Goal: Communication & Community: Answer question/provide support

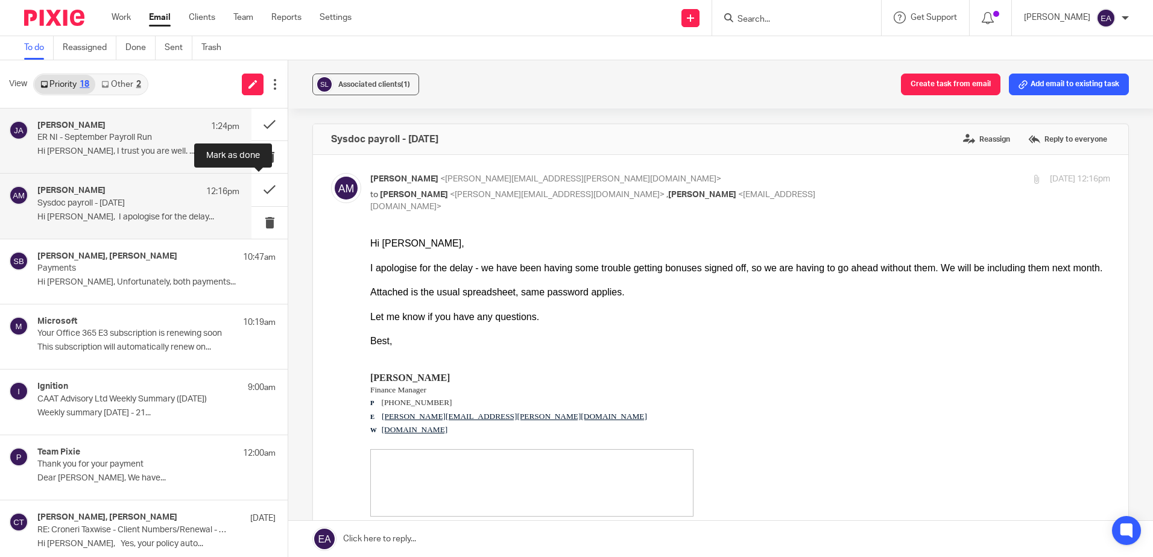
scroll to position [241, 0]
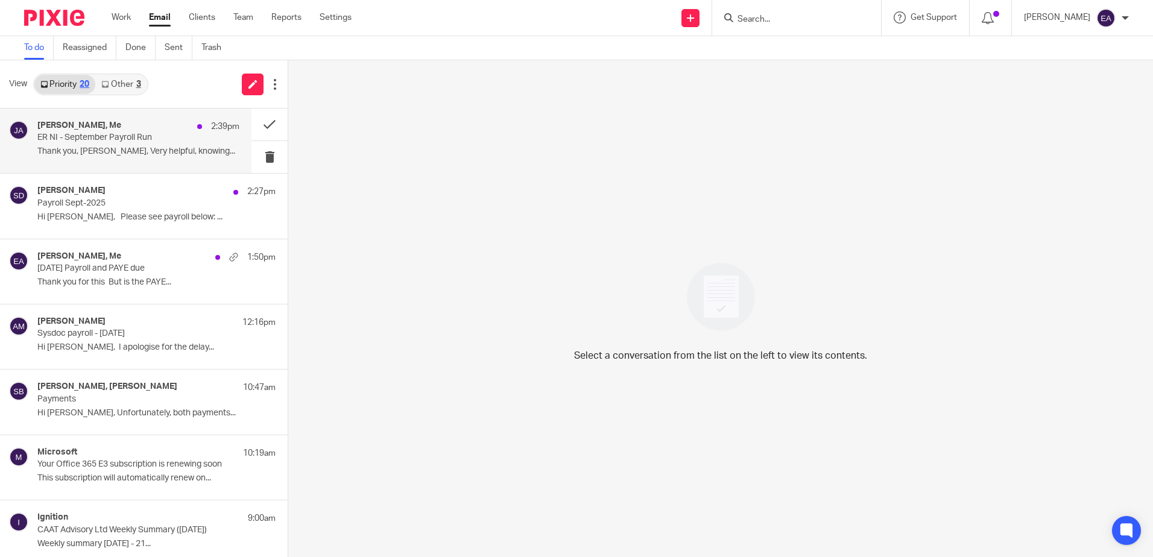
click at [115, 154] on p "Thank you, [PERSON_NAME], Very helpful, knowing..." at bounding box center [138, 152] width 202 height 10
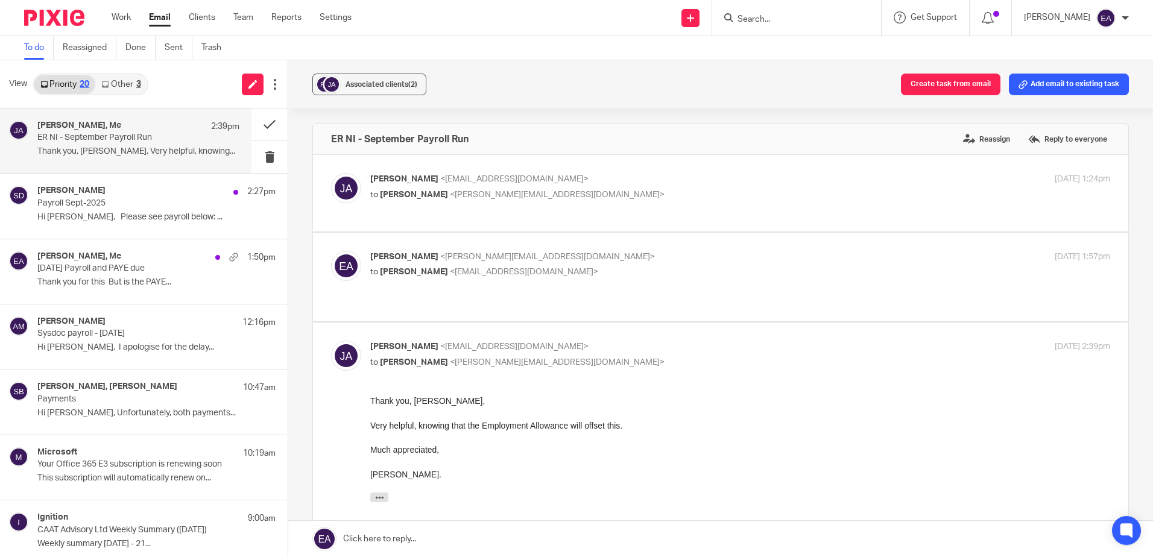
click at [609, 248] on label at bounding box center [720, 277] width 815 height 89
click at [331, 250] on input "checkbox" at bounding box center [330, 250] width 1 height 1
checkbox input "true"
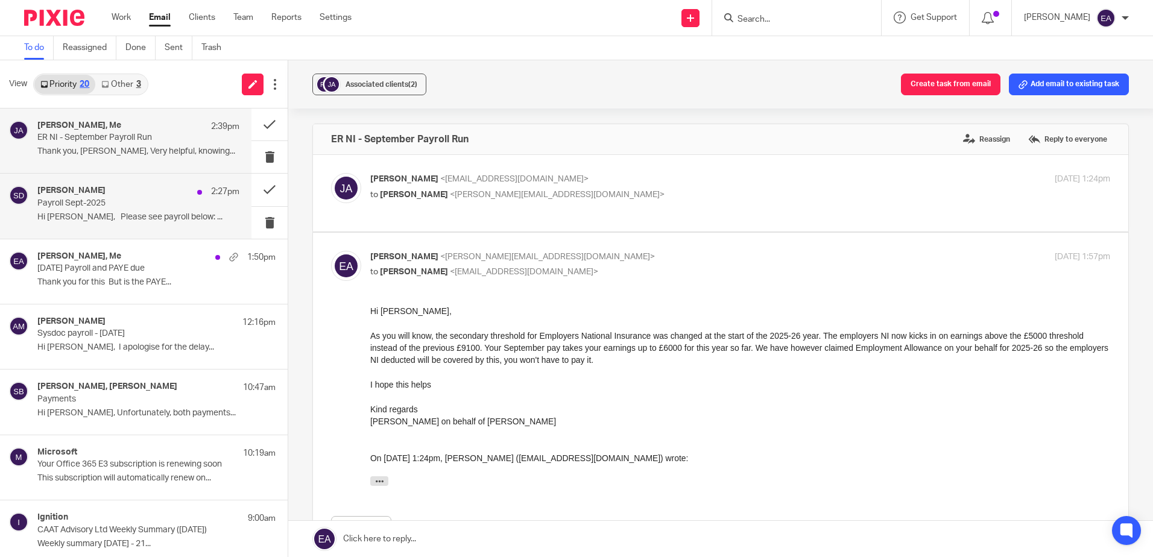
click at [128, 213] on p "Hi [PERSON_NAME], Please see payroll below: ..." at bounding box center [138, 217] width 202 height 10
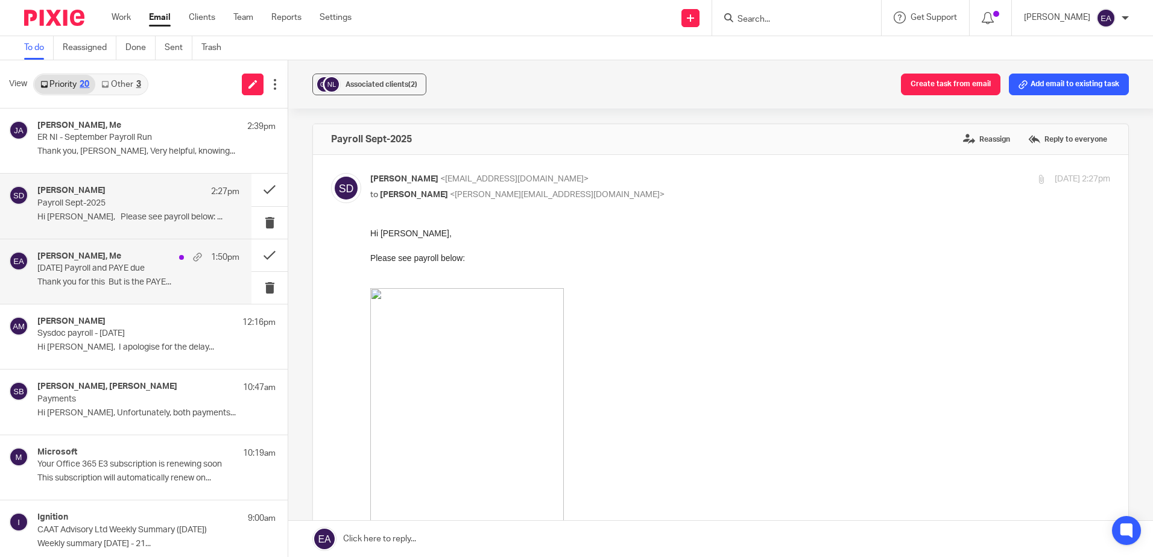
click at [142, 284] on p "Thank you for this But is the PAYE..." at bounding box center [138, 282] width 202 height 10
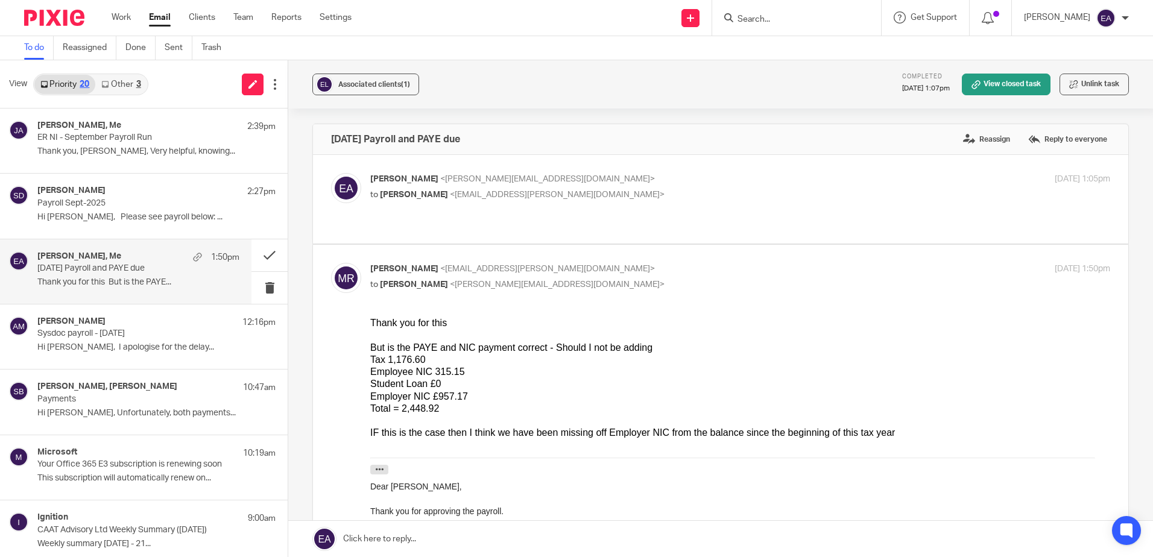
click at [420, 543] on link at bounding box center [720, 539] width 865 height 36
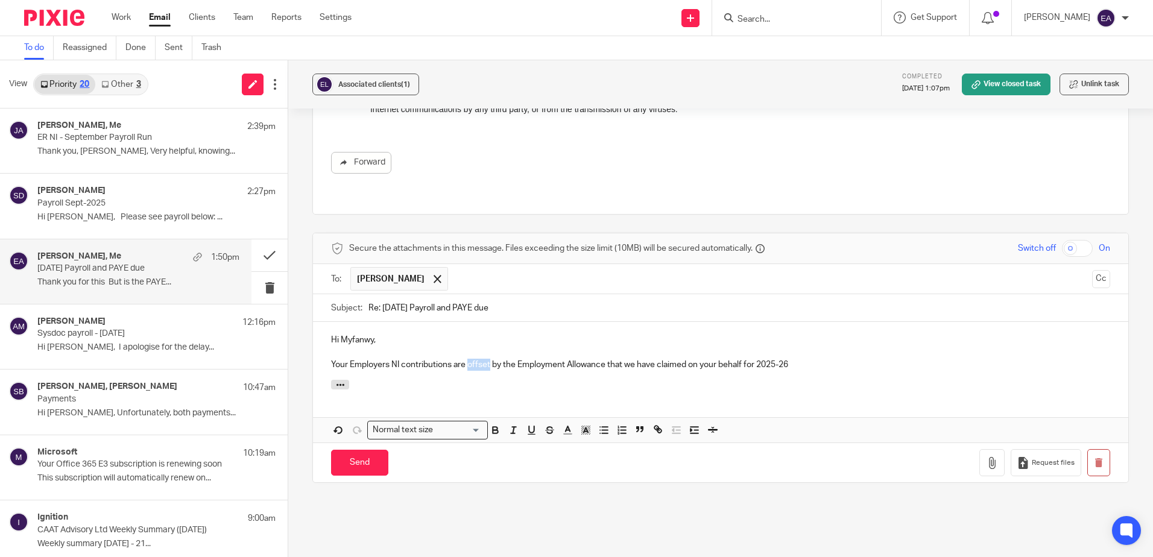
drag, startPoint x: 488, startPoint y: 341, endPoint x: 466, endPoint y: 344, distance: 22.0
click at [466, 359] on p "Your Employers NI contributions are offset by the Employment Allowance that we …" at bounding box center [720, 365] width 779 height 12
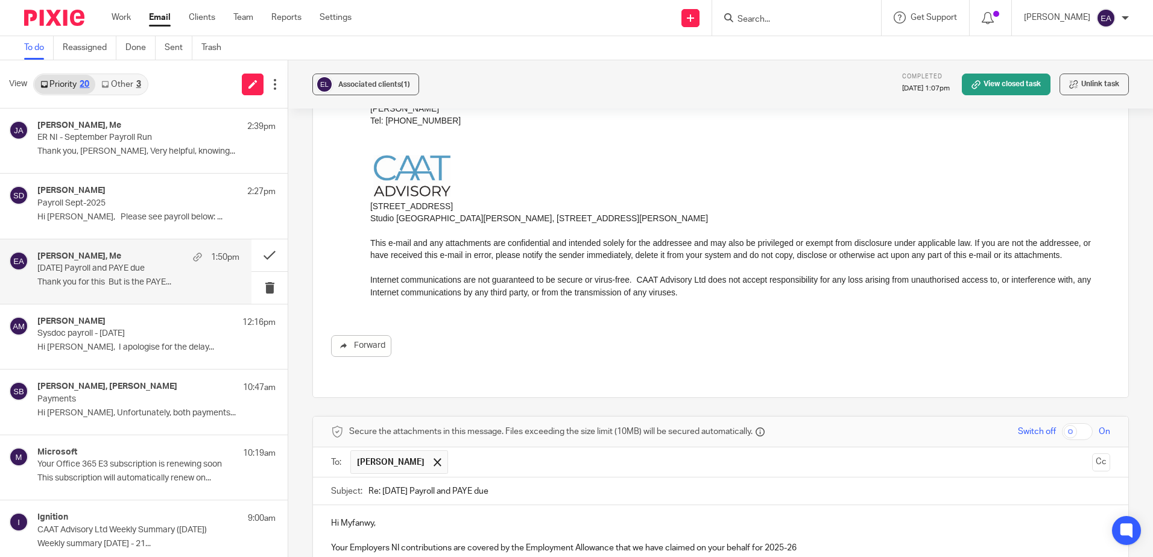
scroll to position [802, 0]
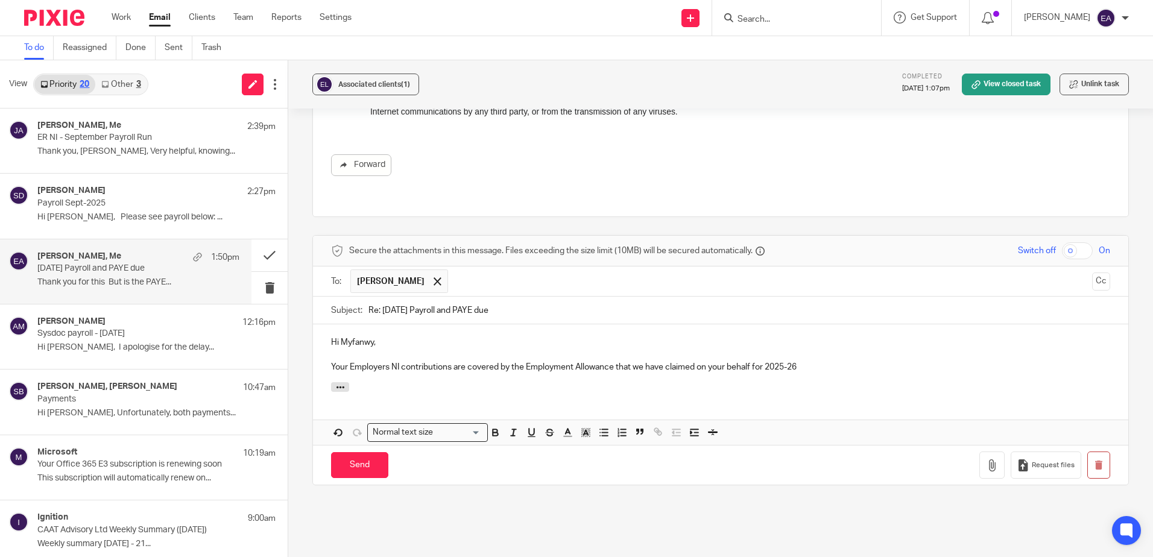
click at [815, 361] on p "Your Employers NI contributions are covered by the Employment Allowance that we…" at bounding box center [720, 367] width 779 height 12
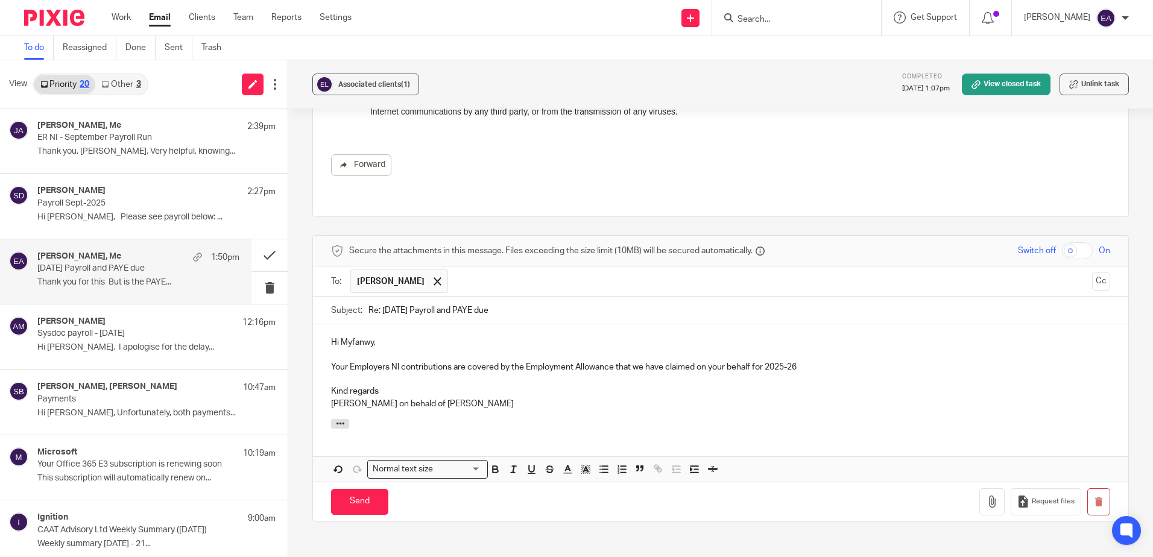
click at [396, 398] on p "Kirsten on behald of Elaine" at bounding box center [720, 404] width 779 height 12
click at [394, 398] on p "Kirsten on behald of Elaine" at bounding box center [720, 404] width 779 height 12
click at [429, 398] on p "[PERSON_NAME] on behalf of [PERSON_NAME]" at bounding box center [720, 404] width 779 height 12
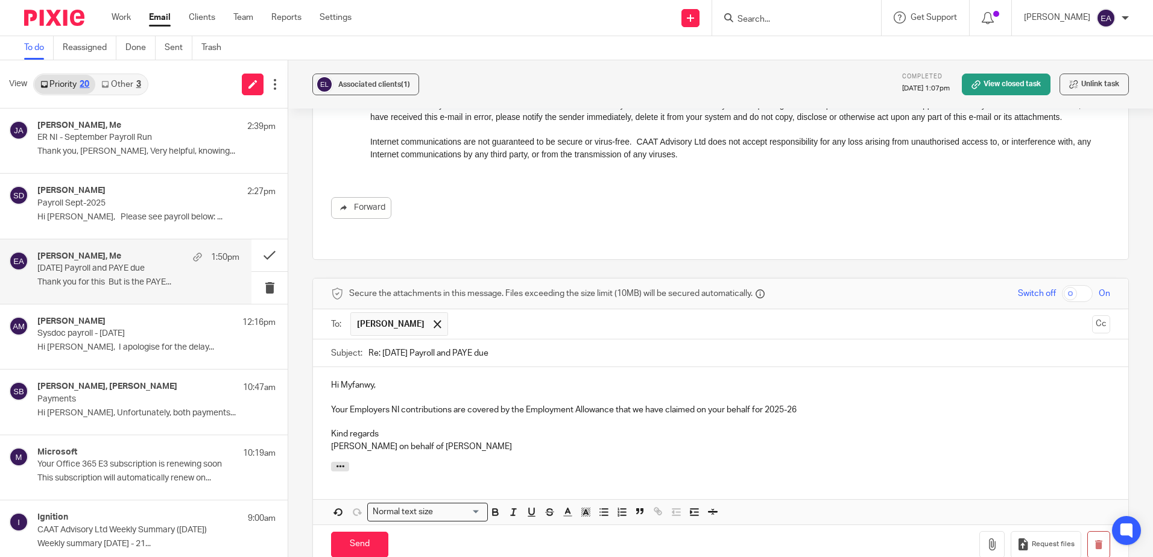
scroll to position [784, 0]
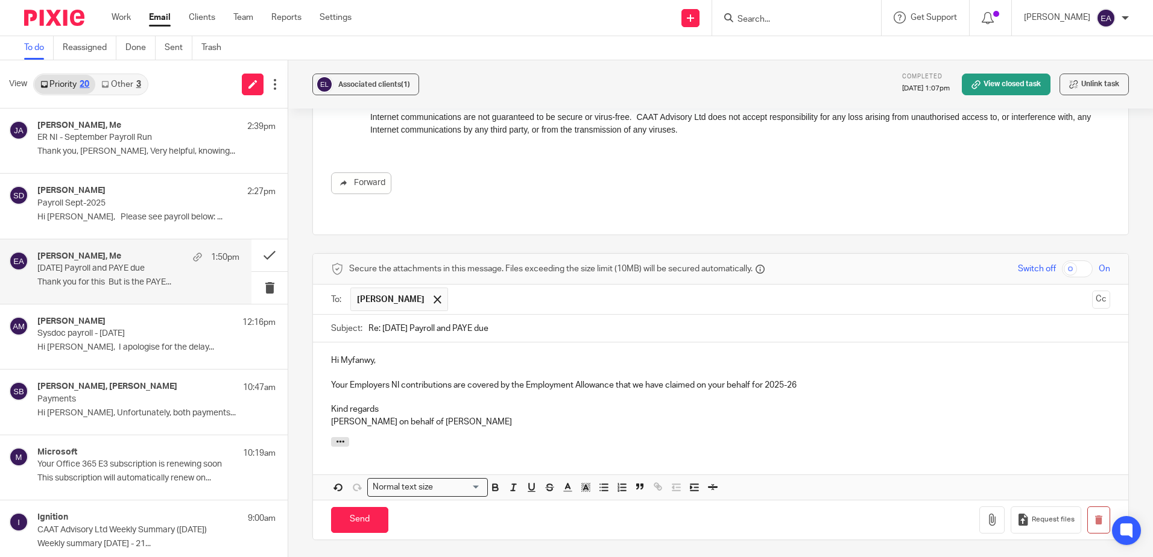
click at [812, 379] on p "Your Employers NI contributions are covered by the Employment Allowance that we…" at bounding box center [720, 385] width 779 height 12
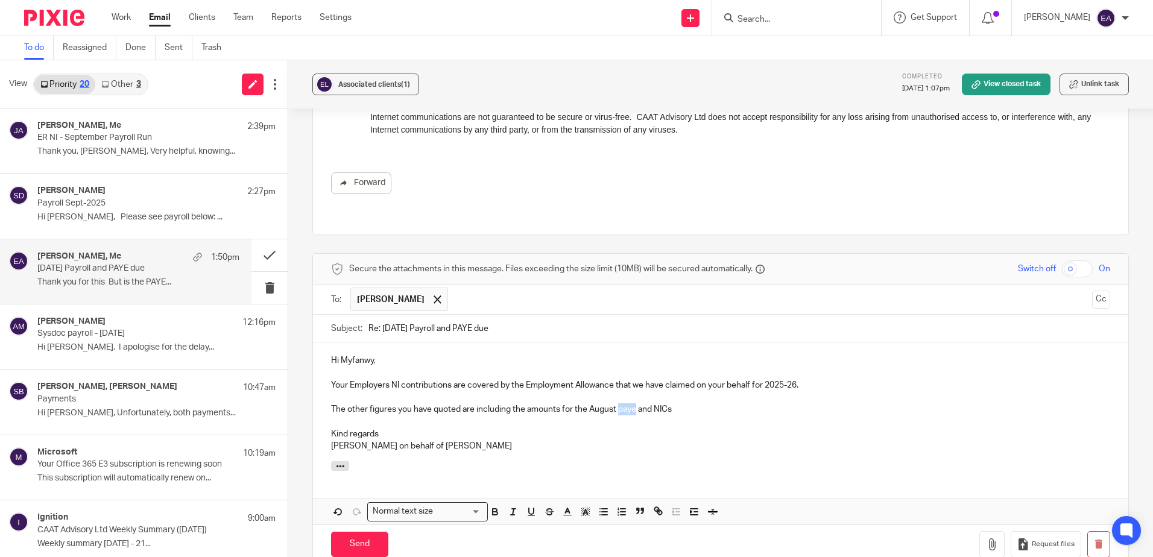
drag, startPoint x: 635, startPoint y: 384, endPoint x: 619, endPoint y: 383, distance: 16.3
click at [619, 403] on p "The other figures you have quoted are including the amounts for the August paye…" at bounding box center [720, 409] width 779 height 12
click at [674, 403] on p "The other figures you have quoted are including the amounts for the August PAYE…" at bounding box center [720, 409] width 779 height 12
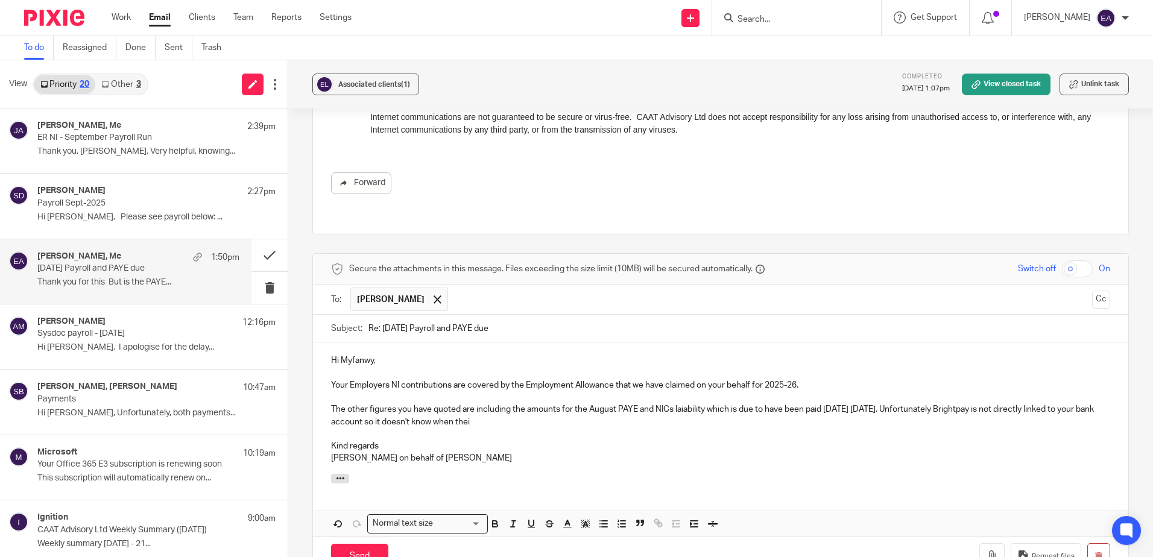
click at [398, 403] on p "The other figures you have quoted are including the amounts for the August PAYE…" at bounding box center [720, 415] width 779 height 25
drag, startPoint x: 399, startPoint y: 396, endPoint x: 330, endPoint y: 398, distance: 68.2
click at [331, 403] on p "The other figures you have quoted are including the amounts for the August PAYE…" at bounding box center [720, 415] width 779 height 25
drag, startPoint x: 508, startPoint y: 394, endPoint x: 484, endPoint y: 400, distance: 24.9
click at [484, 403] on p "The other figures you have quoted are including the amounts for the August PAYE…" at bounding box center [720, 415] width 779 height 25
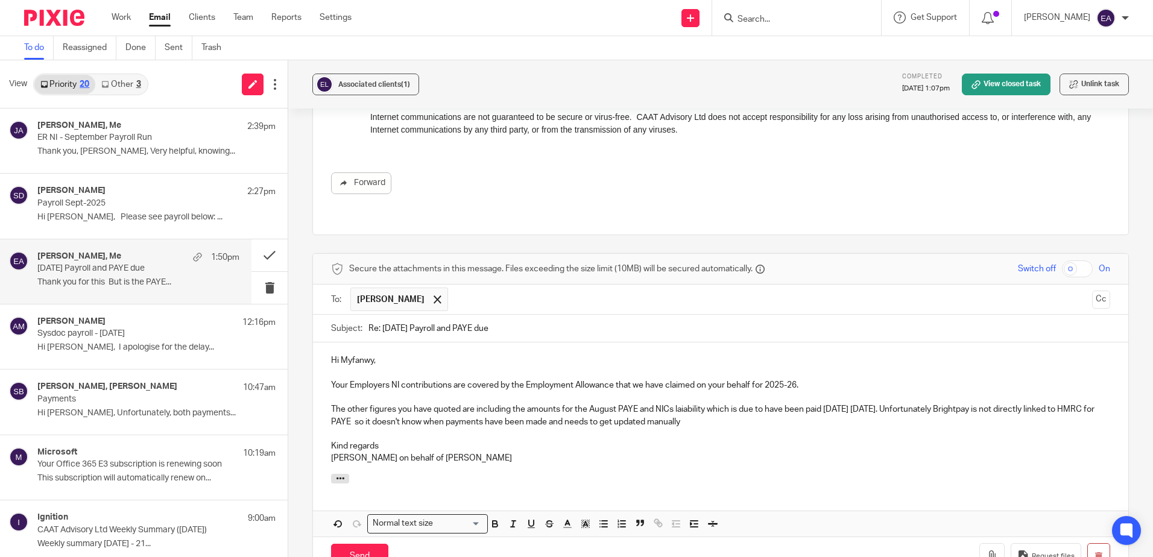
click at [679, 403] on p "The other figures you have quoted are including the amounts for the August PAYE…" at bounding box center [720, 415] width 779 height 25
click at [800, 403] on p "The other figures you have quoted are including the amounts for the August PAYE…" at bounding box center [720, 415] width 779 height 25
click at [809, 403] on p "The other figures you have quoted are including the amounts for the August PAYE…" at bounding box center [720, 415] width 779 height 25
click at [819, 403] on p "The other figures you have quoted are including the amounts for the August PAYE…" at bounding box center [720, 415] width 779 height 25
click at [840, 428] on p at bounding box center [720, 434] width 779 height 12
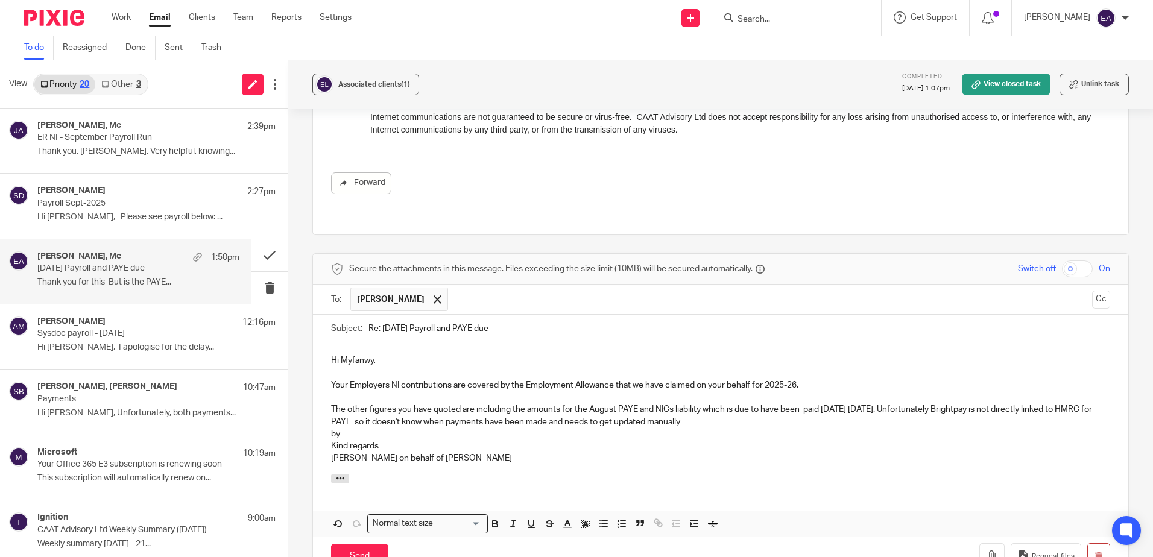
click at [819, 403] on p "The other figures you have quoted are including the amounts for the August PAYE…" at bounding box center [720, 415] width 779 height 25
click at [853, 403] on p "The other figures you have quoted are including the amounts for the August PAYE…" at bounding box center [720, 415] width 779 height 25
click at [396, 403] on p "The other figures you have quoted are including the amounts for the August PAYE…" at bounding box center [720, 415] width 779 height 25
click at [769, 403] on p "The other figures you have quoted are including the amounts for the August PAYE…" at bounding box center [720, 415] width 779 height 25
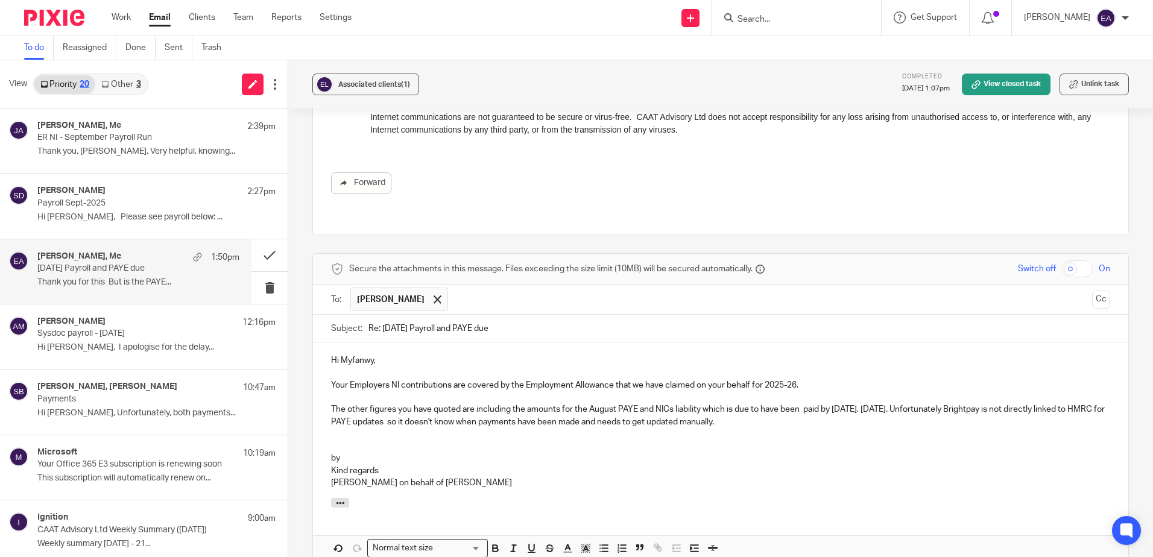
click at [788, 428] on p at bounding box center [720, 434] width 779 height 12
click at [789, 403] on p "The other figures you have quoted are including the amounts for the August PAYE…" at bounding box center [720, 415] width 779 height 25
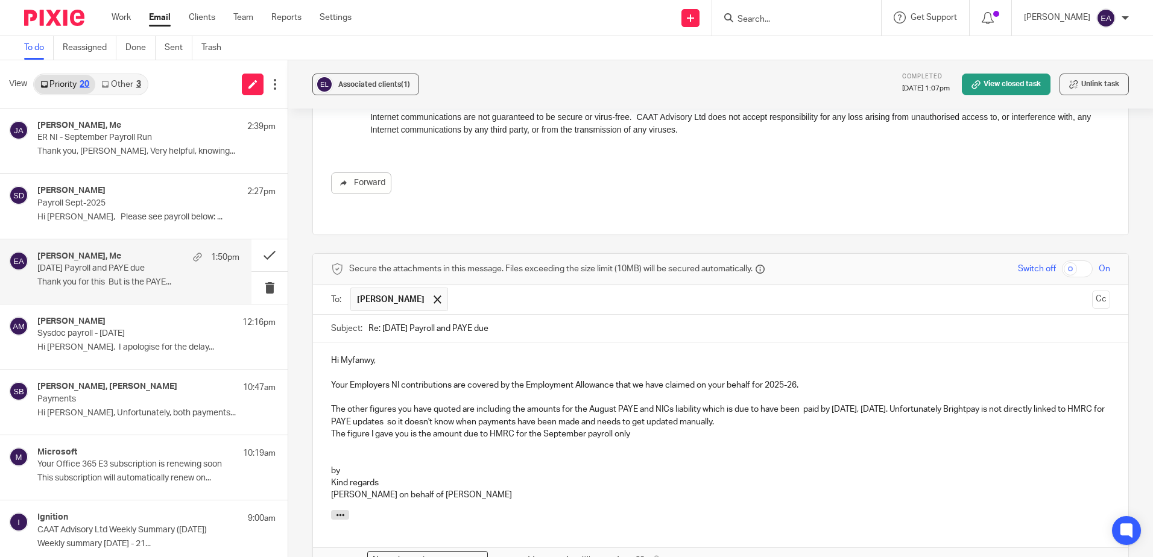
click at [636, 428] on p "The figure I gave you is the amount due to HMRC for the September payroll only" at bounding box center [720, 434] width 779 height 12
click at [811, 379] on p "Your Employers NI contributions are covered by the Employment Allowance that we…" at bounding box center [720, 385] width 779 height 12
click at [680, 428] on p "The figure I gave you is the amount due to HMRC for the September payroll only,…" at bounding box center [720, 434] width 779 height 12
drag, startPoint x: 797, startPoint y: 410, endPoint x: 783, endPoint y: 410, distance: 13.3
click at [783, 428] on p "The figure I gave you is the amount due to HMRC for the September payroll only,…" at bounding box center [720, 434] width 779 height 12
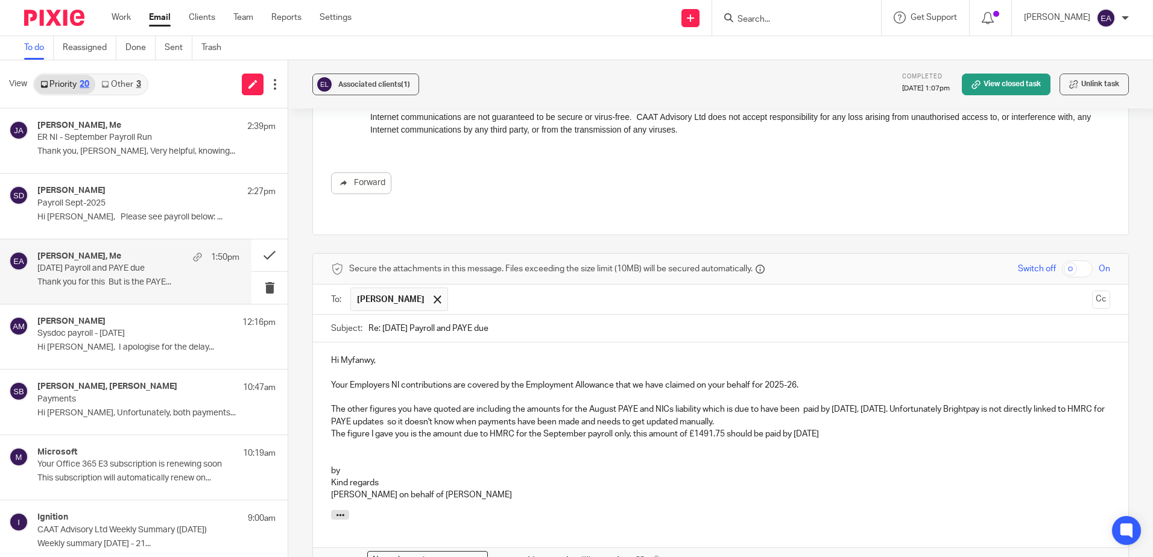
click at [781, 403] on p "The other figures you have quoted are including the amounts for the August PAYE…" at bounding box center [720, 415] width 779 height 25
click at [956, 403] on p "The other figures you have quoted are including the amounts for the August PAYE…" at bounding box center [720, 415] width 779 height 25
drag, startPoint x: 1078, startPoint y: 396, endPoint x: 959, endPoint y: 402, distance: 118.9
click at [959, 403] on p "The other figures you have quoted are including the amounts for the August PAYE…" at bounding box center [720, 415] width 779 height 25
drag, startPoint x: 1038, startPoint y: 399, endPoint x: 768, endPoint y: 393, distance: 269.6
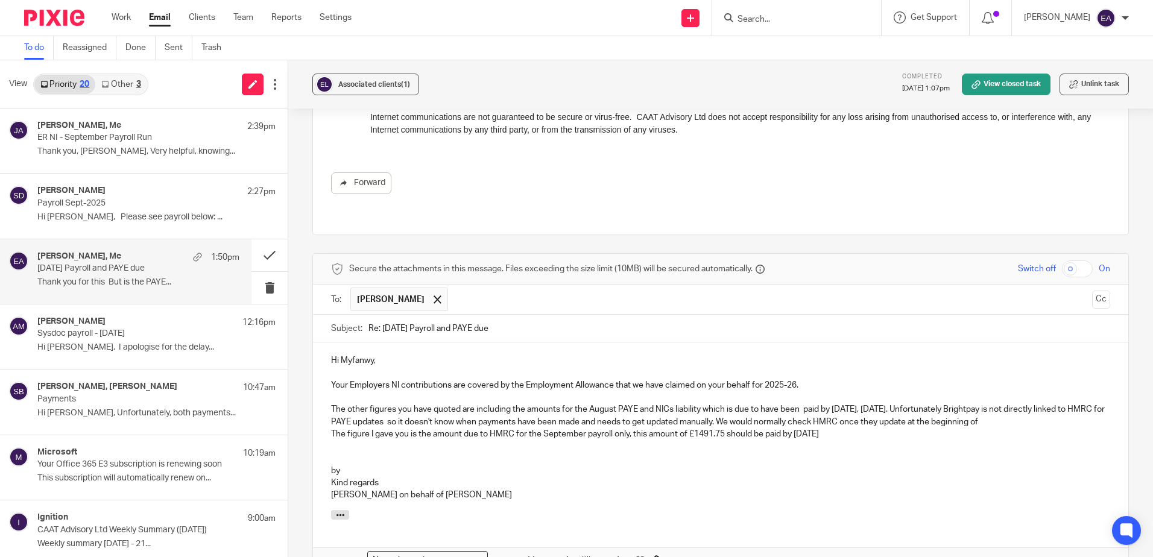
click at [768, 403] on p "The other figures you have quoted are including the amounts for the August PAYE…" at bounding box center [720, 415] width 779 height 25
drag, startPoint x: 629, startPoint y: 410, endPoint x: 613, endPoint y: 409, distance: 15.7
click at [613, 428] on p "The figure I gave you is the amount due to HMRC for the September payroll only,…" at bounding box center [720, 434] width 779 height 12
drag, startPoint x: 647, startPoint y: 409, endPoint x: 640, endPoint y: 409, distance: 7.2
click at [640, 428] on p "The figure I gave you is the amount due to HMRC for the September payroll only,…" at bounding box center [720, 434] width 779 height 12
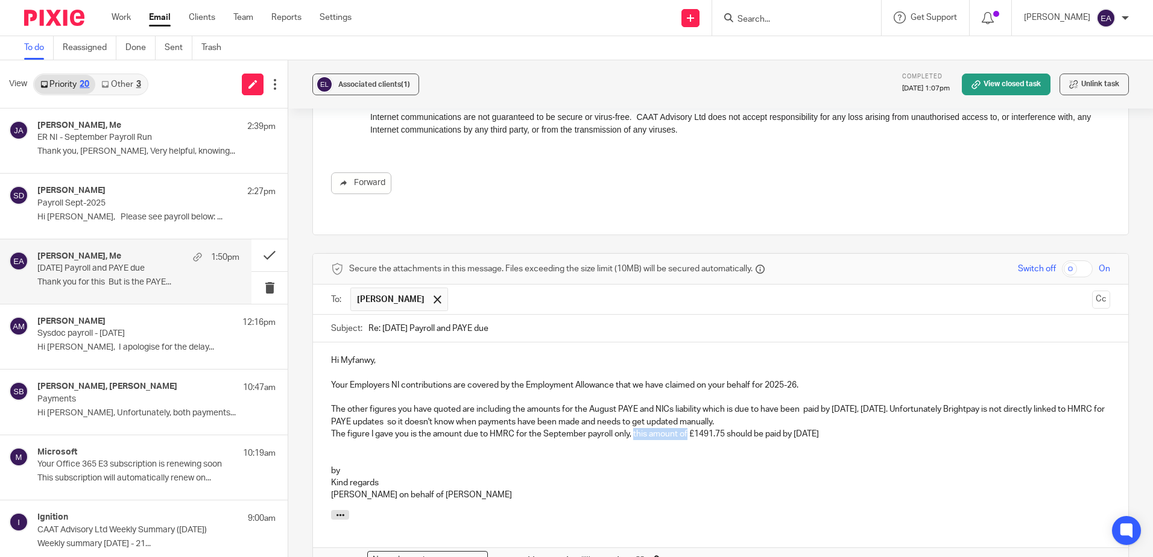
drag, startPoint x: 687, startPoint y: 408, endPoint x: 633, endPoint y: 407, distance: 53.7
click at [633, 428] on p "The figure I gave you is the amount due to HMRC for the September payroll only,…" at bounding box center [720, 434] width 779 height 12
click at [829, 428] on p "The figure I gave you is the amount due to HMRC for the September payroll only,…" at bounding box center [720, 434] width 779 height 12
drag, startPoint x: 829, startPoint y: 408, endPoint x: 632, endPoint y: 407, distance: 197.2
click at [632, 428] on p "The figure I gave you is the amount due to HMRC for the September payroll only,…" at bounding box center [720, 434] width 779 height 12
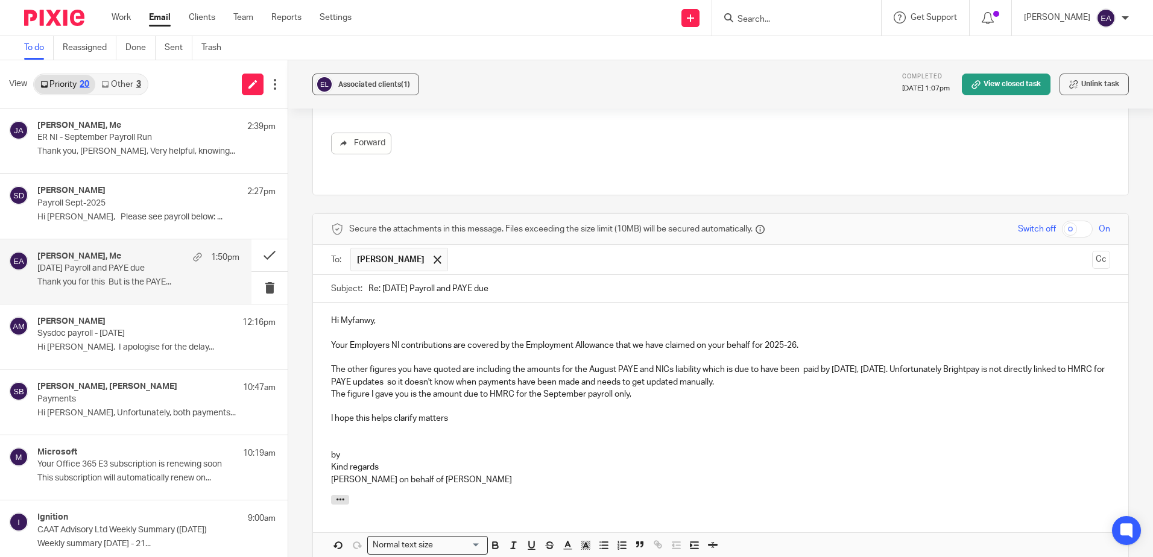
scroll to position [844, 0]
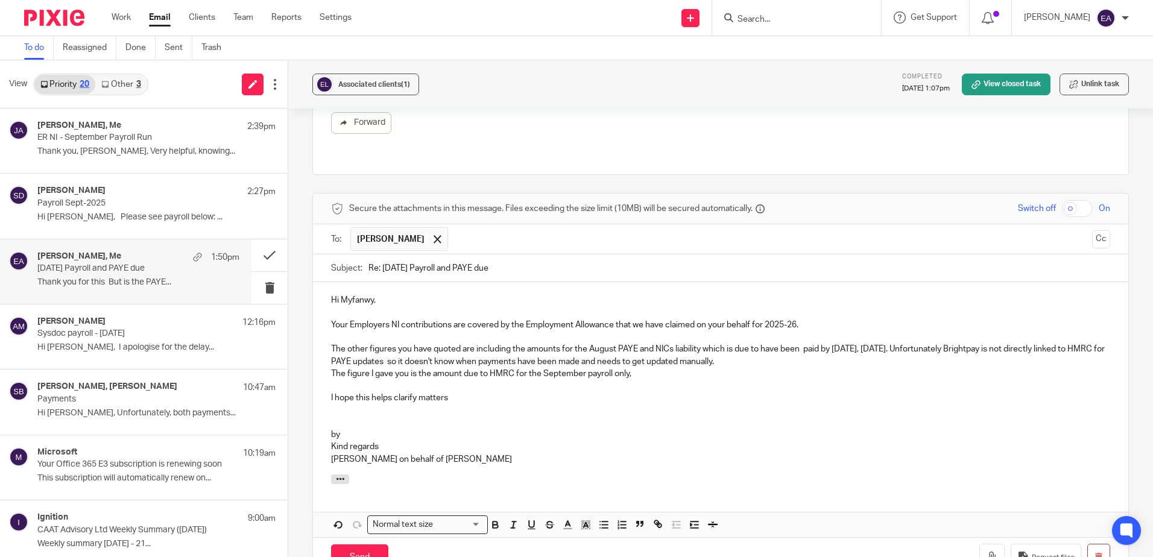
drag, startPoint x: 344, startPoint y: 411, endPoint x: 297, endPoint y: 405, distance: 47.5
click at [297, 405] on div "Associated clients (1) Completed 22 Sep 2025 1:07pm View closed task Unlink tas…" at bounding box center [720, 308] width 865 height 497
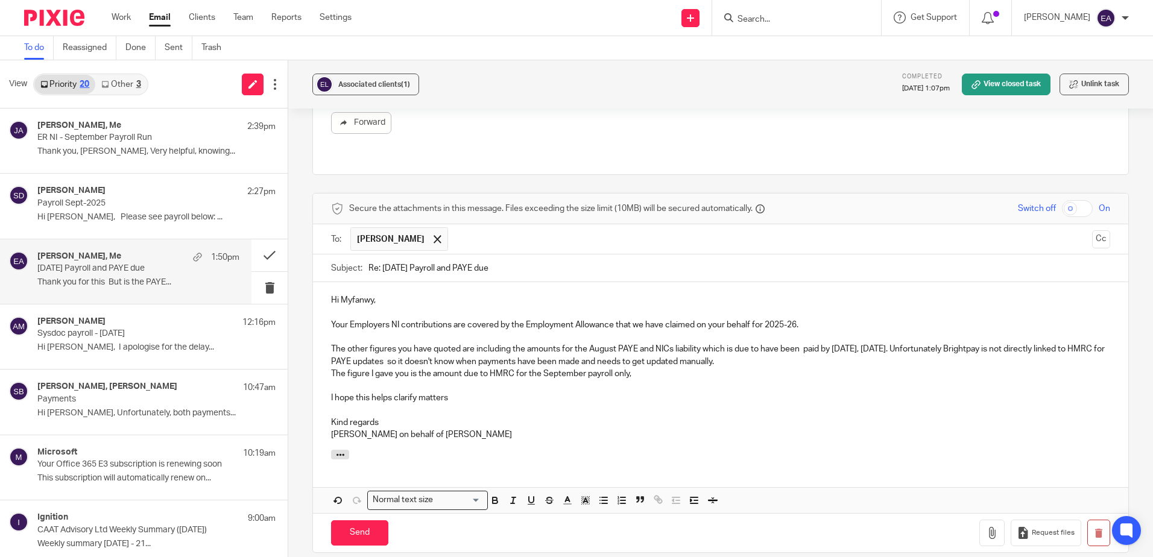
click at [457, 392] on p "I hope this helps clarify matters" at bounding box center [720, 398] width 779 height 12
click at [776, 343] on p "The other figures you have quoted are including the amounts for the August PAYE…" at bounding box center [720, 355] width 779 height 25
drag, startPoint x: 819, startPoint y: 338, endPoint x: 792, endPoint y: 336, distance: 27.2
click at [792, 343] on p "The other figures you have quoted are including the amounts for the August PAYE…" at bounding box center [720, 355] width 779 height 25
click at [836, 343] on p "The other figures you have quoted are including the amounts for the August PAYE…" at bounding box center [720, 355] width 779 height 25
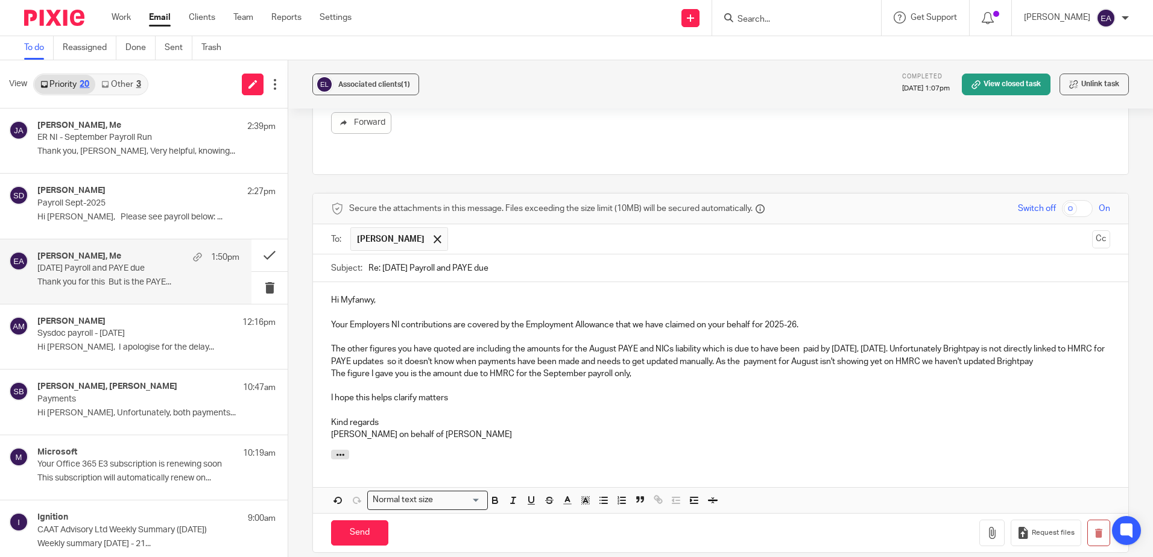
drag, startPoint x: 970, startPoint y: 337, endPoint x: 975, endPoint y: 344, distance: 8.2
click at [971, 343] on p "The other figures you have quoted are including the amounts for the August PAYE…" at bounding box center [720, 355] width 779 height 25
click at [367, 349] on p "The other figures you have quoted are including the amounts for the August PAYE…" at bounding box center [720, 355] width 779 height 25
click at [408, 368] on p "The figure I gave you is the amount due to HMRC for the September payroll only," at bounding box center [720, 374] width 779 height 12
click at [718, 380] on p at bounding box center [720, 386] width 779 height 12
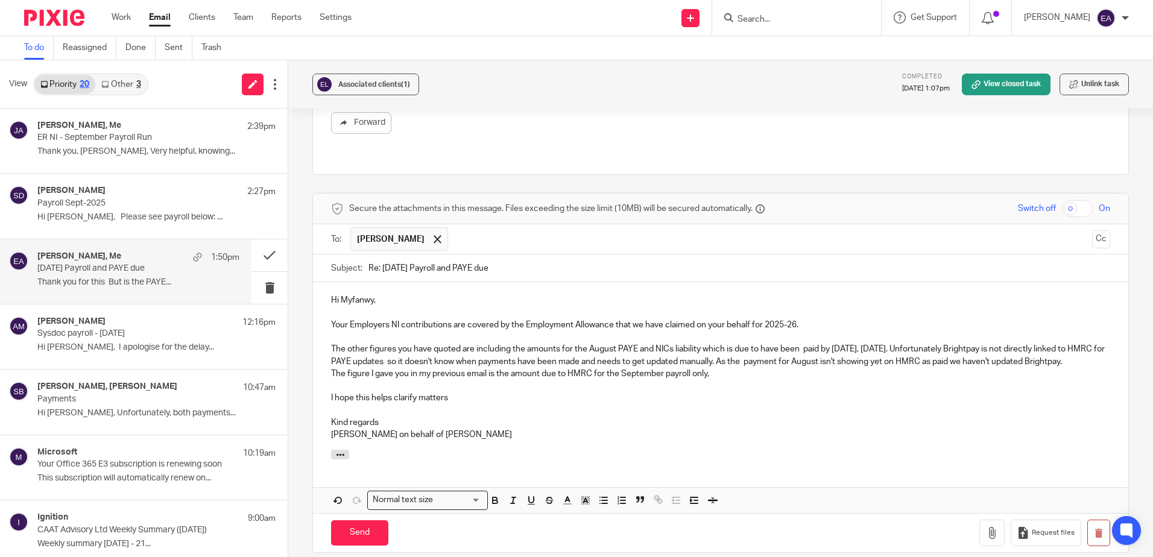
click at [724, 368] on p "The figure I gave you in my previous email is the amount due to HMRC for the Se…" at bounding box center [720, 374] width 779 height 12
click at [868, 343] on p "The other figures you have quoted are including the amounts for the August PAYE…" at bounding box center [720, 355] width 779 height 25
click at [870, 343] on p "The other figures you have quoted are including the amounts for the August PAYE…" at bounding box center [720, 355] width 779 height 25
click at [868, 343] on p "The other figures you have quoted are including the amounts for the August PAYE…" at bounding box center [720, 355] width 779 height 25
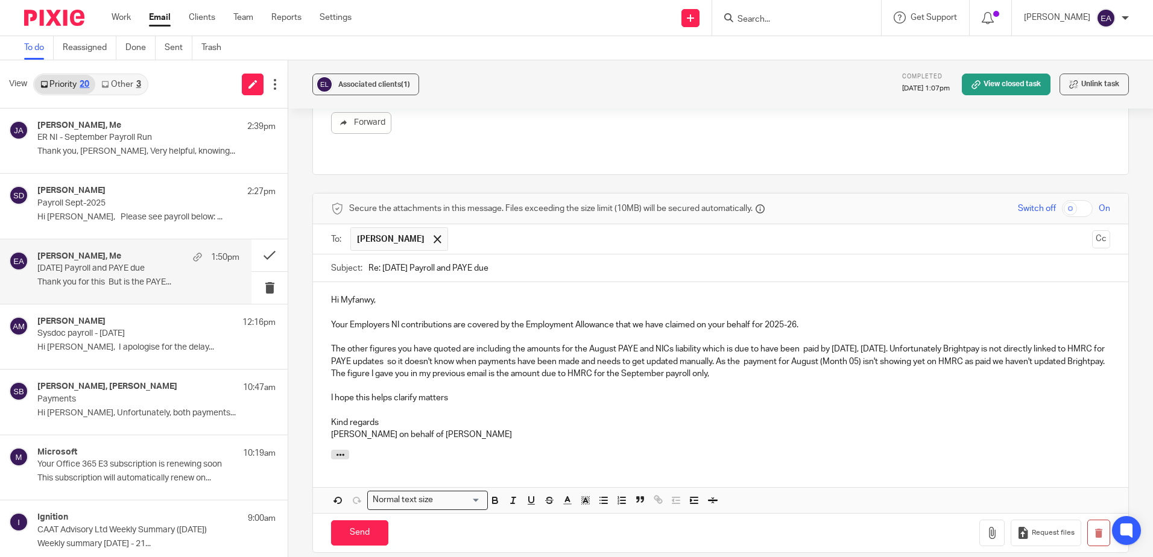
click at [910, 343] on p "The other figures you have quoted are including the amounts for the August PAYE…" at bounding box center [720, 355] width 779 height 25
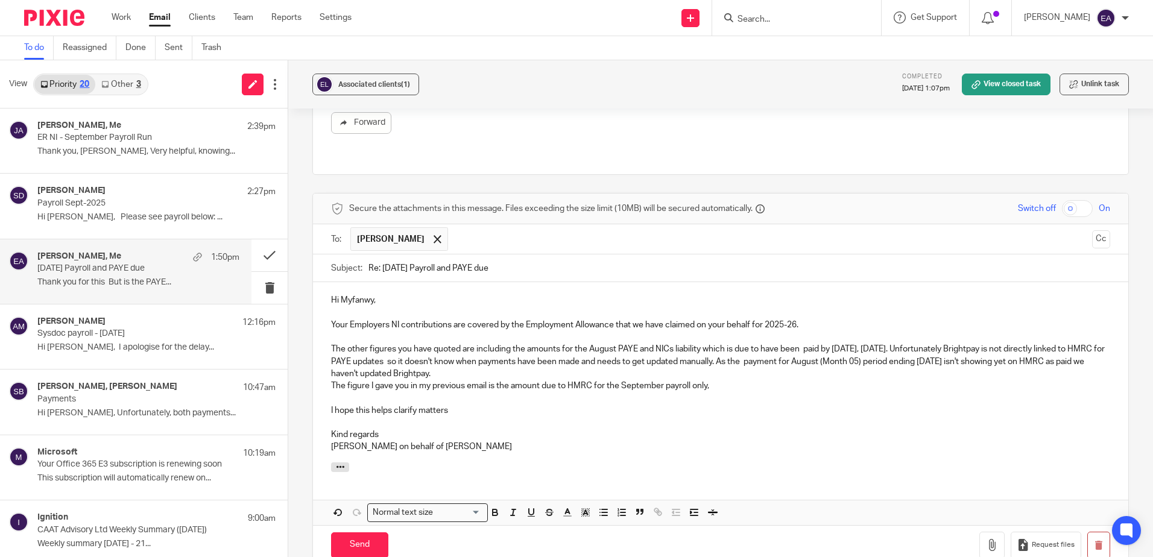
click at [707, 380] on p "The figure I gave you in my previous email is the amount due to HMRC for the Se…" at bounding box center [720, 386] width 779 height 12
click at [364, 532] on input "Send" at bounding box center [359, 545] width 57 height 26
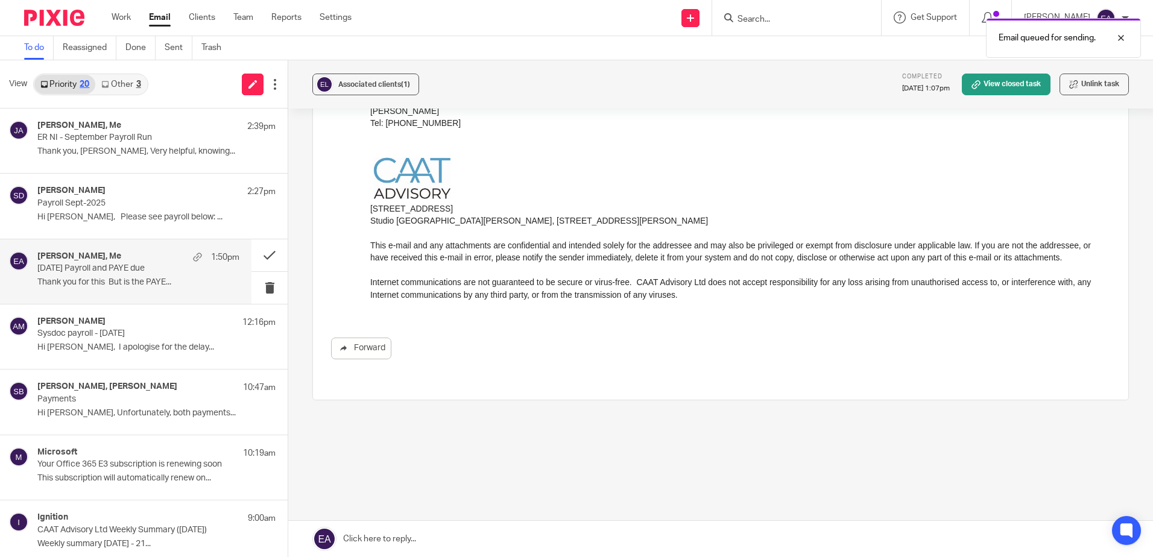
scroll to position [594, 0]
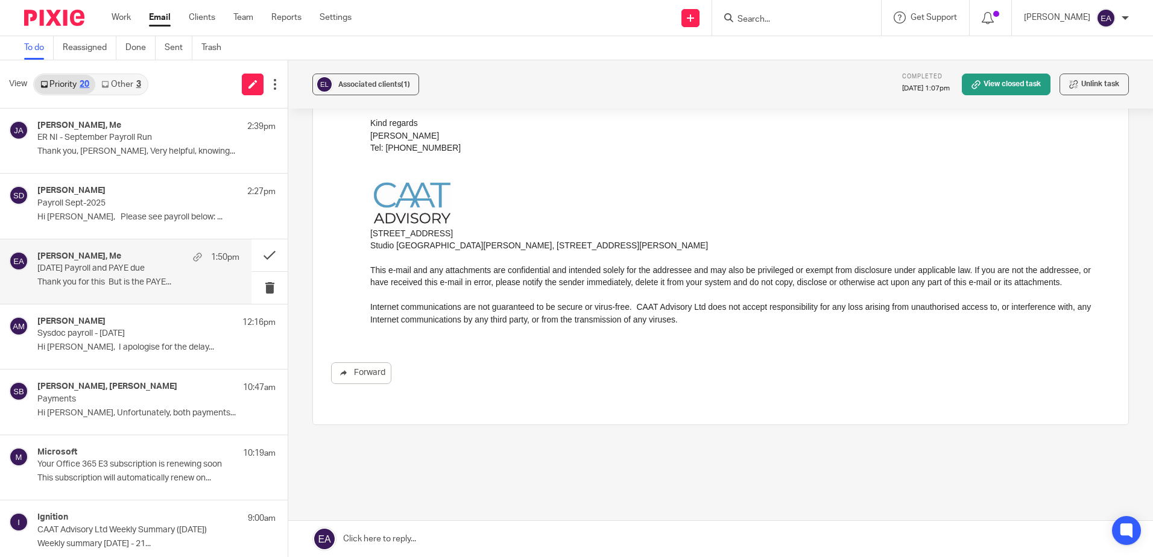
click at [131, 254] on div "Myfanwy Ronchetti, Me 1:50pm" at bounding box center [138, 257] width 202 height 12
click at [255, 254] on button at bounding box center [269, 255] width 36 height 32
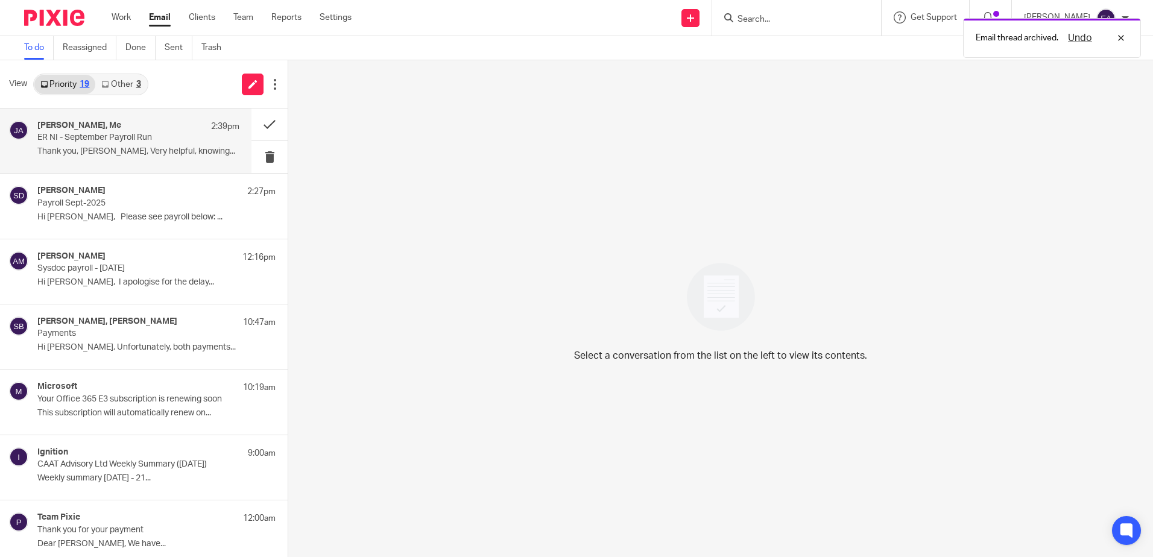
click at [128, 134] on p "ER NI - September Payroll Run" at bounding box center [118, 138] width 162 height 10
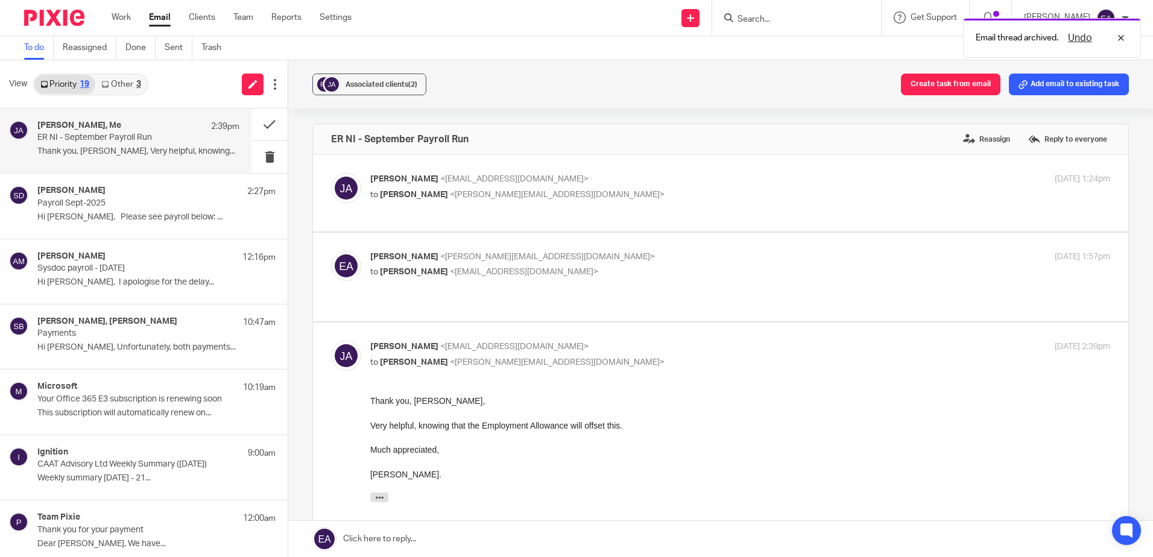
scroll to position [0, 0]
click at [1041, 83] on button "Add email to existing task" at bounding box center [1069, 85] width 120 height 22
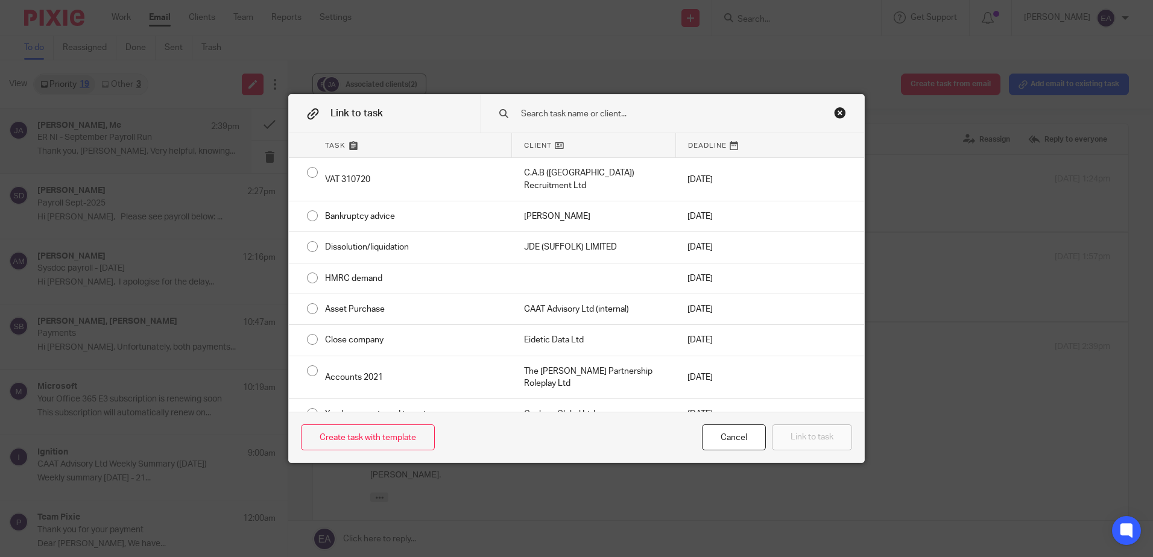
click at [607, 116] on input "text" at bounding box center [664, 113] width 289 height 13
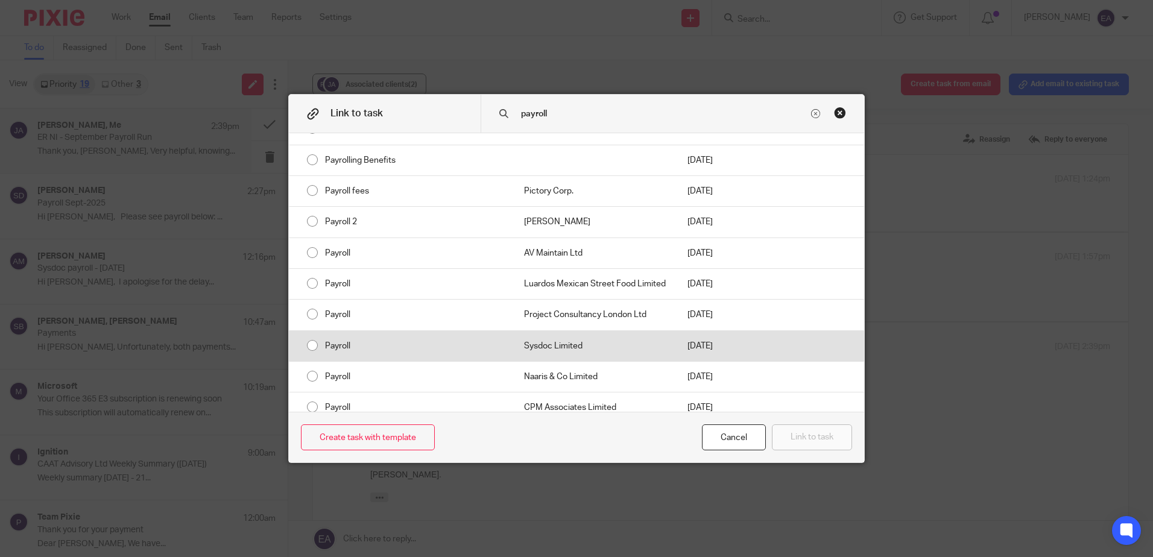
scroll to position [117, 0]
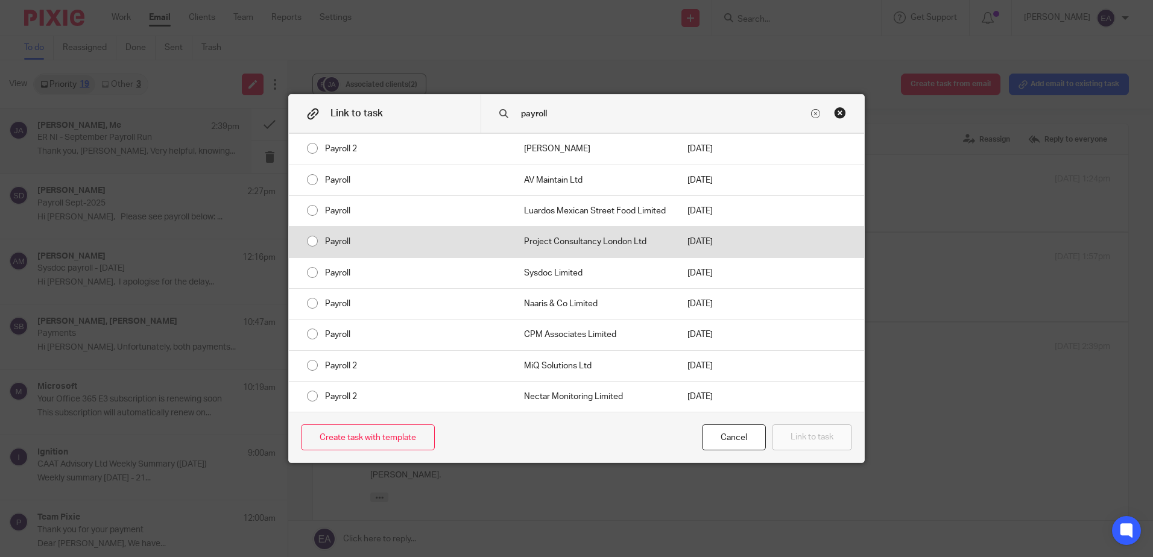
type input "payroll"
click at [305, 238] on input "radio" at bounding box center [312, 241] width 23 height 23
radio input "false"
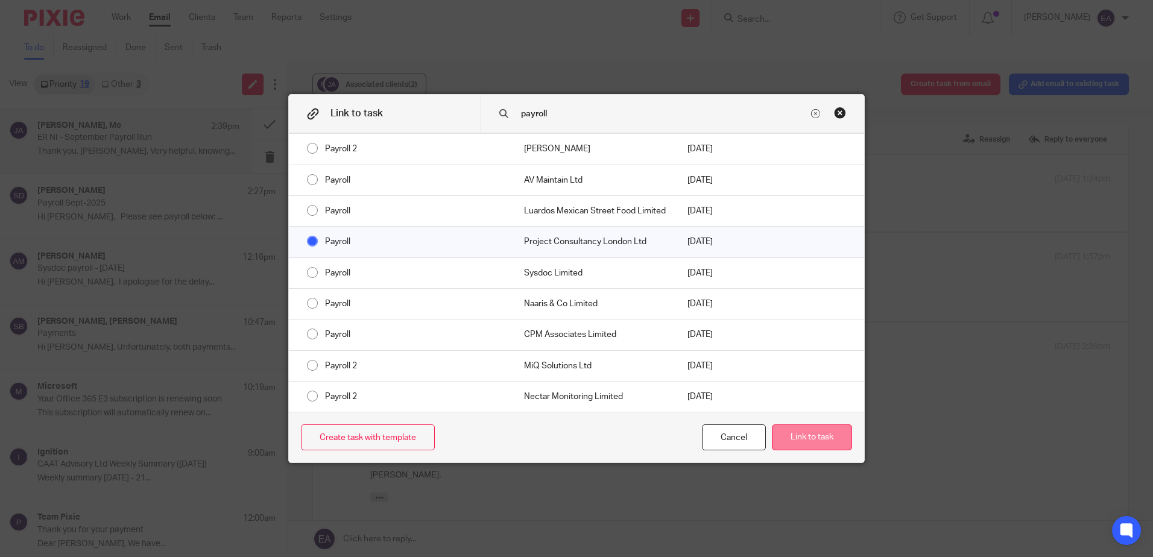
click at [803, 438] on button "Link to task" at bounding box center [812, 438] width 80 height 26
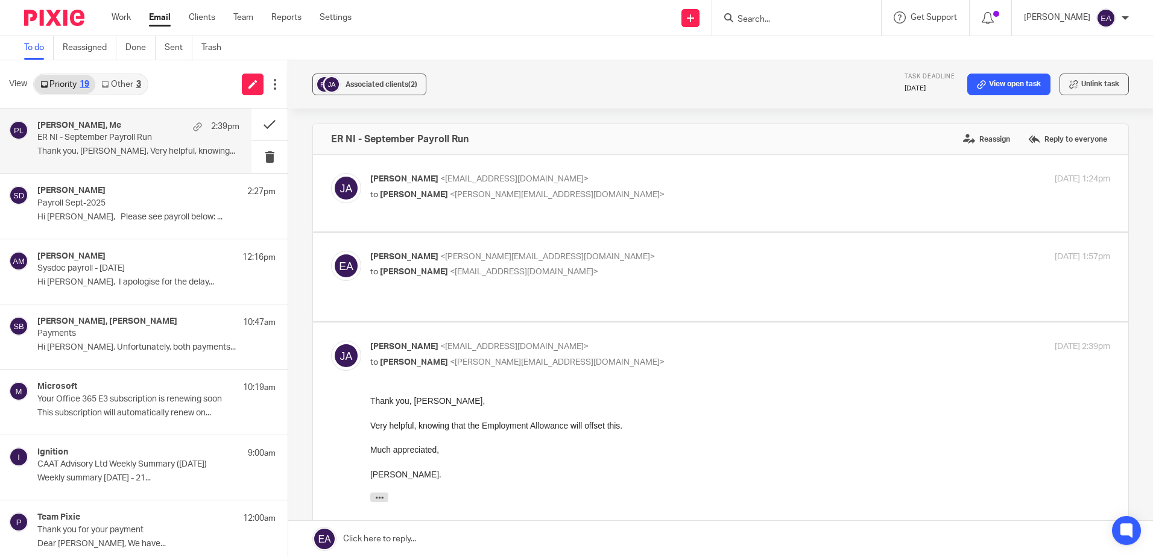
click at [103, 139] on p "ER NI - September Payroll Run" at bounding box center [118, 138] width 162 height 10
click at [980, 81] on link "View open task" at bounding box center [1008, 85] width 83 height 22
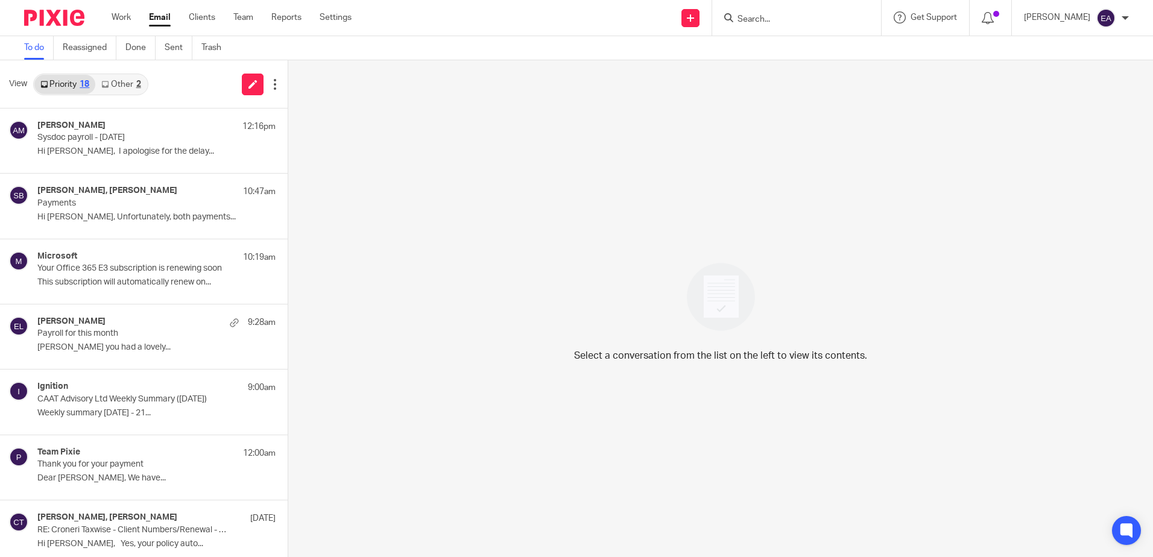
click at [116, 84] on link "Other 2" at bounding box center [120, 84] width 51 height 19
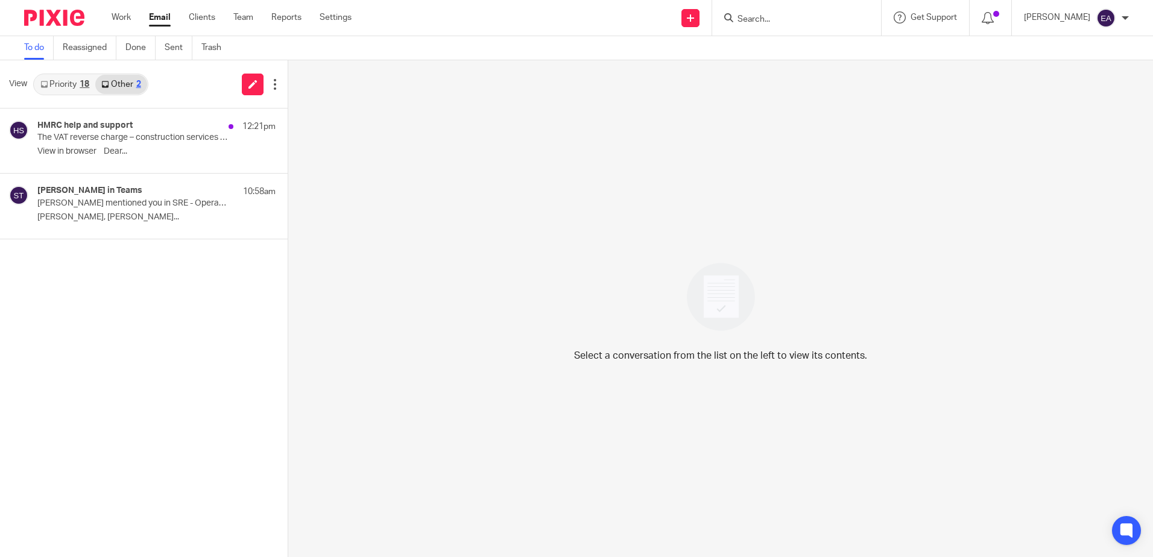
click at [55, 86] on link "Priority 18" at bounding box center [64, 84] width 61 height 19
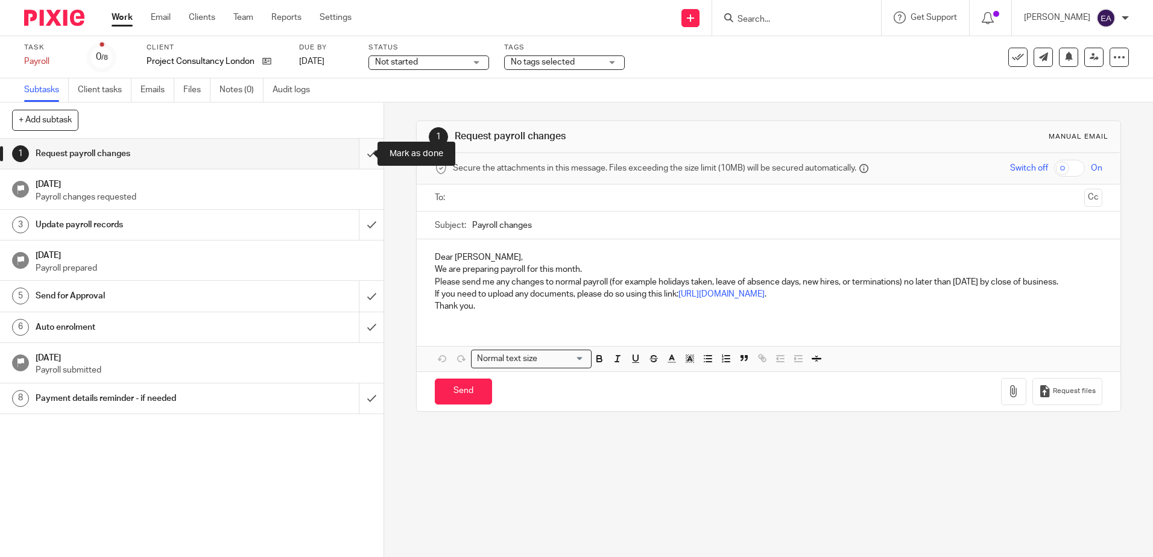
click at [356, 156] on input "submit" at bounding box center [191, 154] width 383 height 30
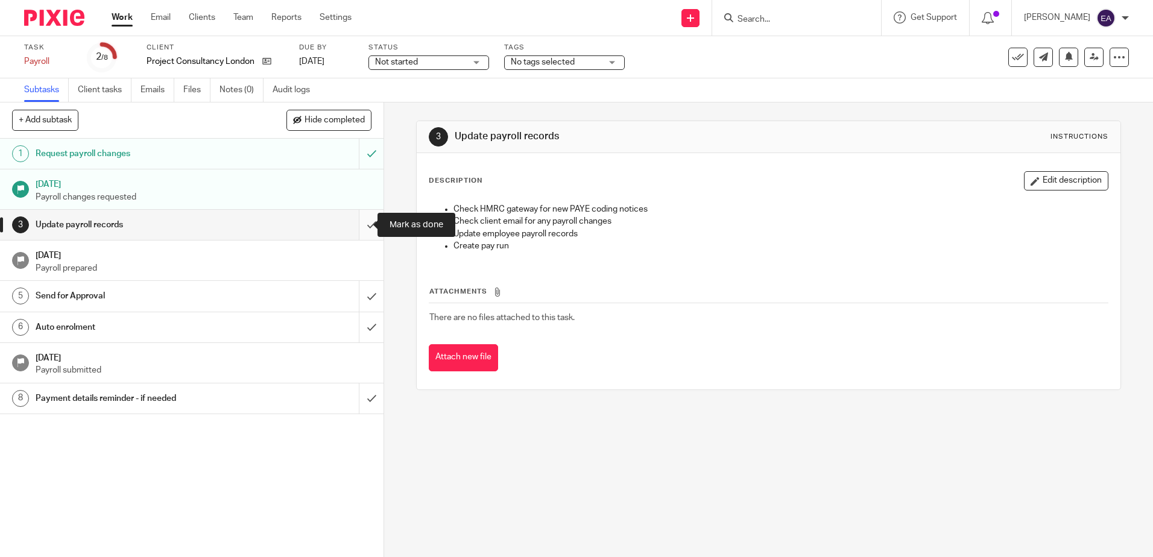
click at [358, 223] on input "submit" at bounding box center [191, 225] width 383 height 30
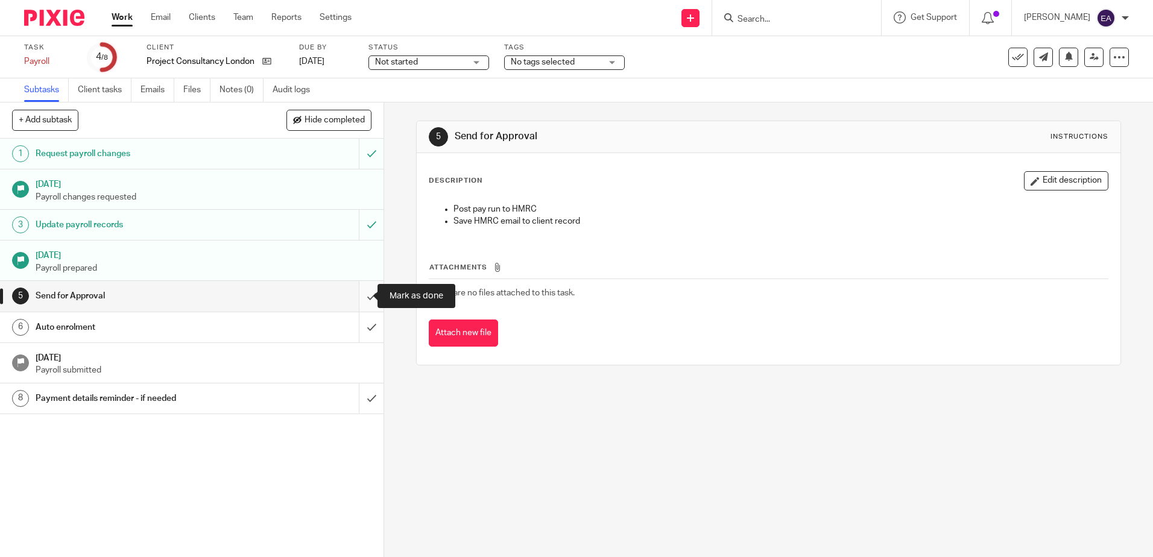
click at [356, 293] on input "submit" at bounding box center [191, 296] width 383 height 30
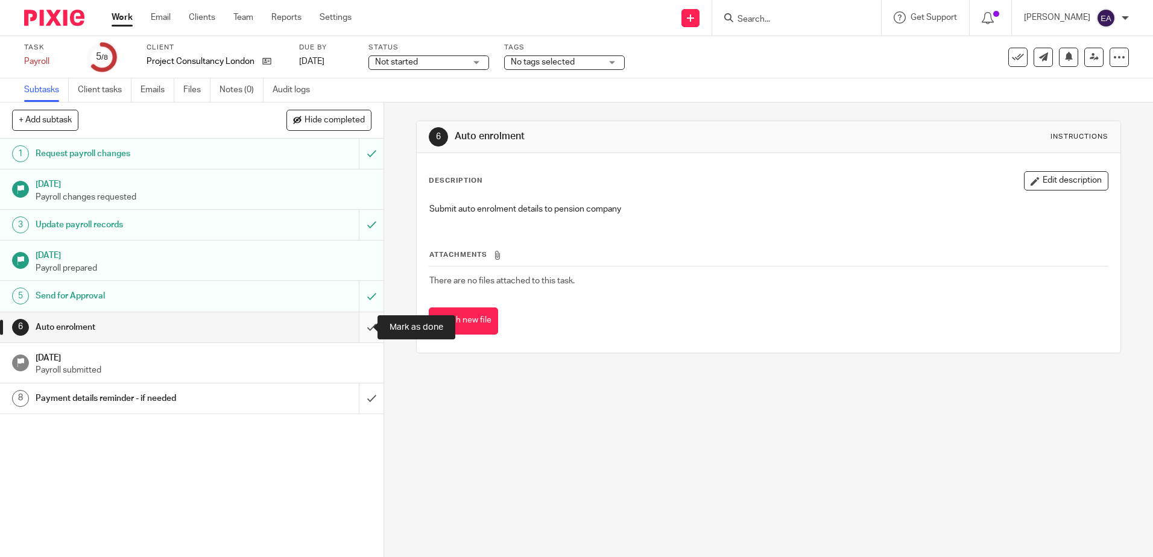
click at [357, 326] on input "submit" at bounding box center [191, 327] width 383 height 30
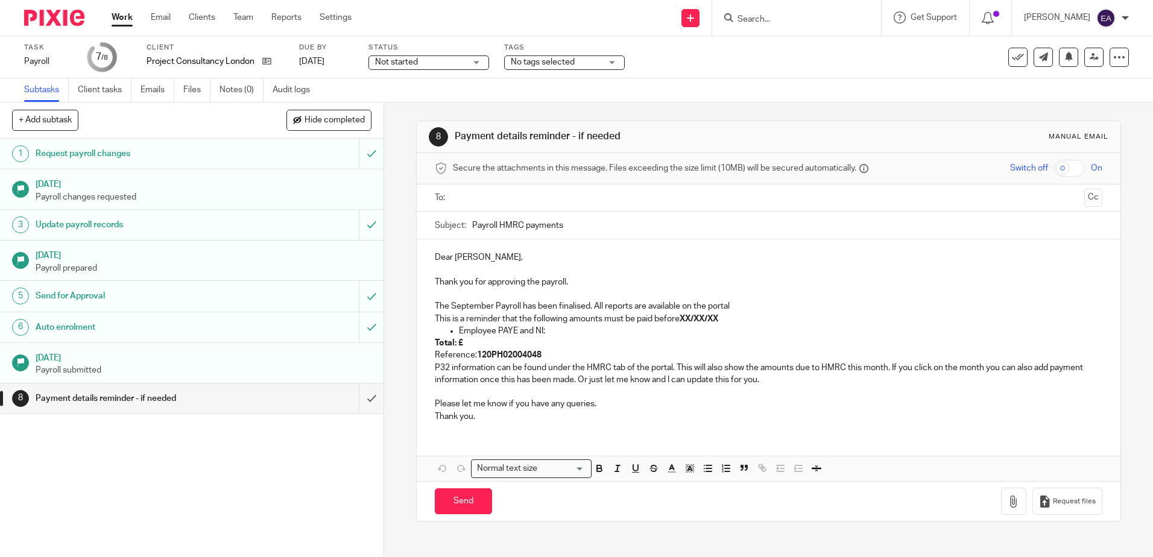
click at [532, 307] on p "The September Payroll has been finalised. All reports are available on the port…" at bounding box center [768, 306] width 667 height 12
click at [535, 309] on p "The September Payroll has Now been finalised. All reports are available on the …" at bounding box center [768, 306] width 667 height 12
click at [622, 301] on p "The September Payroll has now been finalised. All reports are available on the …" at bounding box center [768, 306] width 667 height 12
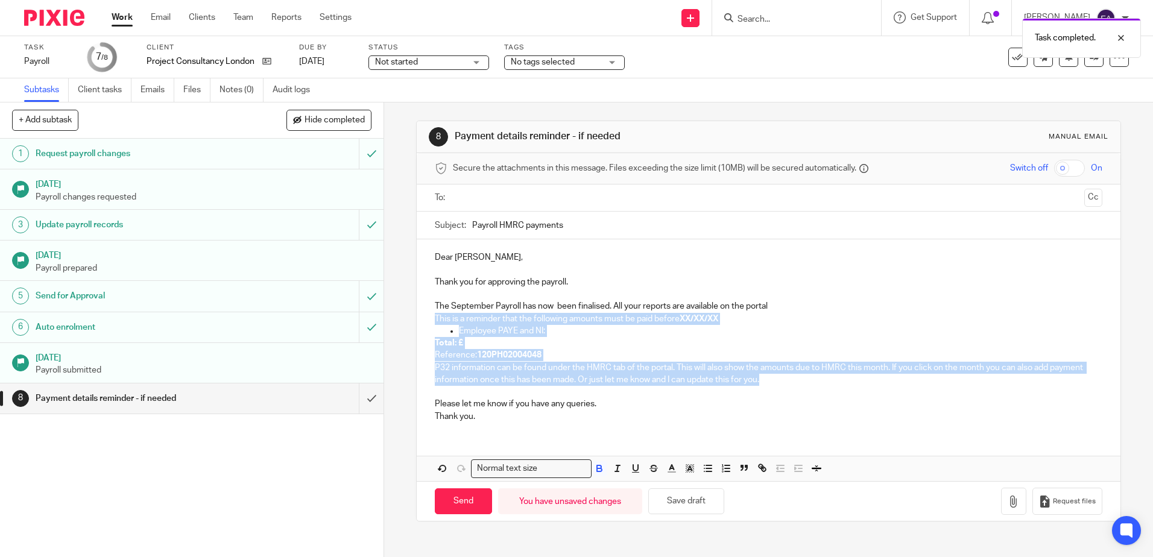
drag, startPoint x: 786, startPoint y: 385, endPoint x: 408, endPoint y: 317, distance: 384.1
click at [408, 317] on div "8 Payment details reminder - if needed Manual email Secure the attachments in t…" at bounding box center [768, 330] width 769 height 455
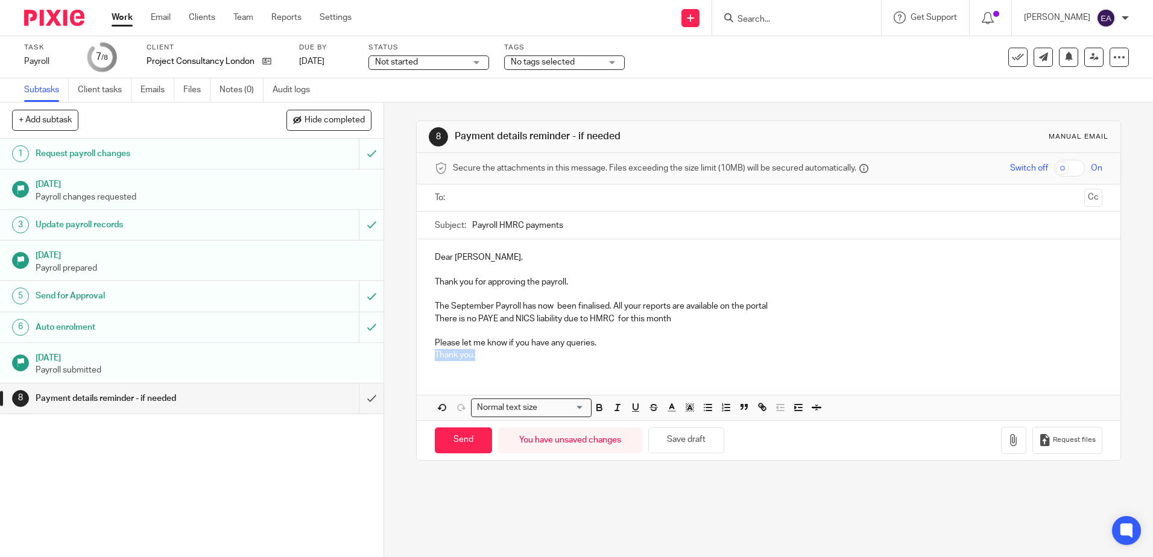
drag, startPoint x: 487, startPoint y: 362, endPoint x: 419, endPoint y: 358, distance: 67.6
click at [419, 358] on div "Dear Jamie, Thank you for approving the payroll. The September Payroll has now …" at bounding box center [768, 304] width 703 height 131
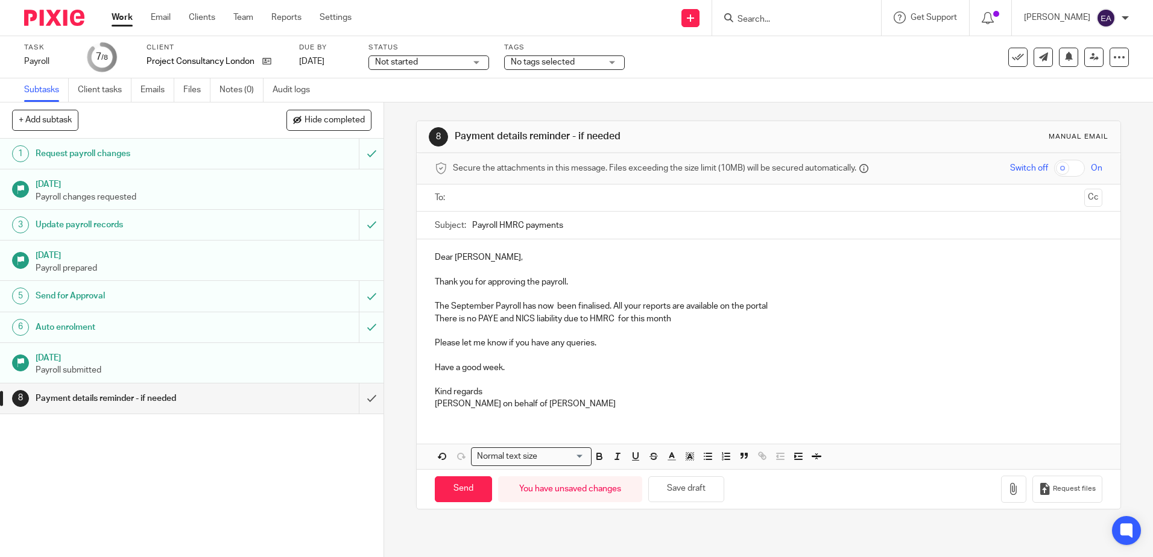
drag, startPoint x: 564, startPoint y: 225, endPoint x: 496, endPoint y: 230, distance: 67.8
click at [496, 230] on input "Payroll HMRC payments" at bounding box center [787, 225] width 630 height 27
click at [472, 221] on input "Payroll" at bounding box center [787, 225] width 630 height 27
type input "September 2025 Payroll"
click at [463, 199] on input "text" at bounding box center [768, 198] width 622 height 14
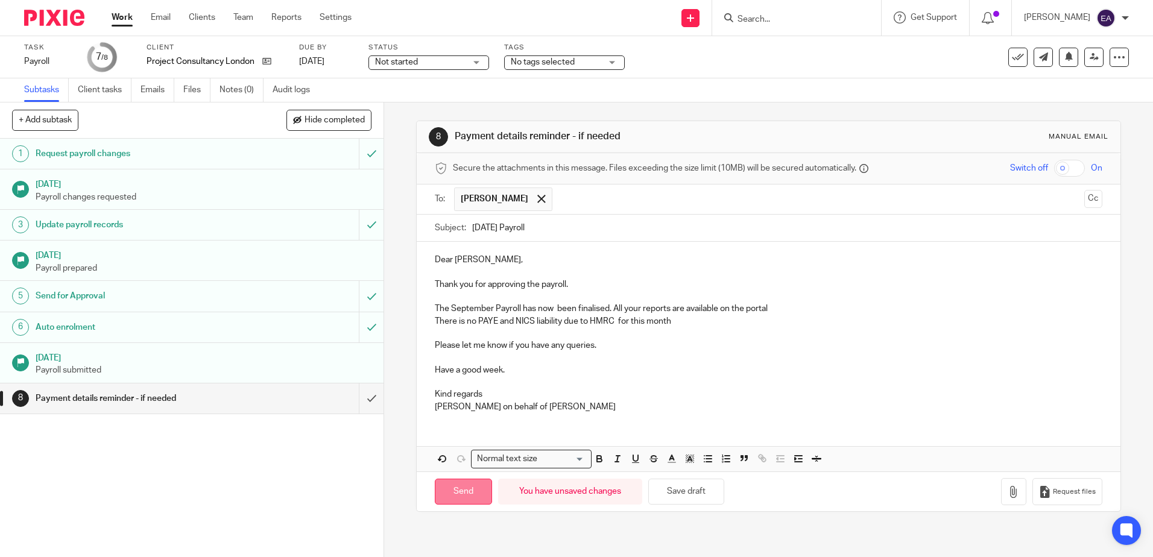
click at [460, 494] on input "Send" at bounding box center [463, 492] width 57 height 26
type input "Sent"
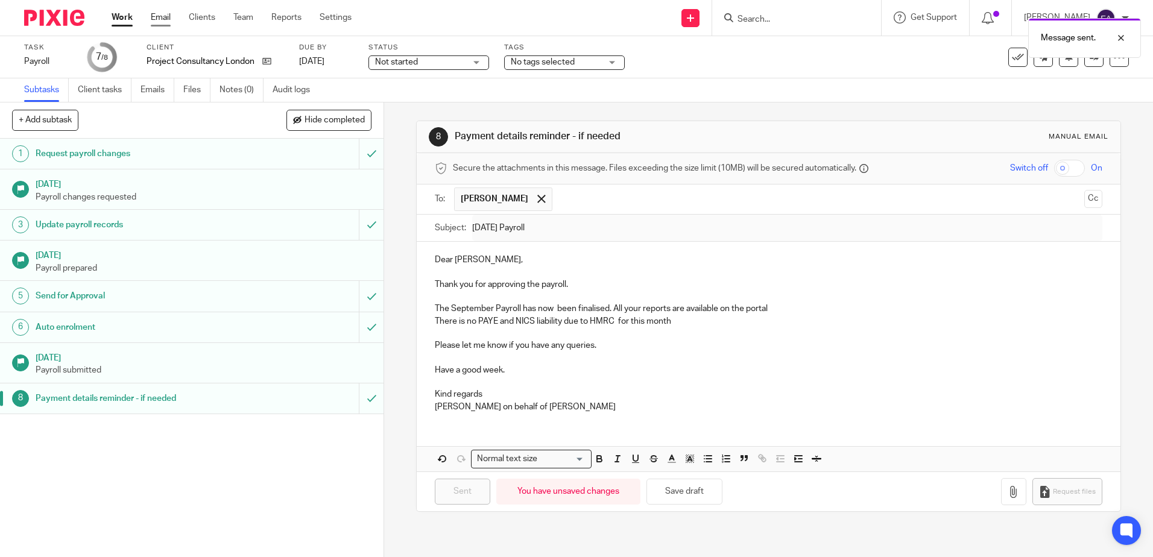
click at [164, 21] on link "Email" at bounding box center [161, 17] width 20 height 12
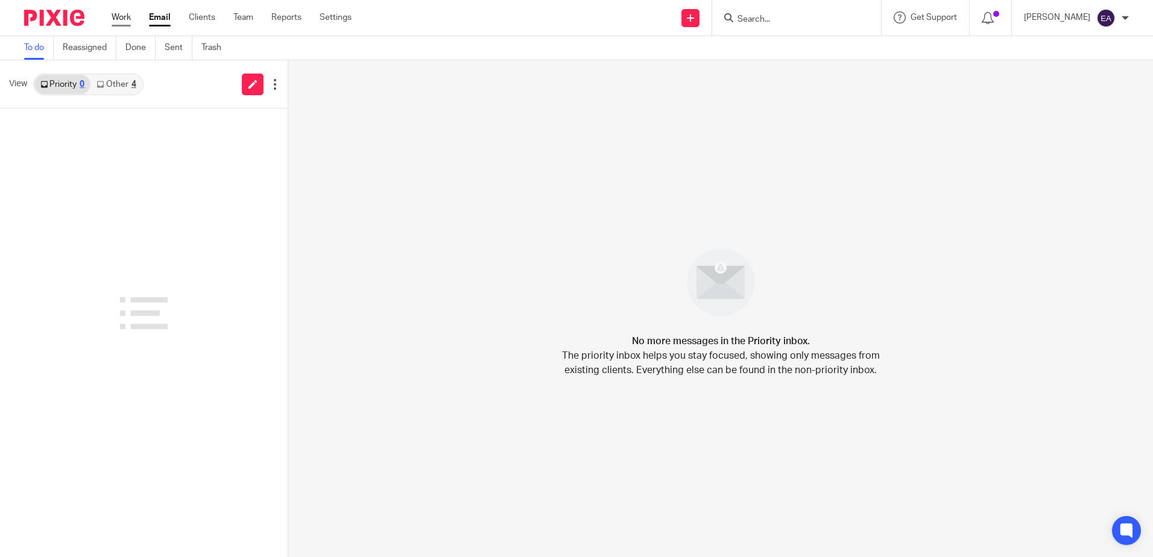
click at [129, 13] on link "Work" at bounding box center [121, 17] width 19 height 12
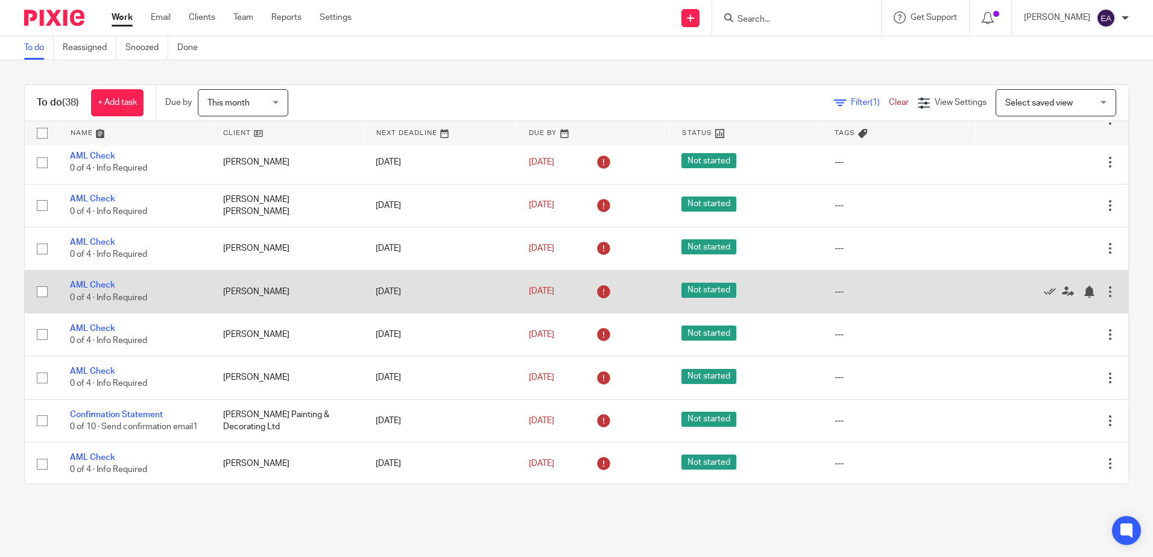
scroll to position [603, 0]
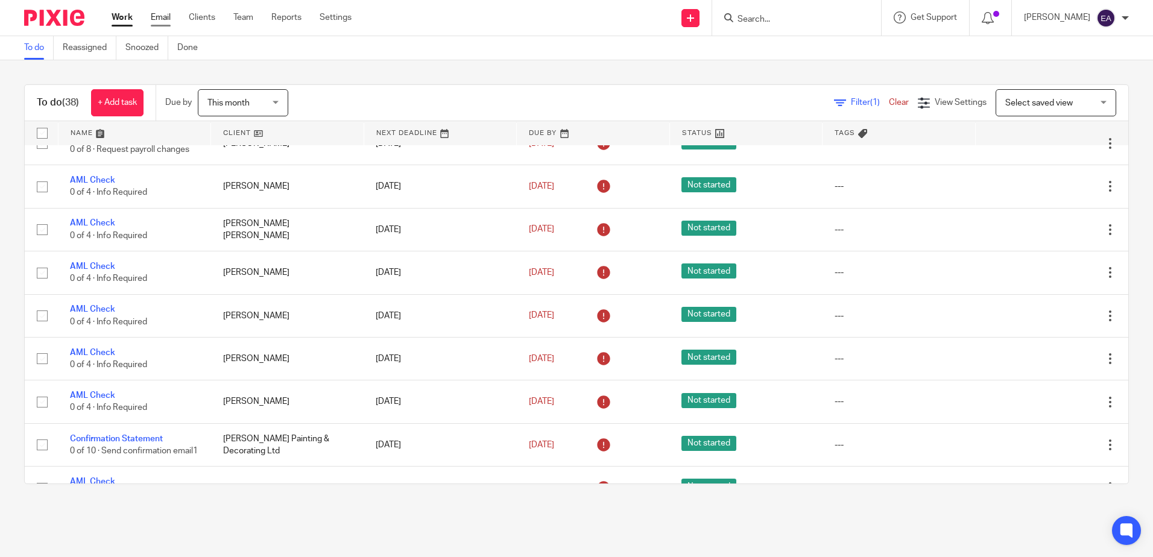
click at [167, 19] on link "Email" at bounding box center [161, 17] width 20 height 12
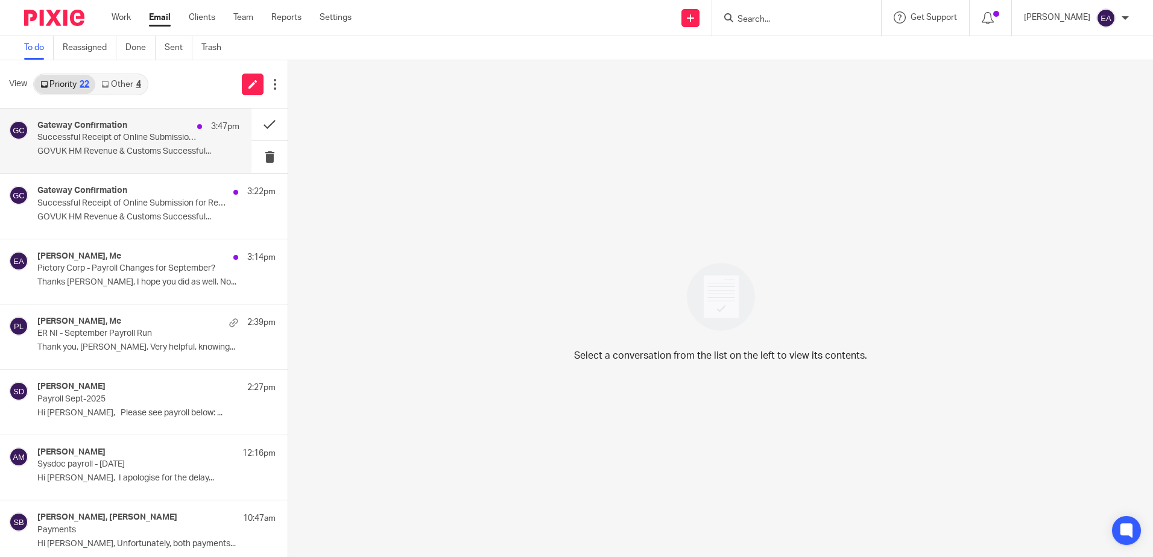
click at [113, 146] on div "Gateway Confirmation 3:47pm Successful Receipt of Online Submission for Referen…" at bounding box center [138, 141] width 202 height 40
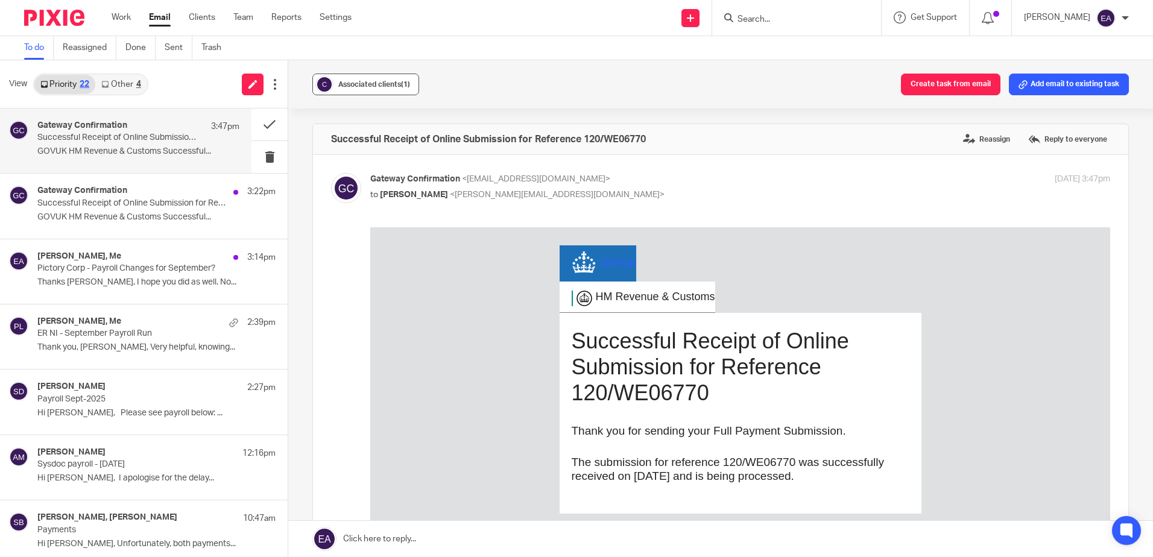
click at [376, 84] on span "Associated clients (1)" at bounding box center [374, 84] width 72 height 7
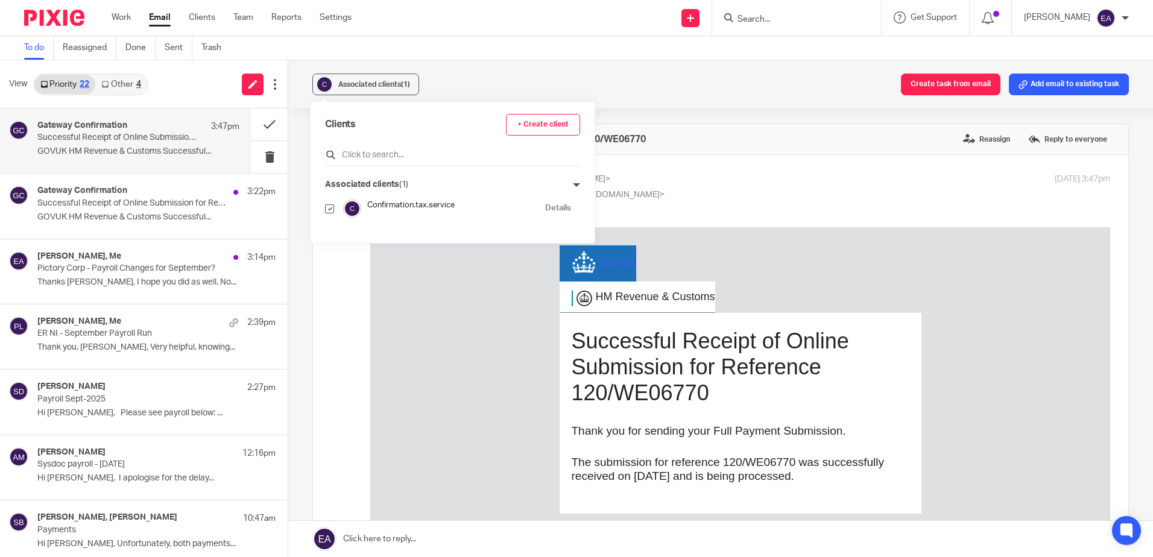
click at [396, 156] on input "text" at bounding box center [452, 155] width 255 height 12
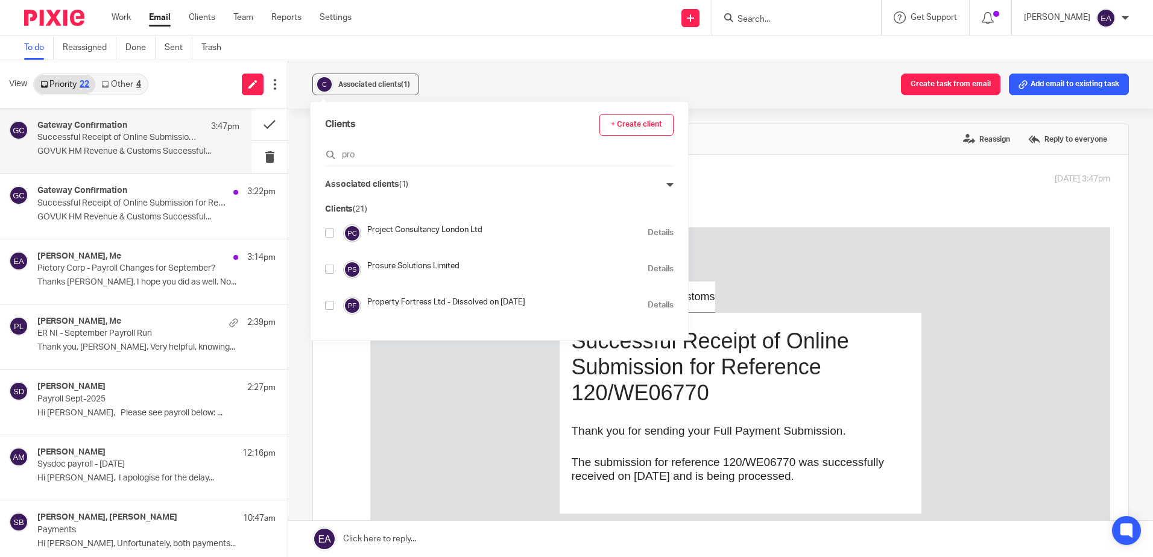
type input "pro"
click at [327, 235] on input "checkbox" at bounding box center [329, 233] width 9 height 9
checkbox input "true"
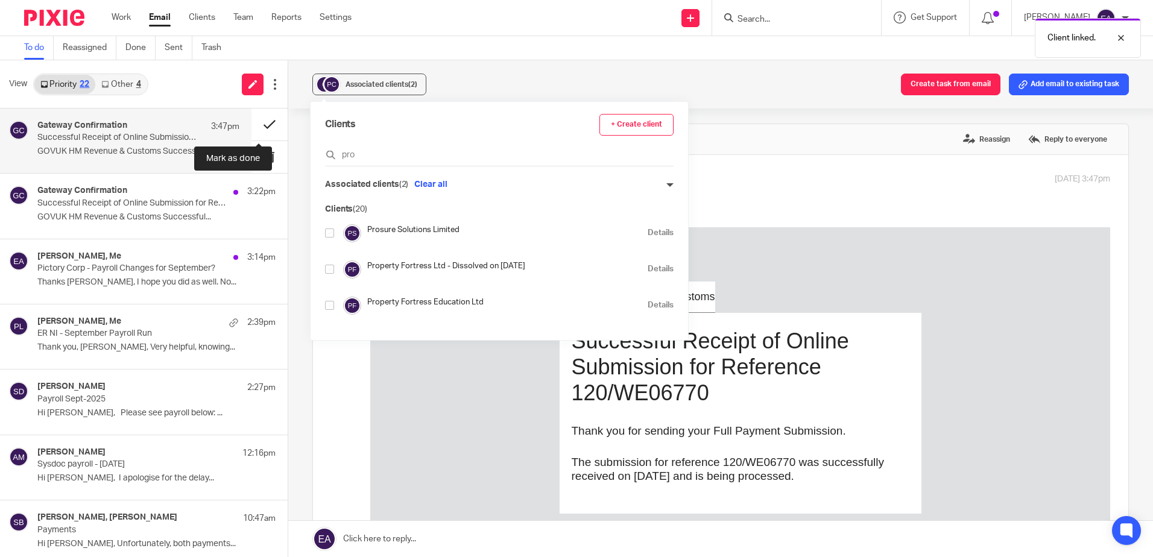
click at [260, 121] on button at bounding box center [269, 125] width 36 height 32
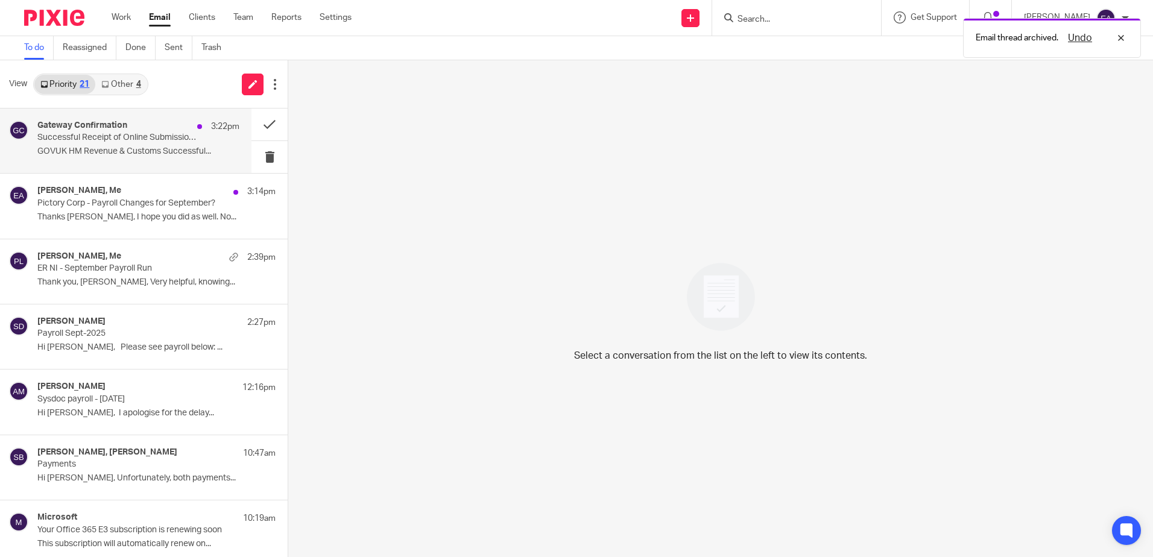
click at [119, 143] on div "Gateway Confirmation 3:22pm Successful Receipt of Online Submission for Referen…" at bounding box center [138, 141] width 202 height 40
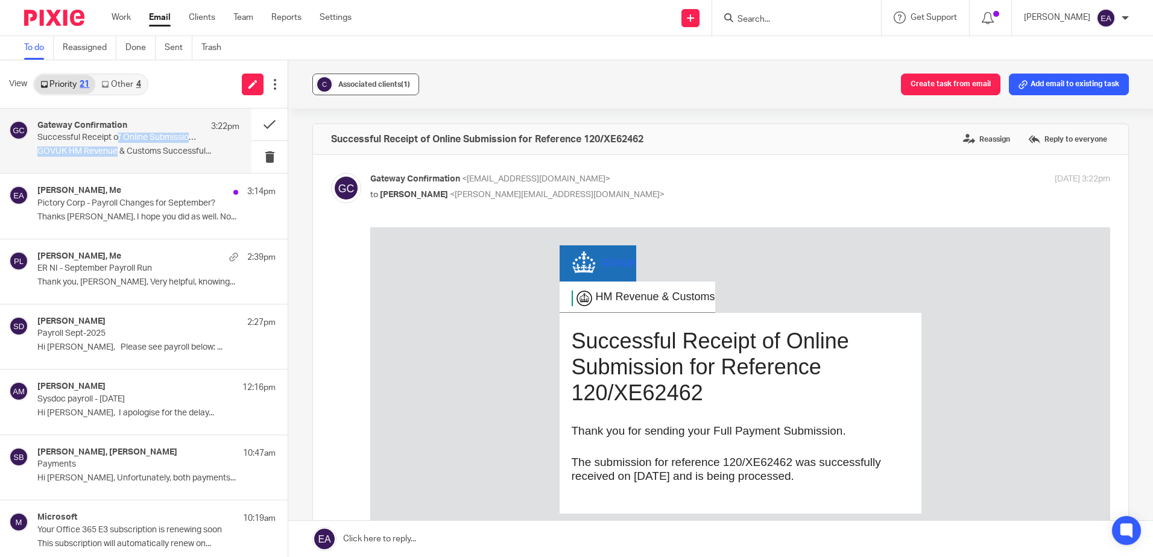
click at [353, 90] on button "Associated clients (1)" at bounding box center [365, 85] width 107 height 22
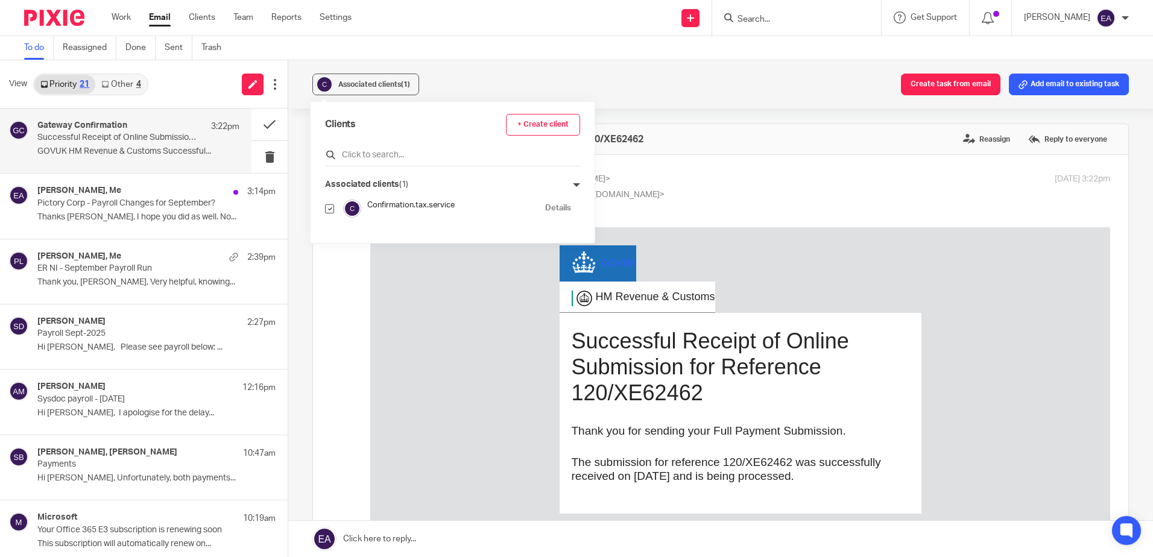
click at [369, 158] on input "text" at bounding box center [452, 155] width 255 height 12
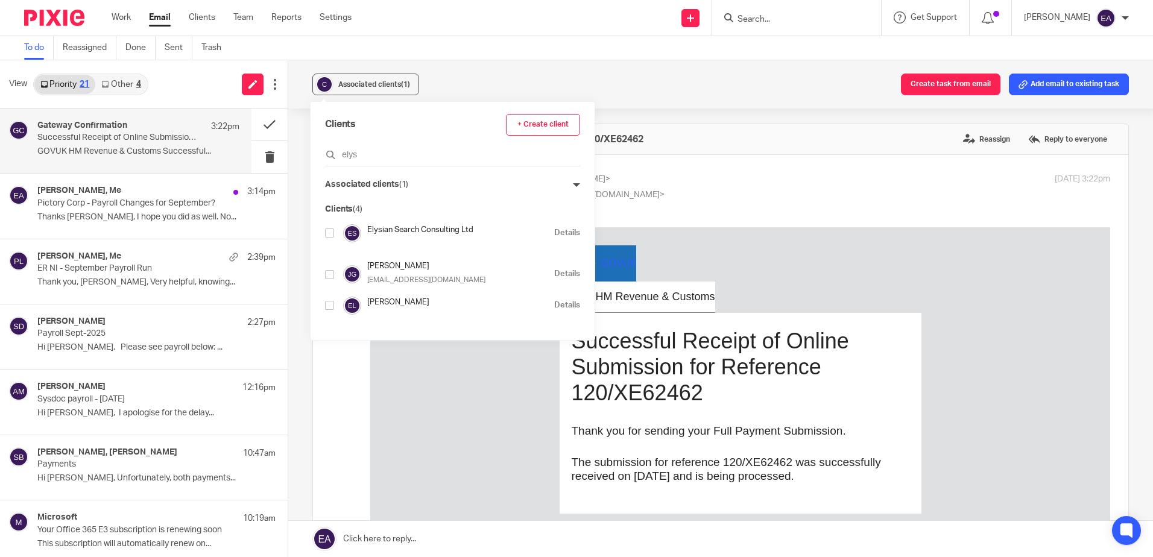
type input "elys"
click at [332, 232] on input "checkbox" at bounding box center [329, 233] width 9 height 9
checkbox input "true"
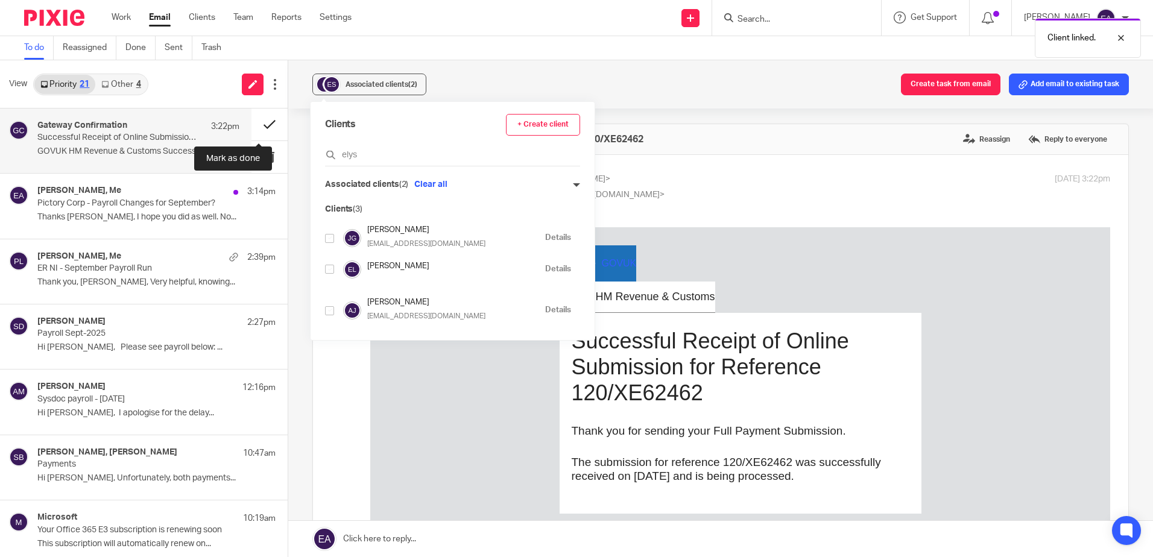
click at [260, 121] on button at bounding box center [269, 125] width 36 height 32
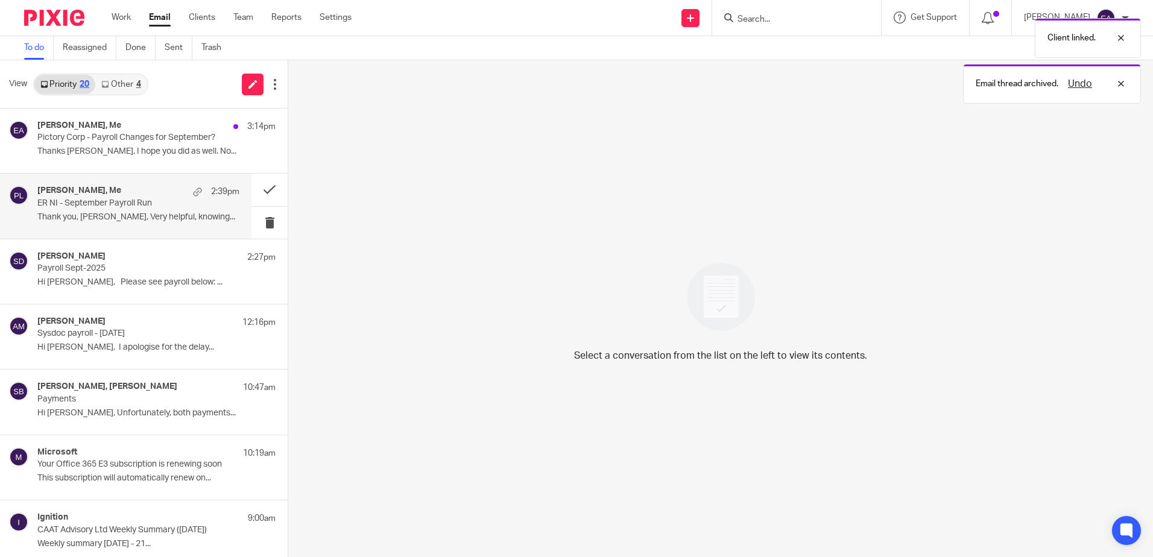
click at [159, 198] on p "ER NI - September Payroll Run" at bounding box center [118, 203] width 162 height 10
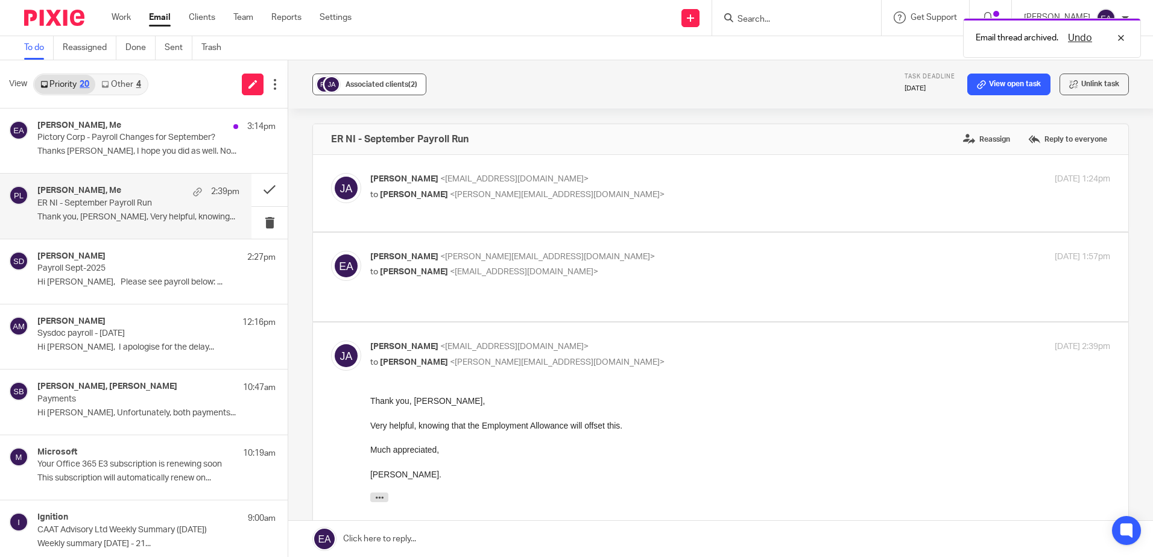
click at [370, 82] on span "Associated clients (2)" at bounding box center [382, 84] width 72 height 7
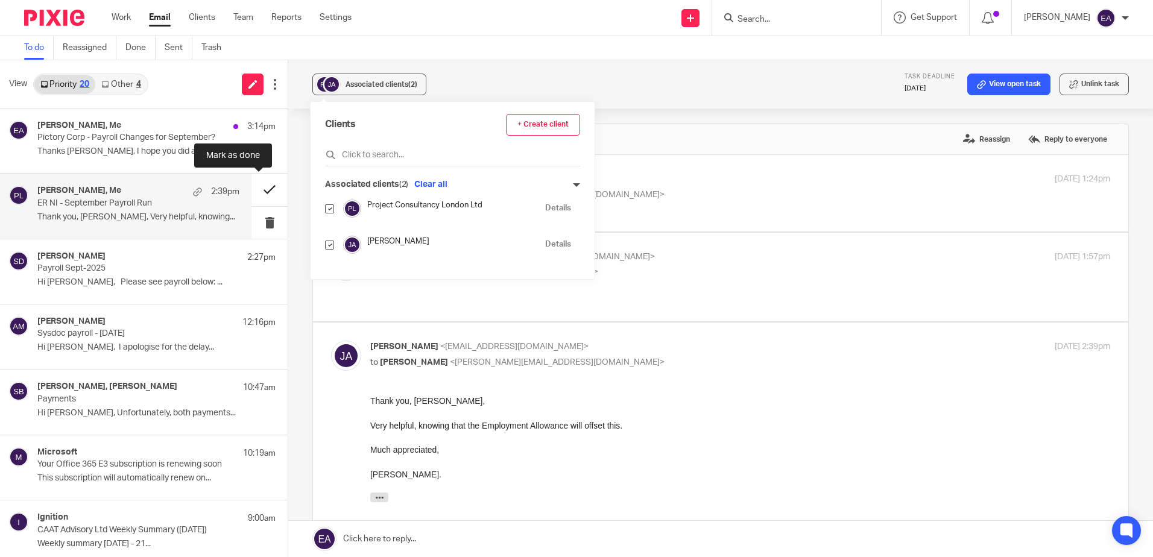
click at [258, 186] on button at bounding box center [269, 190] width 36 height 32
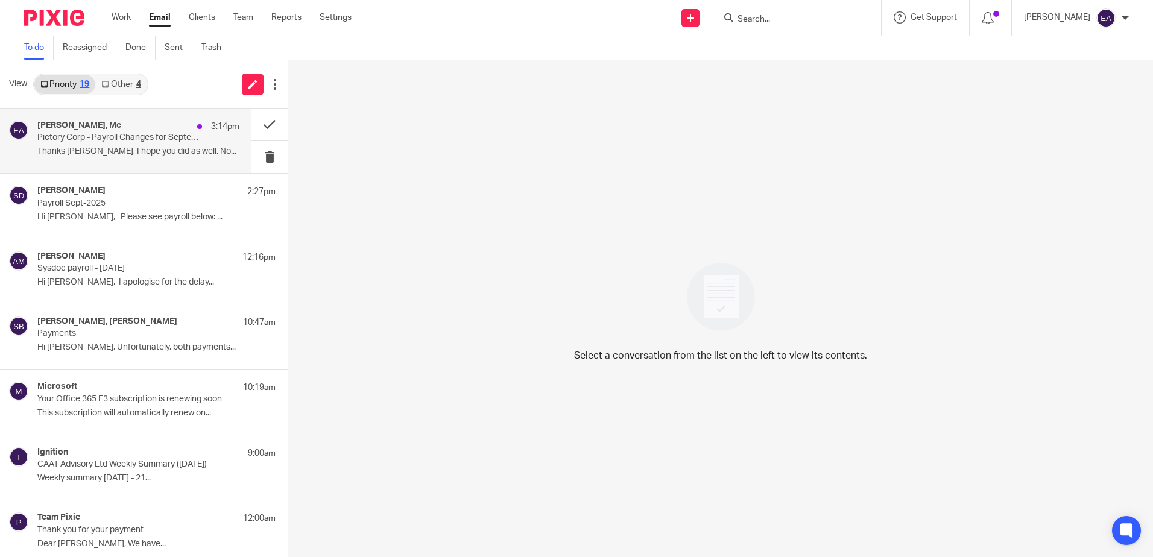
click at [164, 154] on p "Thanks [PERSON_NAME], I hope you did as well. No..." at bounding box center [138, 152] width 202 height 10
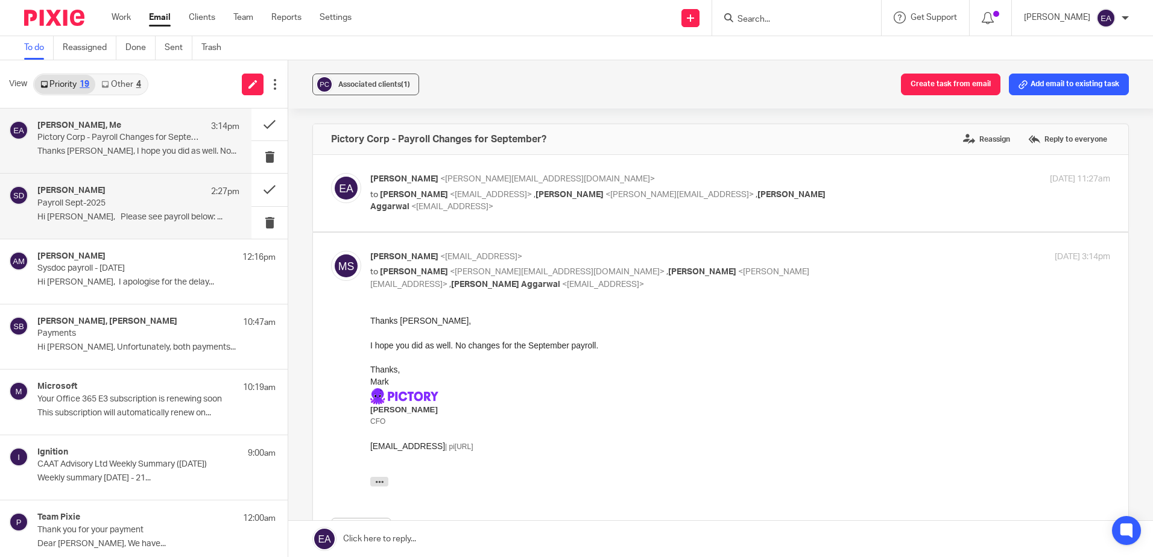
click at [149, 209] on div "Steven Dure 2:27pm Payroll Sept-2025 Hi Elaine, Please see payroll below: ..." at bounding box center [138, 206] width 202 height 40
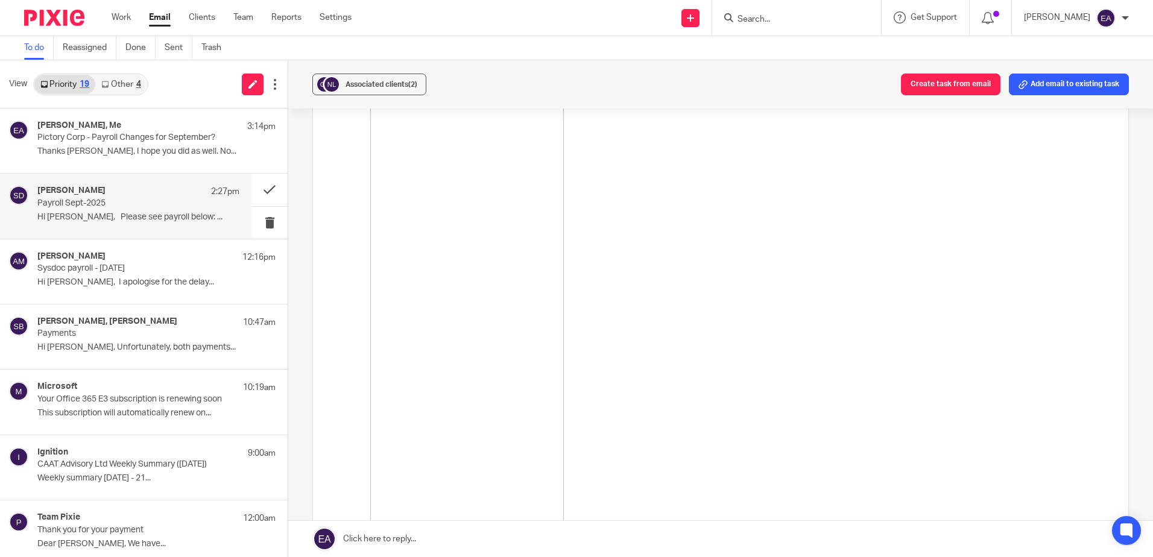
scroll to position [663, 0]
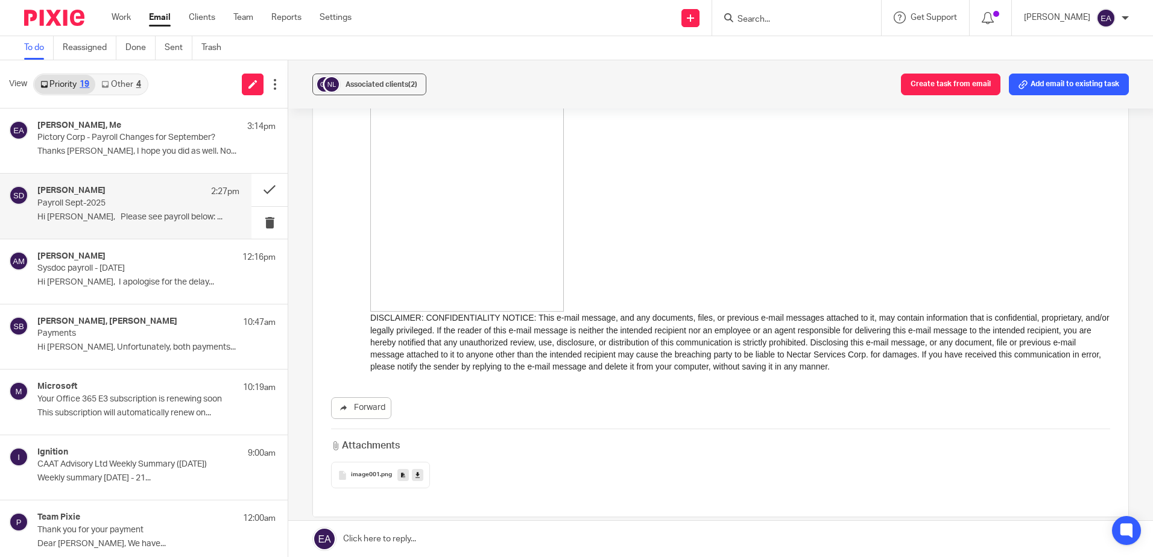
click at [418, 477] on link at bounding box center [417, 475] width 11 height 12
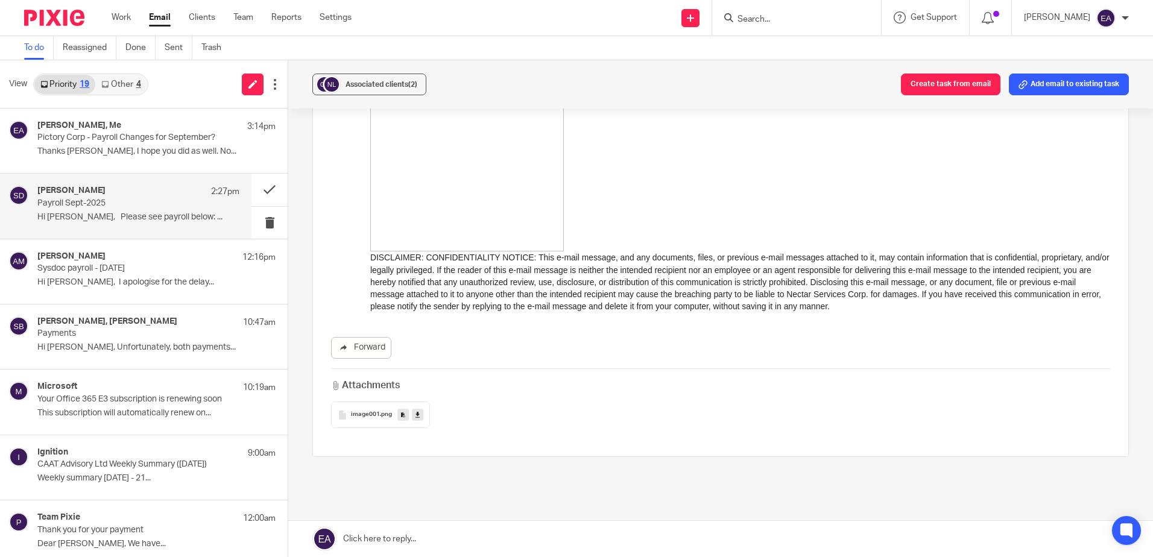
scroll to position [770, 0]
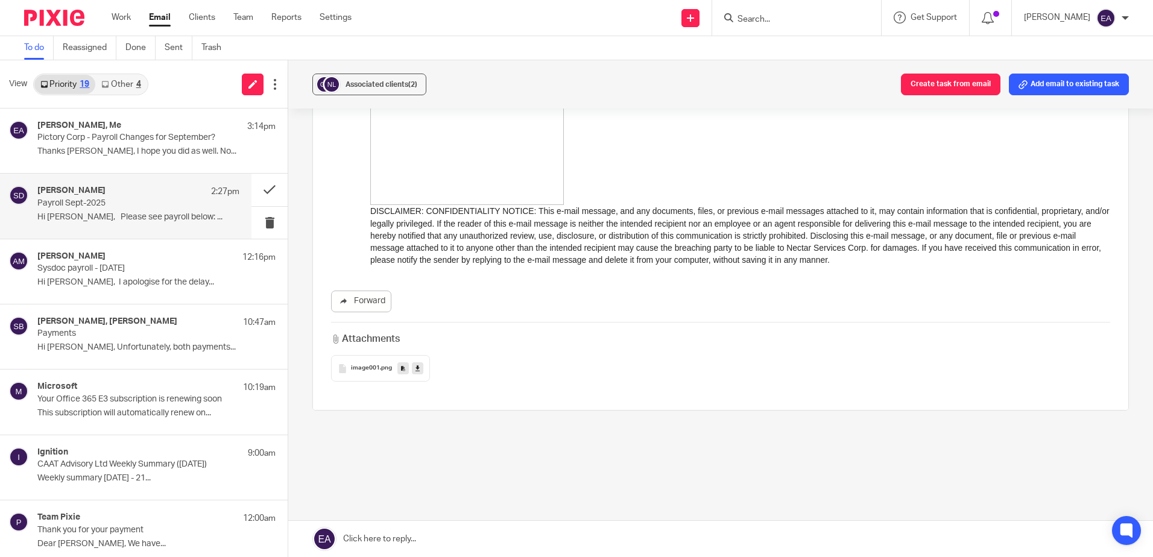
click at [415, 367] on icon at bounding box center [417, 368] width 4 height 9
click at [142, 205] on p "Payroll Sept-2025" at bounding box center [118, 203] width 162 height 10
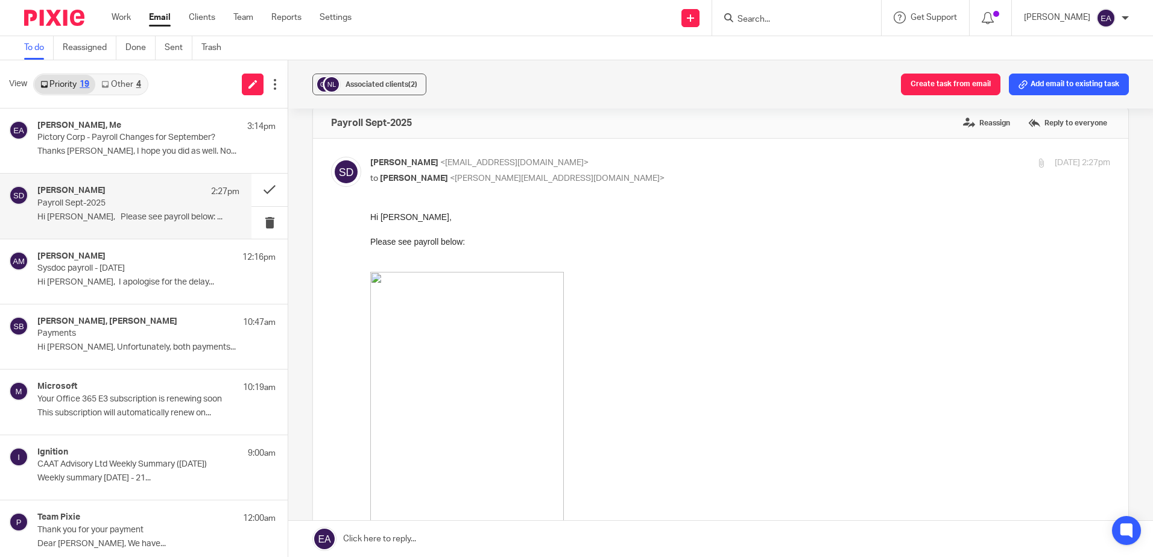
scroll to position [0, 0]
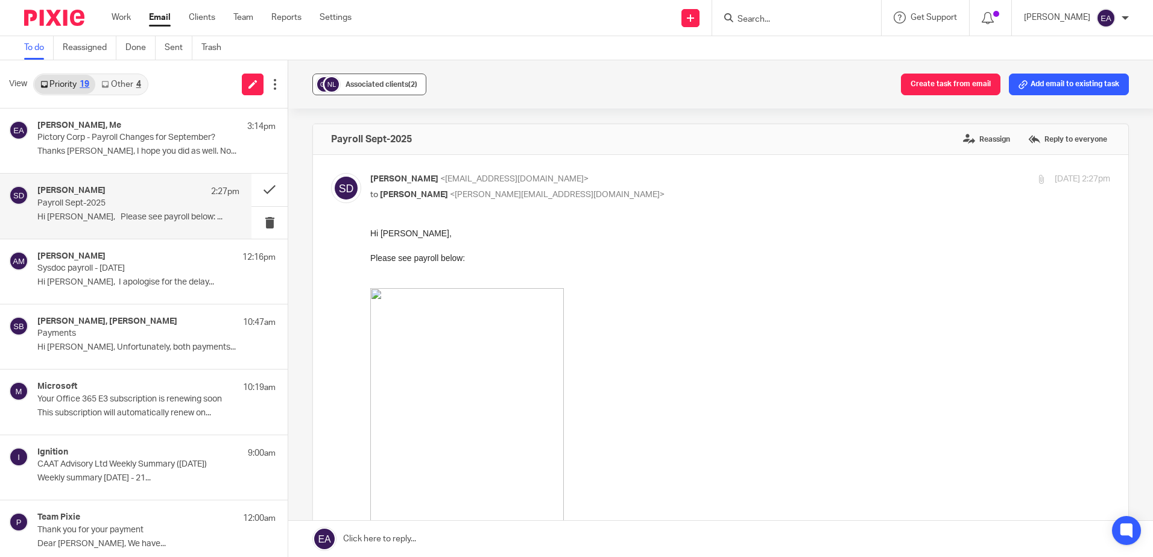
click at [371, 84] on span "Associated clients (2)" at bounding box center [382, 84] width 72 height 7
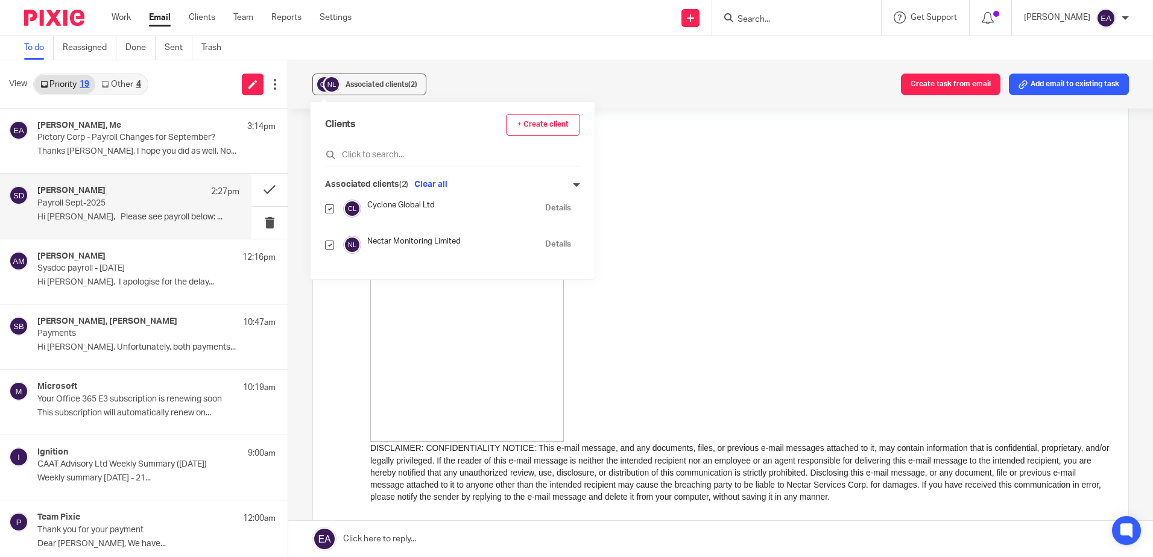
scroll to position [543, 0]
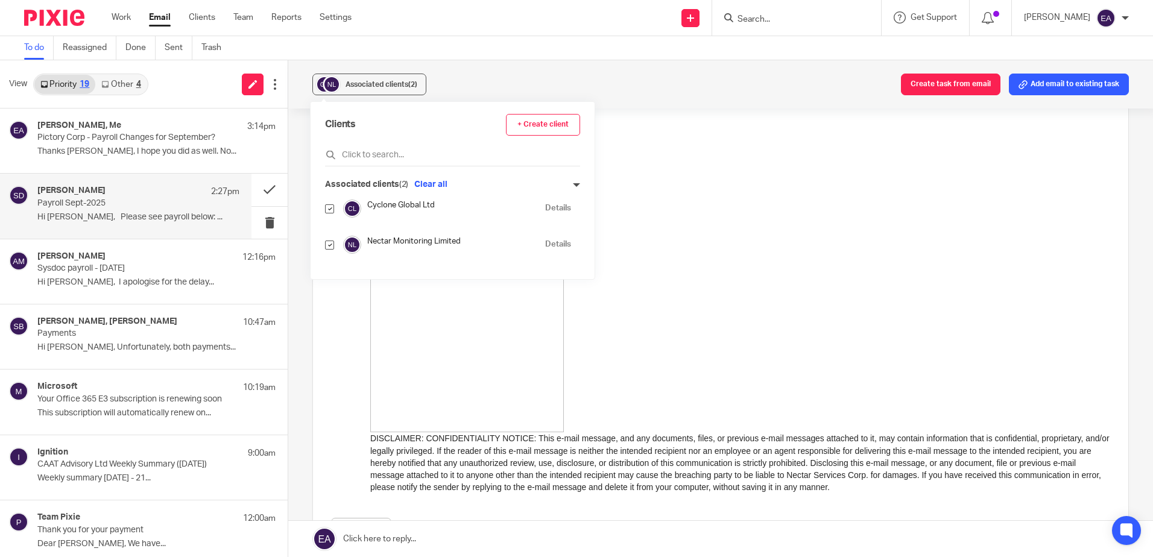
click at [576, 80] on div "Associated clients (2) Create task from email Add email to existing task" at bounding box center [720, 84] width 865 height 48
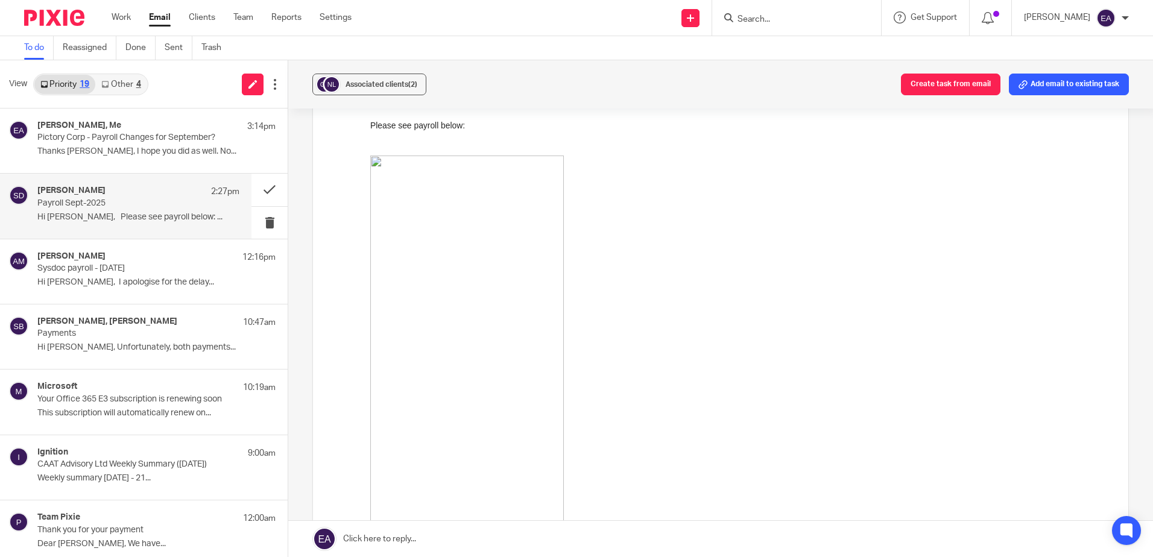
scroll to position [107, 0]
click at [88, 256] on h4 "[PERSON_NAME]" at bounding box center [71, 256] width 68 height 10
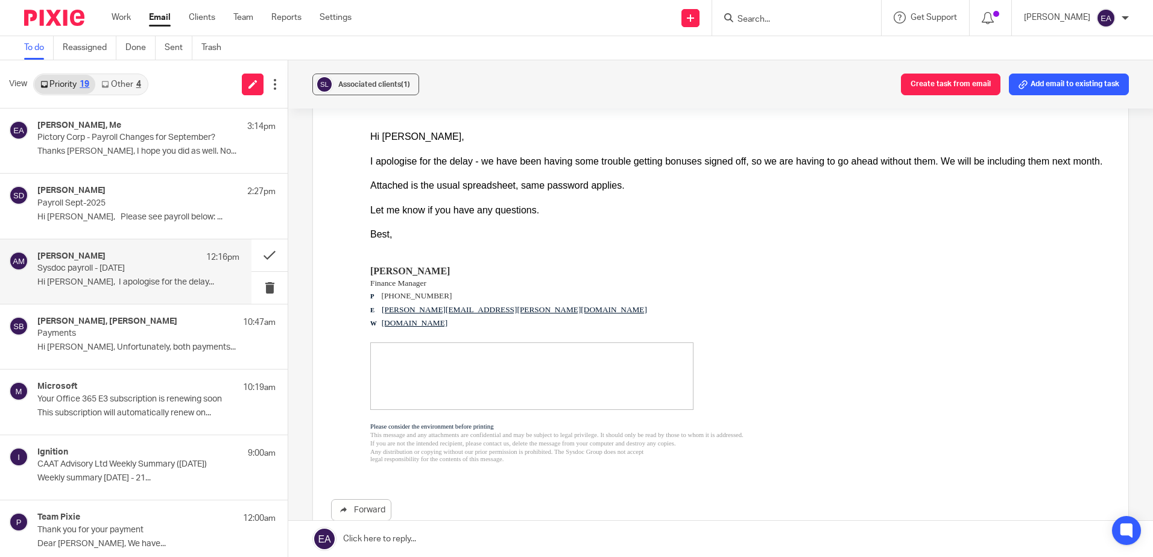
scroll to position [0, 0]
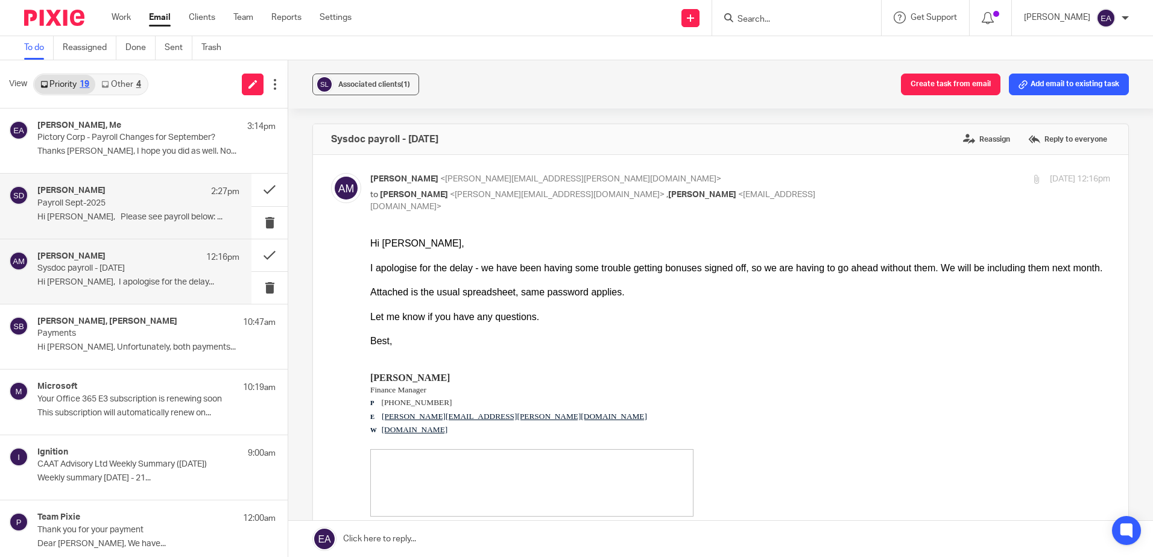
click at [101, 204] on p "Payroll Sept-2025" at bounding box center [118, 203] width 162 height 10
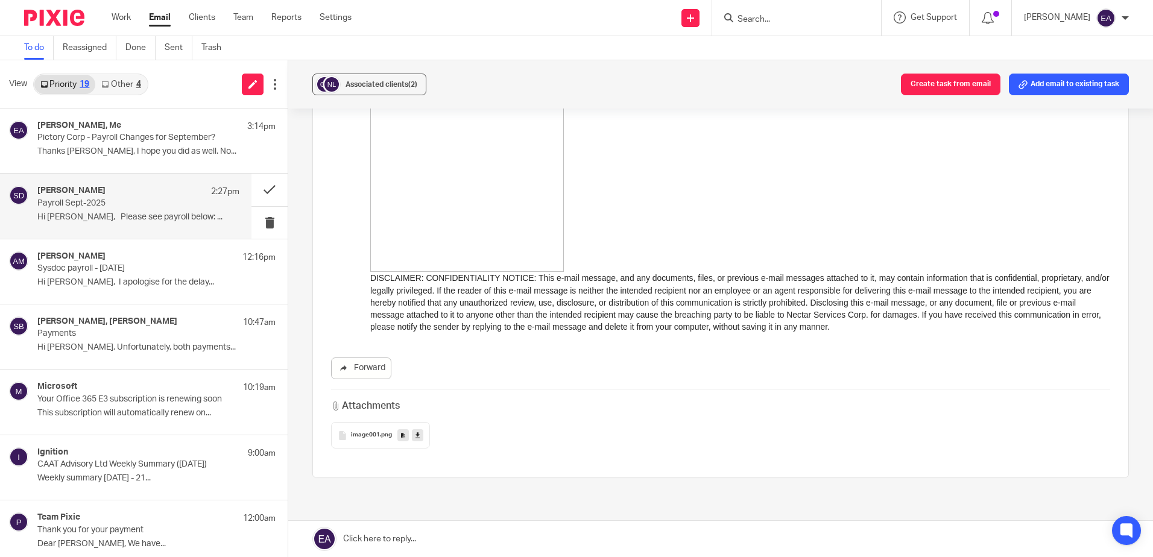
scroll to position [770, 0]
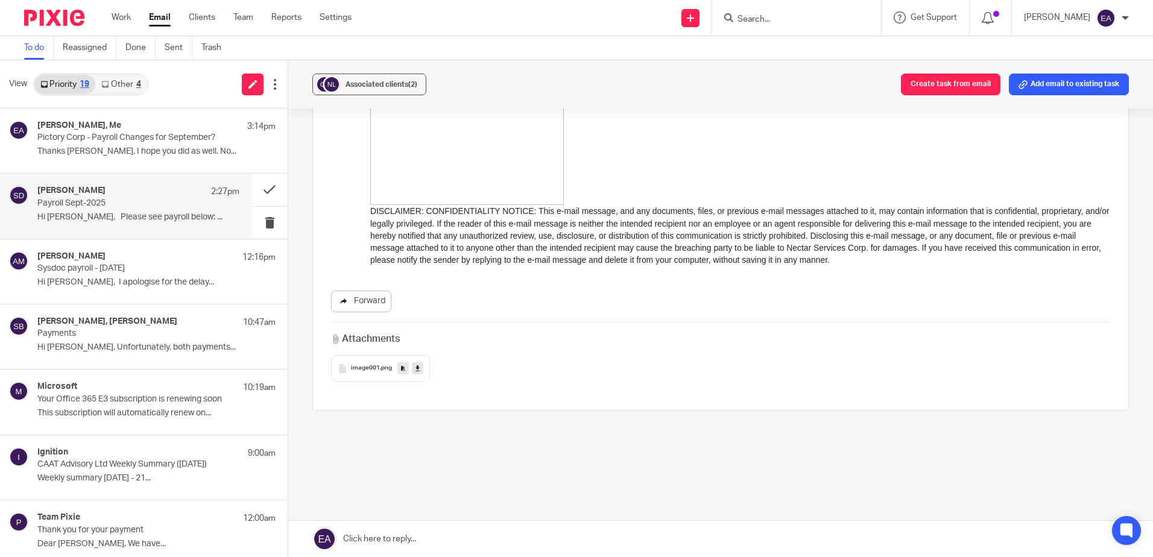
click at [355, 306] on link "Forward" at bounding box center [361, 302] width 60 height 22
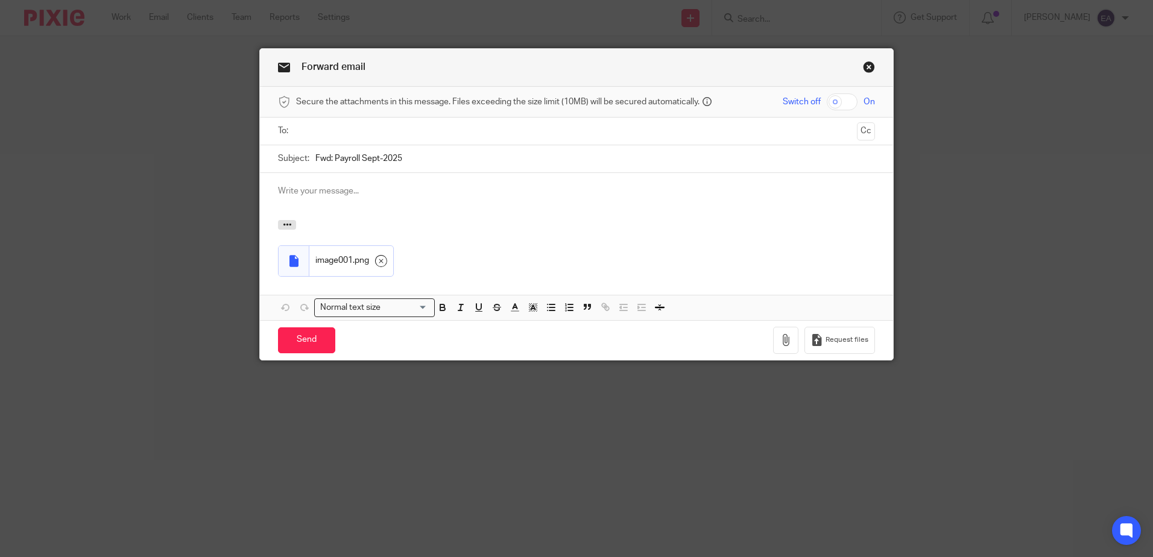
click at [291, 261] on div at bounding box center [294, 261] width 12 height 12
click at [863, 65] on link "Close this dialog window" at bounding box center [869, 69] width 12 height 16
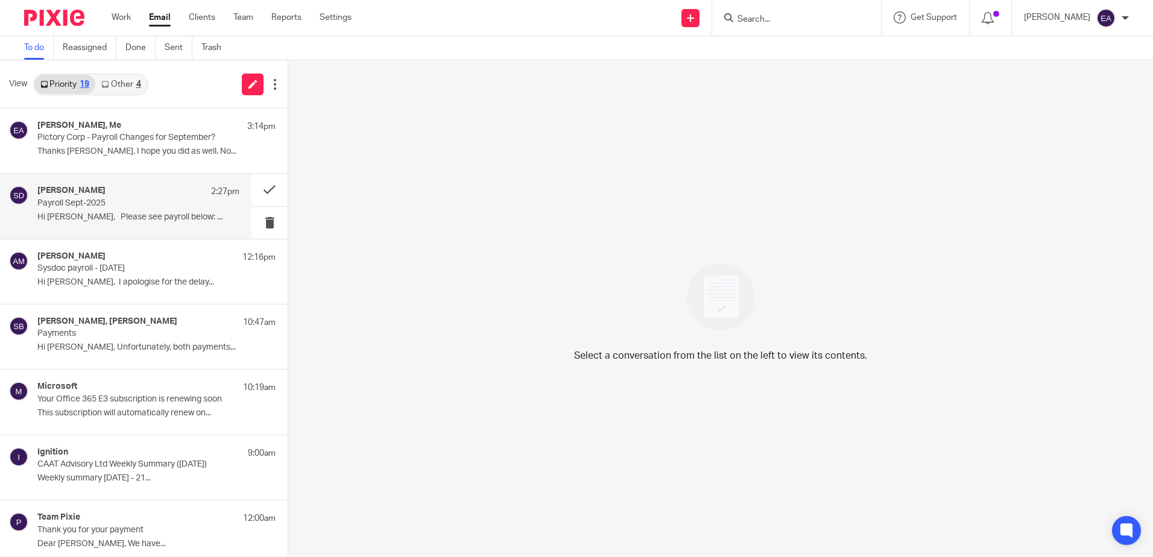
click at [94, 207] on p "Payroll Sept-2025" at bounding box center [118, 203] width 162 height 10
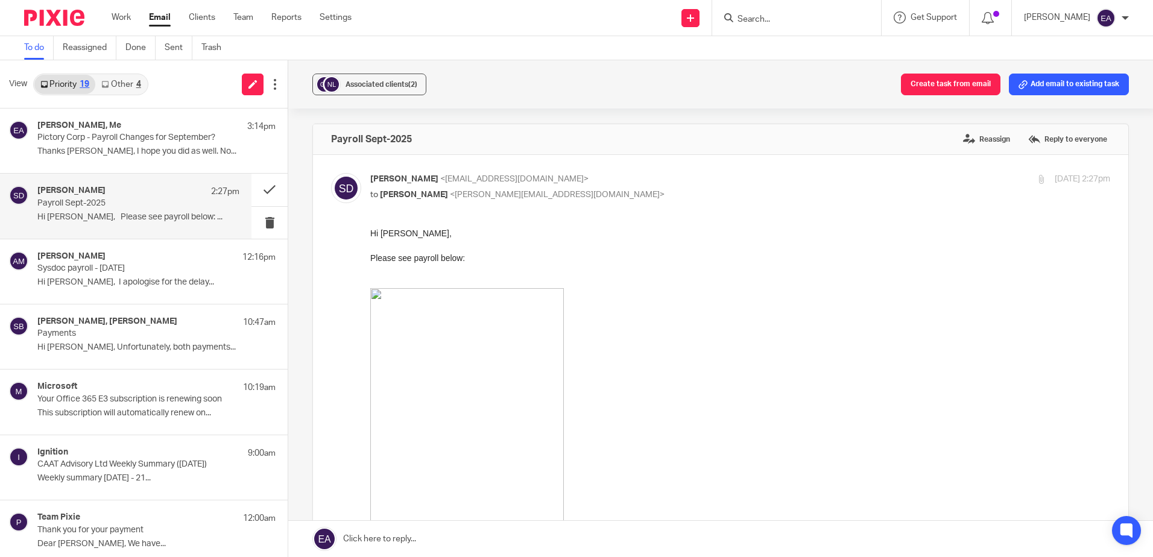
click at [377, 537] on link at bounding box center [720, 539] width 865 height 36
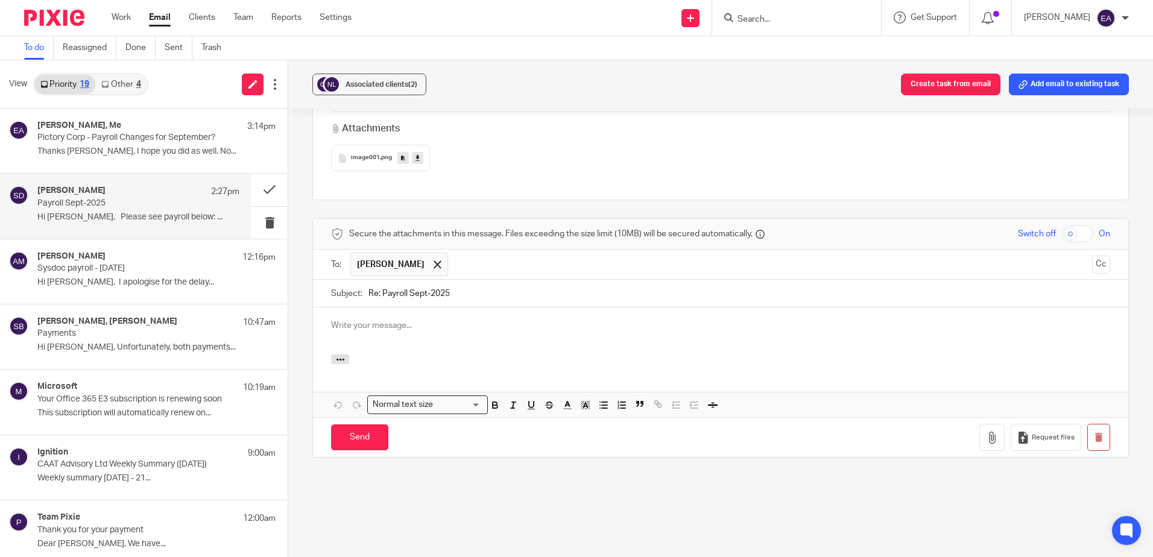
click at [367, 320] on p at bounding box center [720, 326] width 779 height 12
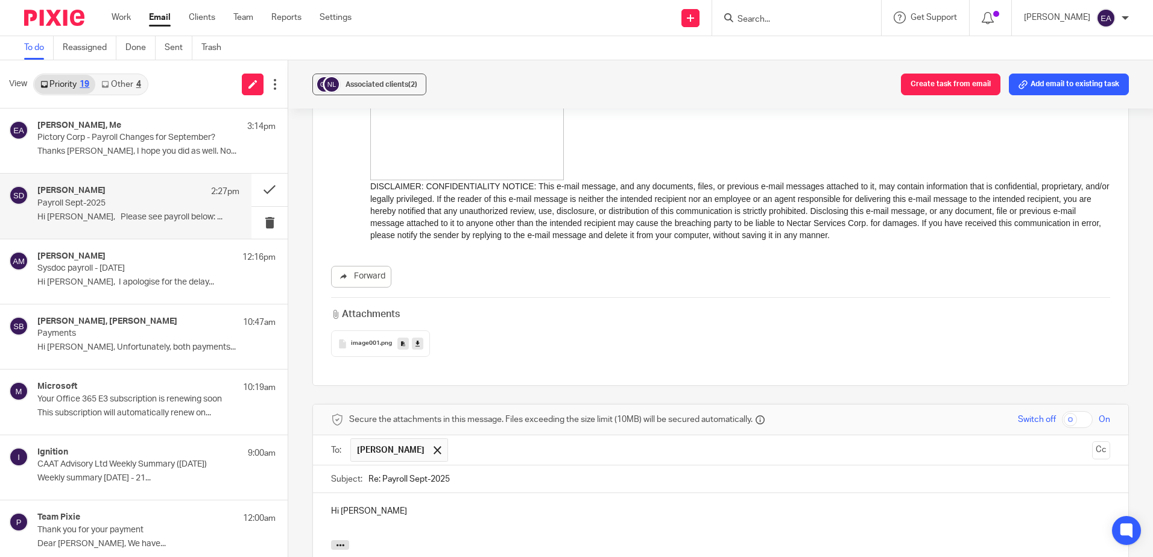
scroll to position [907, 0]
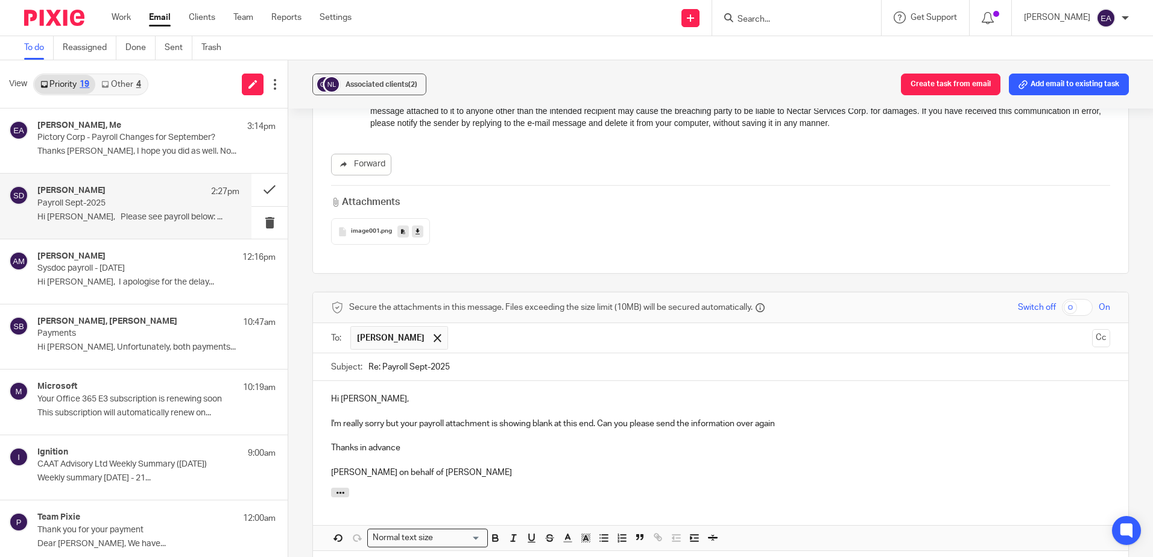
click at [405, 442] on p "Thanks in advance" at bounding box center [720, 448] width 779 height 12
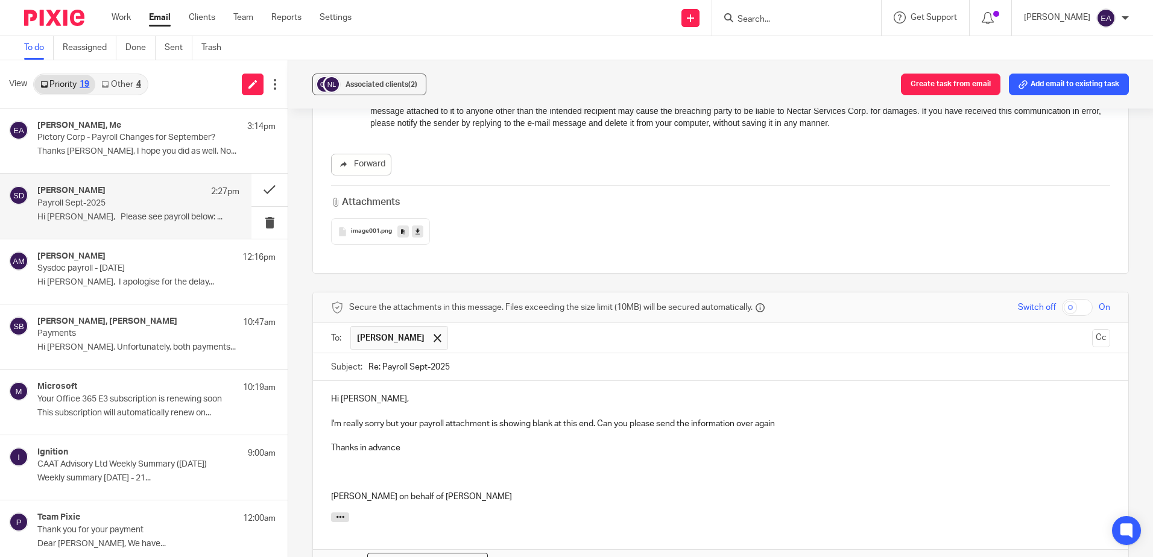
click at [334, 479] on p at bounding box center [720, 485] width 779 height 12
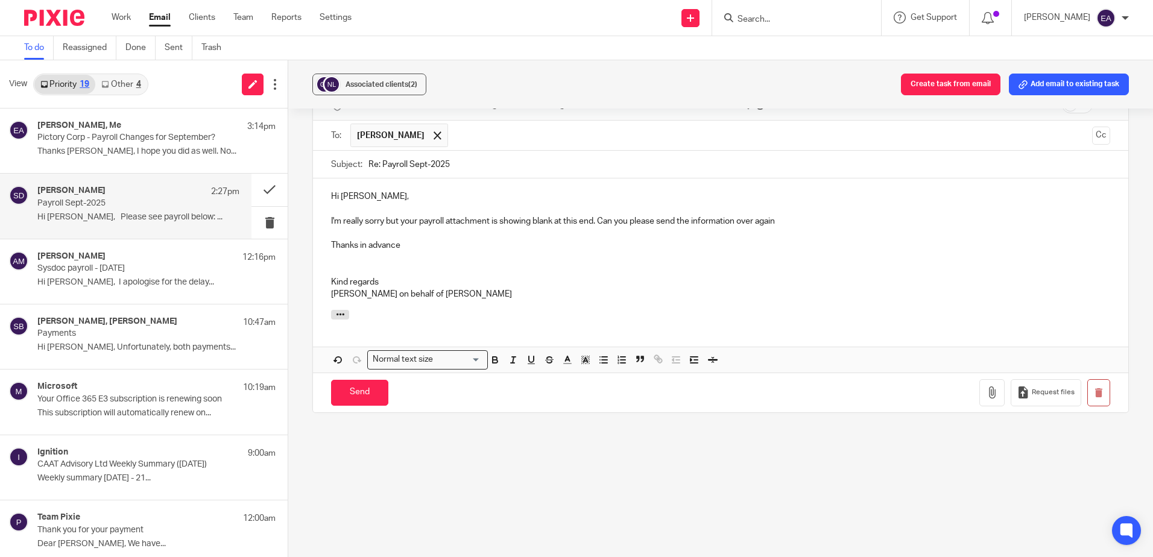
scroll to position [1112, 0]
click at [358, 380] on input "Send" at bounding box center [359, 390] width 57 height 26
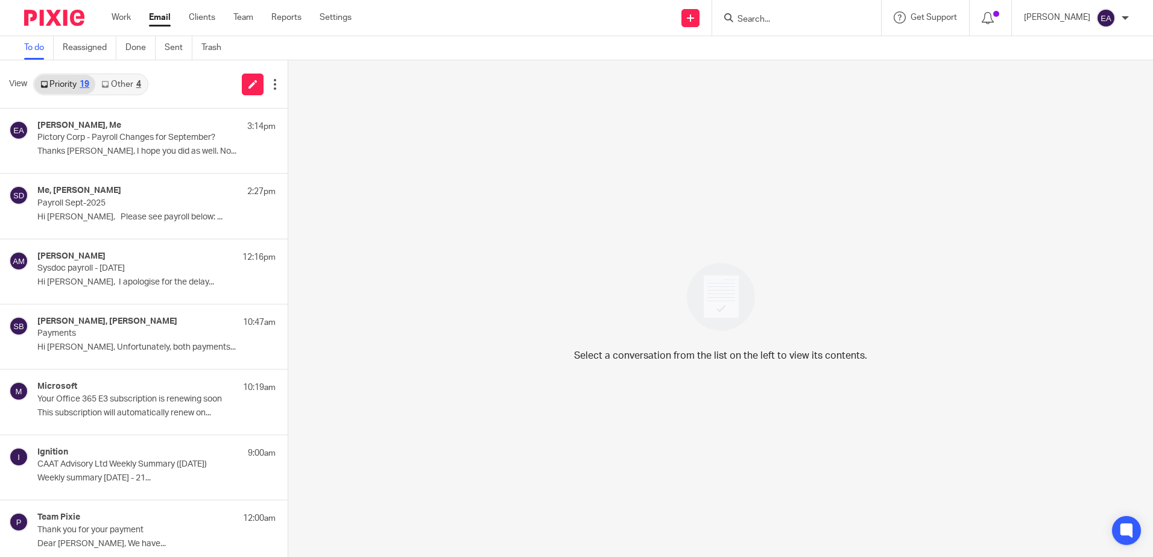
click at [130, 79] on link "Other 4" at bounding box center [120, 84] width 51 height 19
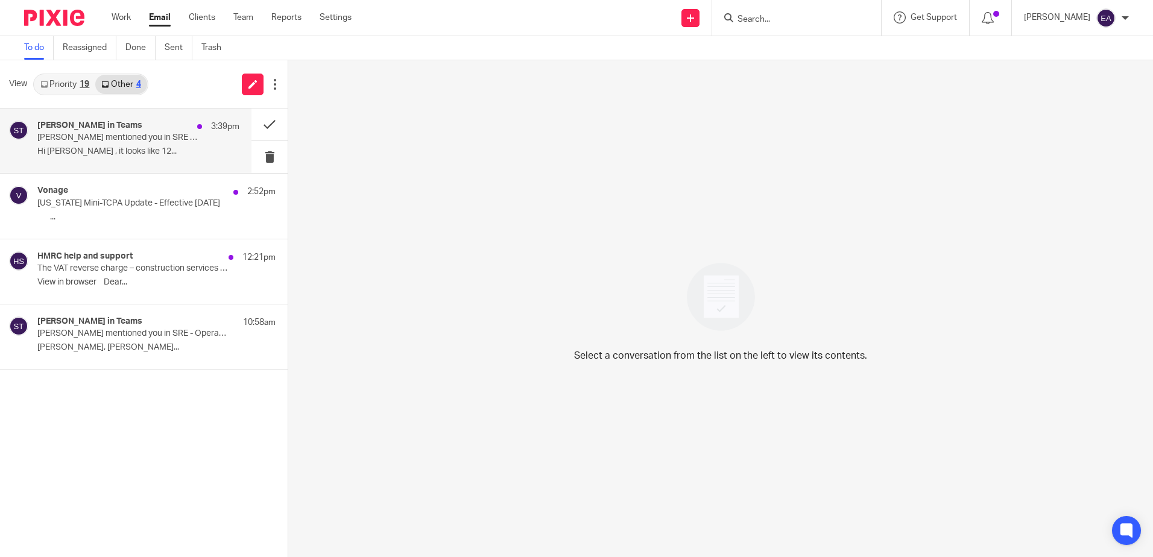
click at [148, 140] on p "[PERSON_NAME] mentioned you in SRE - Operations" at bounding box center [118, 138] width 162 height 10
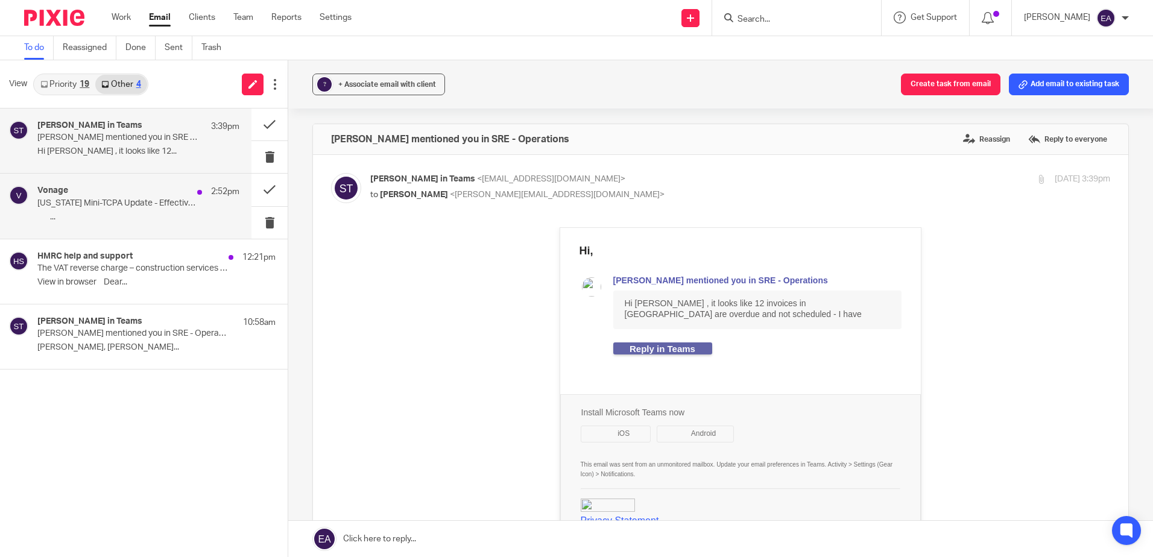
click at [124, 212] on p "͏‌ ­͏‌ ­͏‌ ­͏‌ ..." at bounding box center [138, 217] width 202 height 10
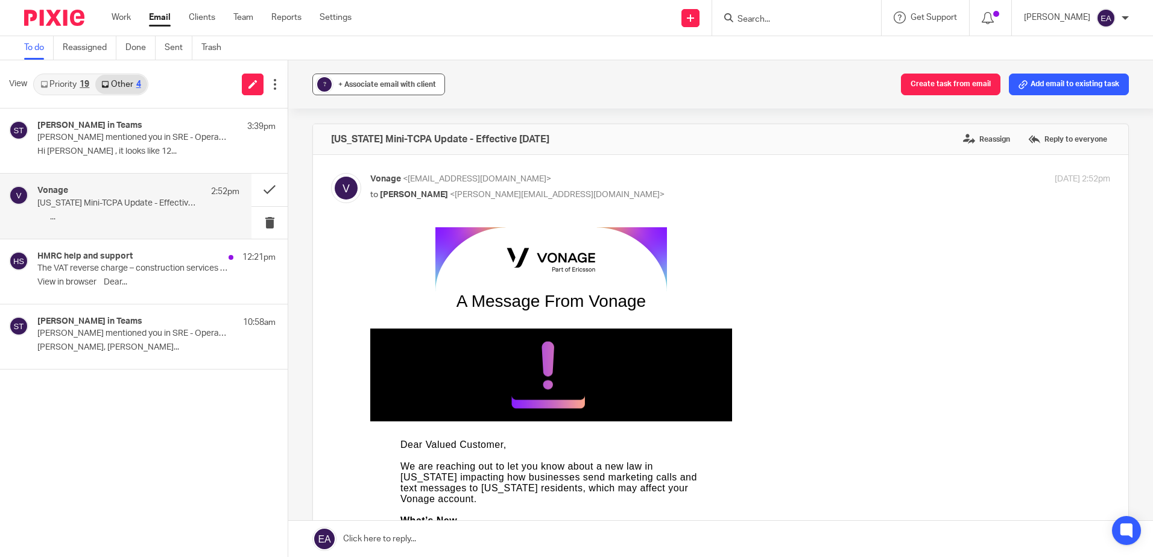
click at [364, 86] on span "+ Associate email with client" at bounding box center [387, 84] width 98 height 7
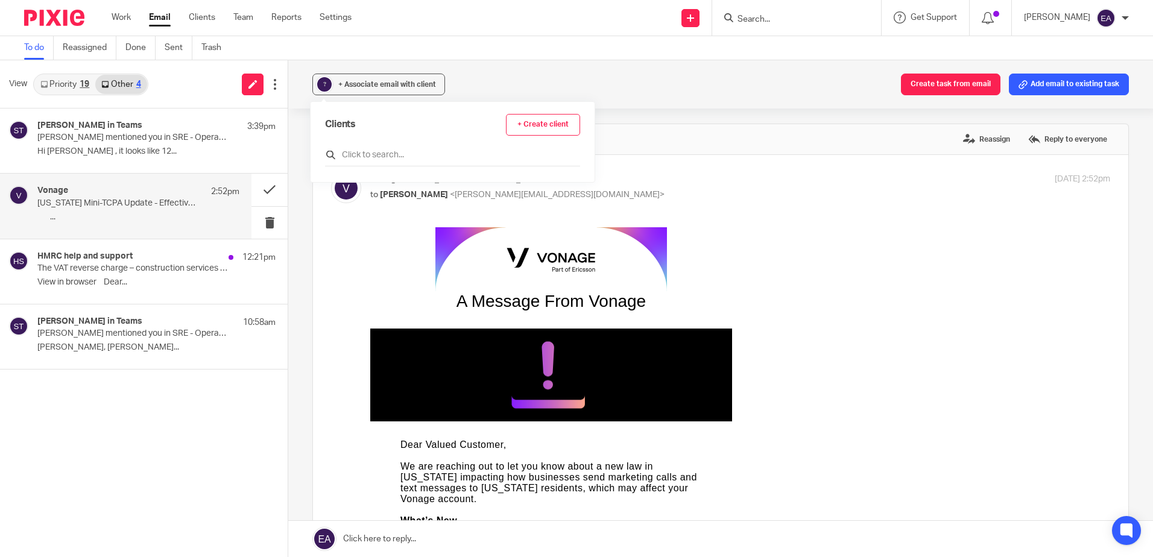
click at [381, 154] on input "text" at bounding box center [452, 155] width 255 height 12
type input "c"
type input "vonage"
click at [329, 209] on input "checkbox" at bounding box center [329, 208] width 9 height 9
checkbox input "true"
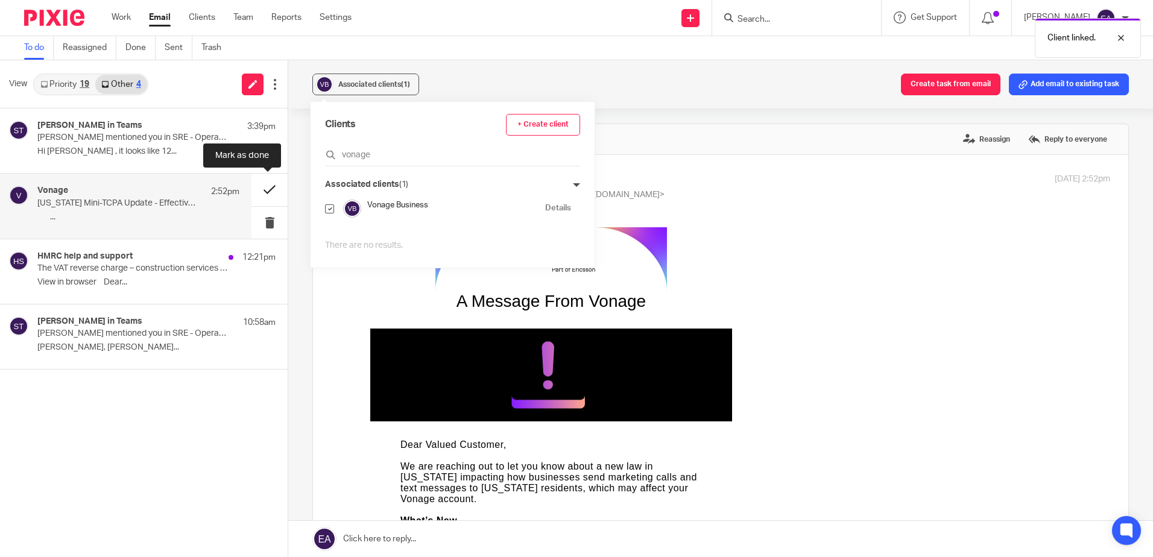
click at [266, 191] on button at bounding box center [269, 190] width 36 height 32
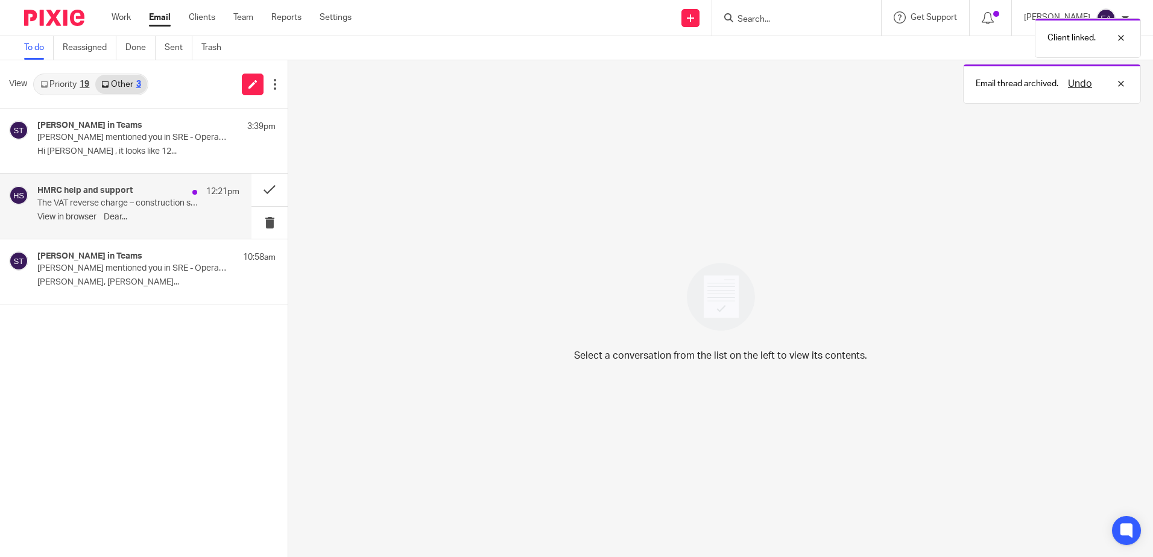
click at [158, 198] on p "The VAT reverse charge – construction services only" at bounding box center [118, 203] width 162 height 10
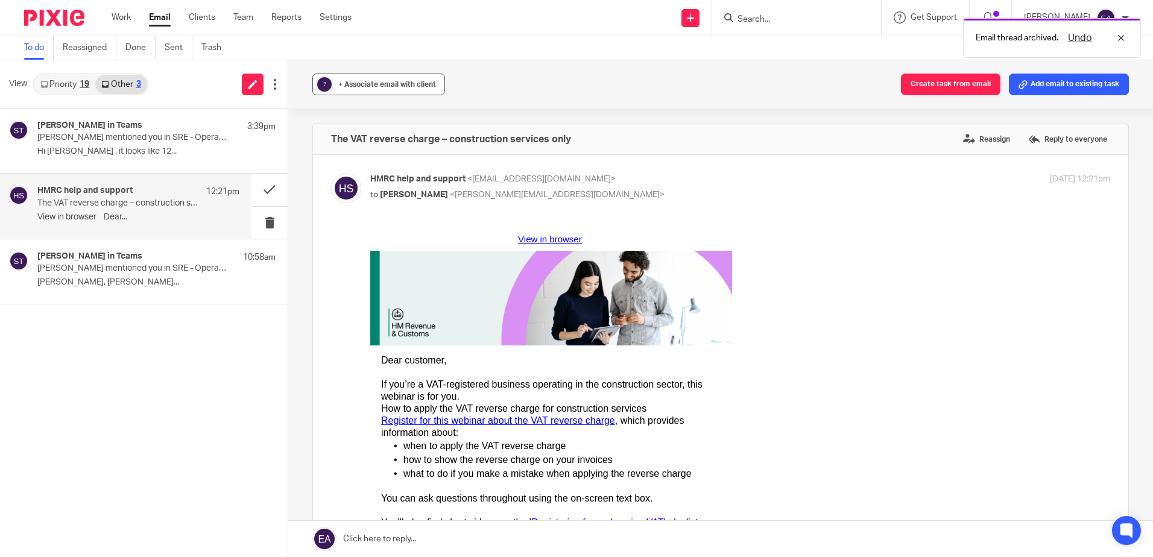
click at [352, 87] on span "+ Associate email with client" at bounding box center [387, 84] width 98 height 7
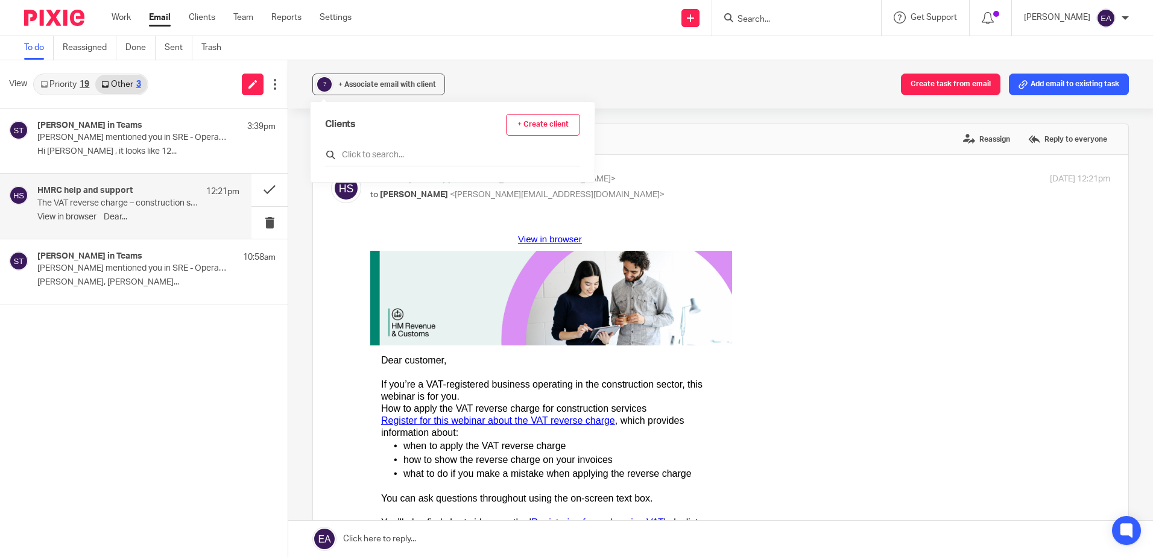
click at [358, 151] on input "text" at bounding box center [452, 155] width 255 height 12
type input "hmrc"
click at [329, 207] on input "checkbox" at bounding box center [329, 208] width 9 height 9
checkbox input "true"
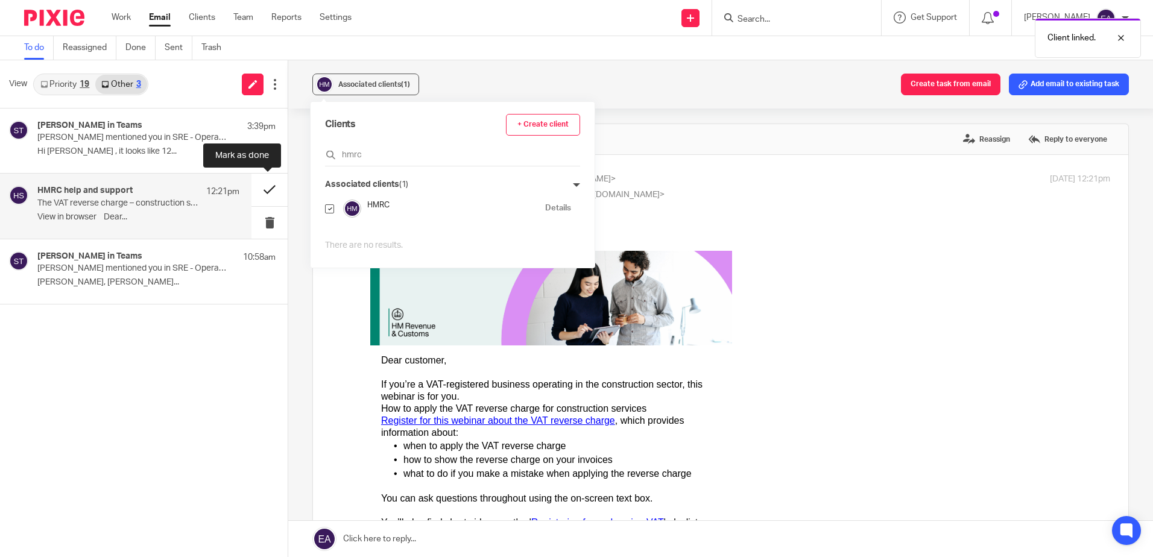
click at [269, 185] on button at bounding box center [269, 190] width 36 height 32
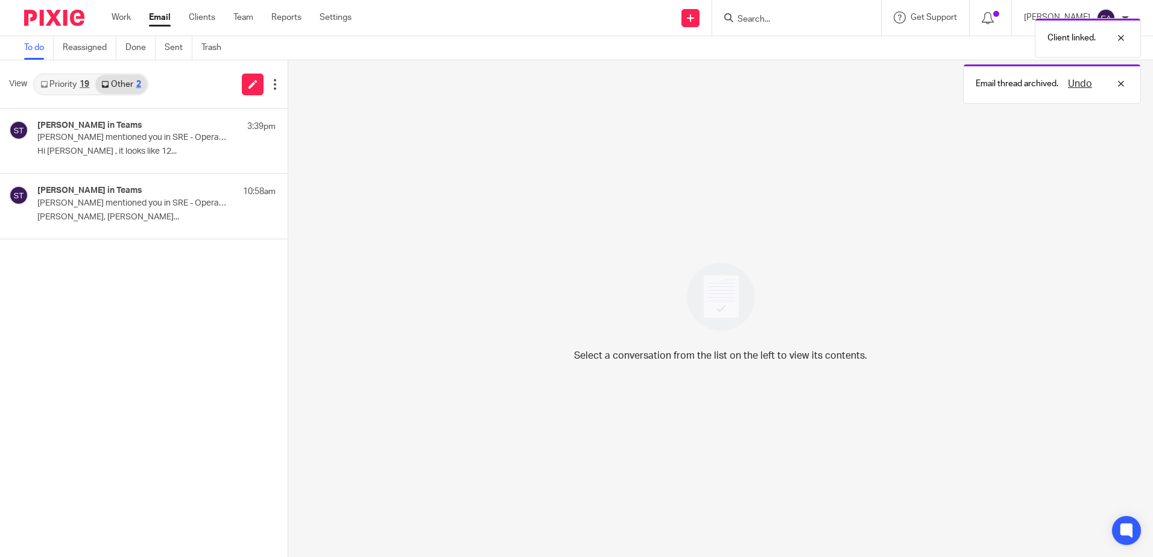
click at [61, 83] on link "Priority 19" at bounding box center [64, 84] width 61 height 19
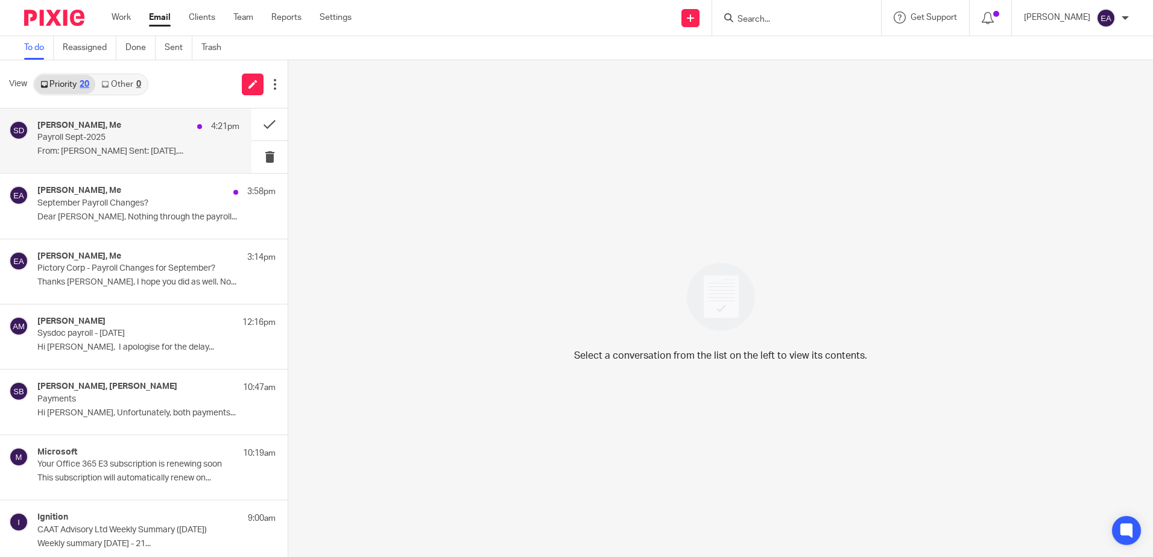
click at [131, 142] on p "Payroll Sept-2025" at bounding box center [118, 138] width 162 height 10
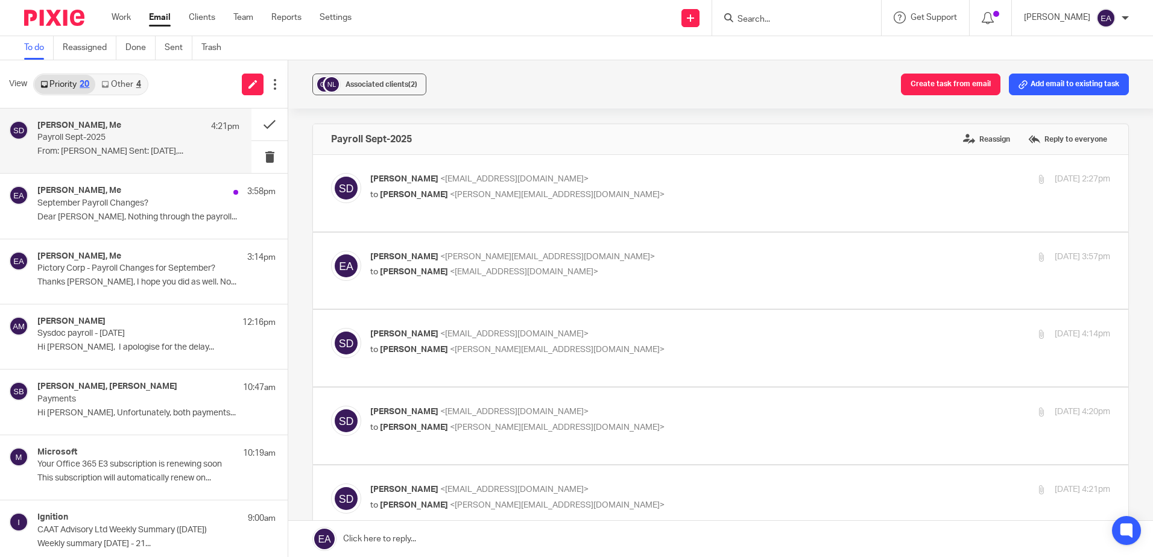
click at [538, 266] on p "to [PERSON_NAME] <[EMAIL_ADDRESS][DOMAIN_NAME]>" at bounding box center [616, 272] width 493 height 13
checkbox input "true"
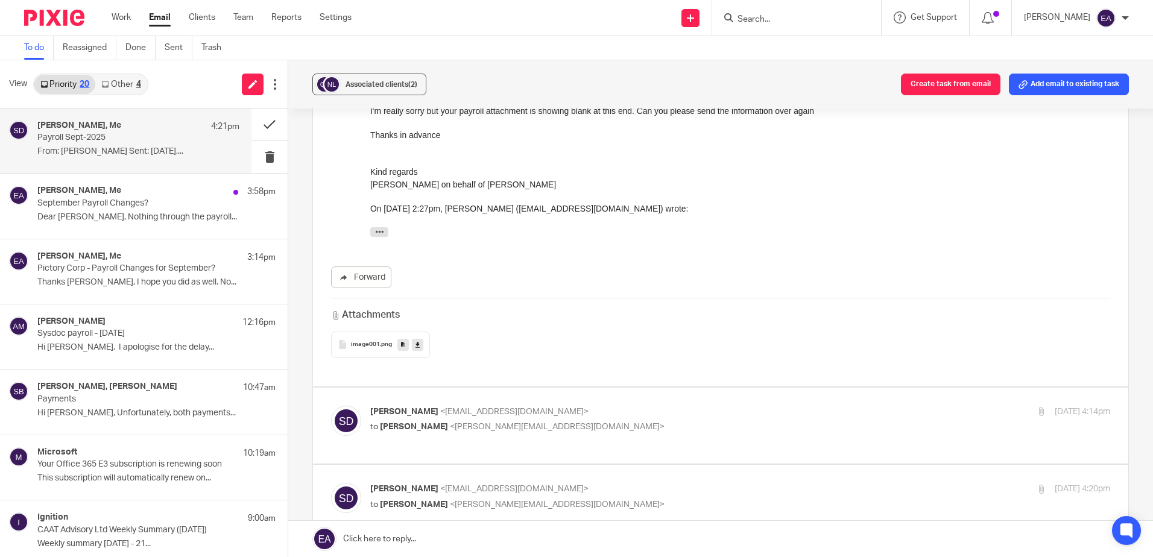
scroll to position [241, 0]
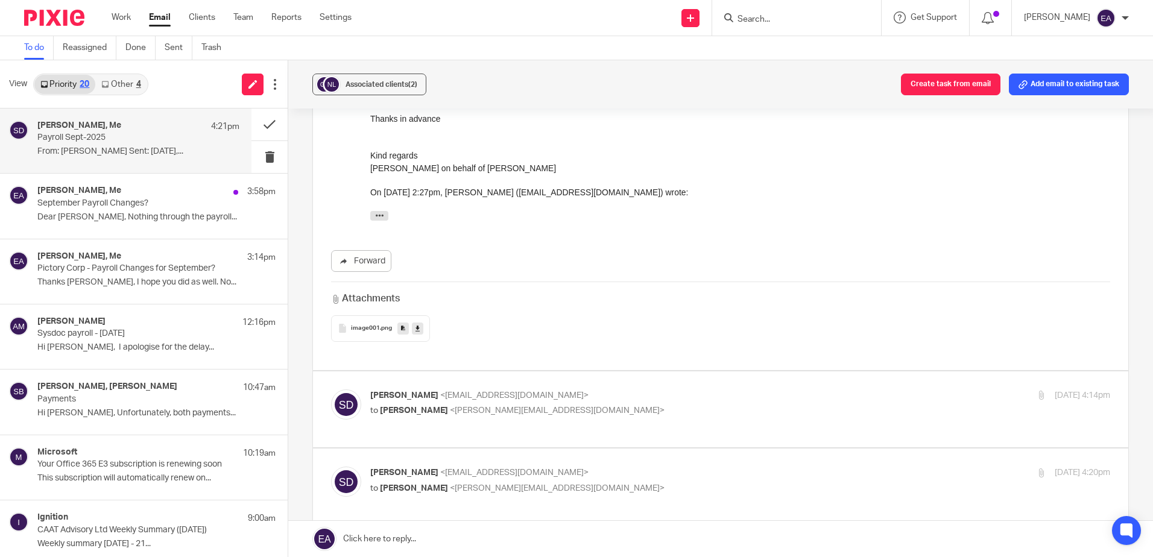
click at [567, 390] on p "[PERSON_NAME] <[EMAIL_ADDRESS][DOMAIN_NAME]>" at bounding box center [616, 396] width 493 height 13
checkbox input "true"
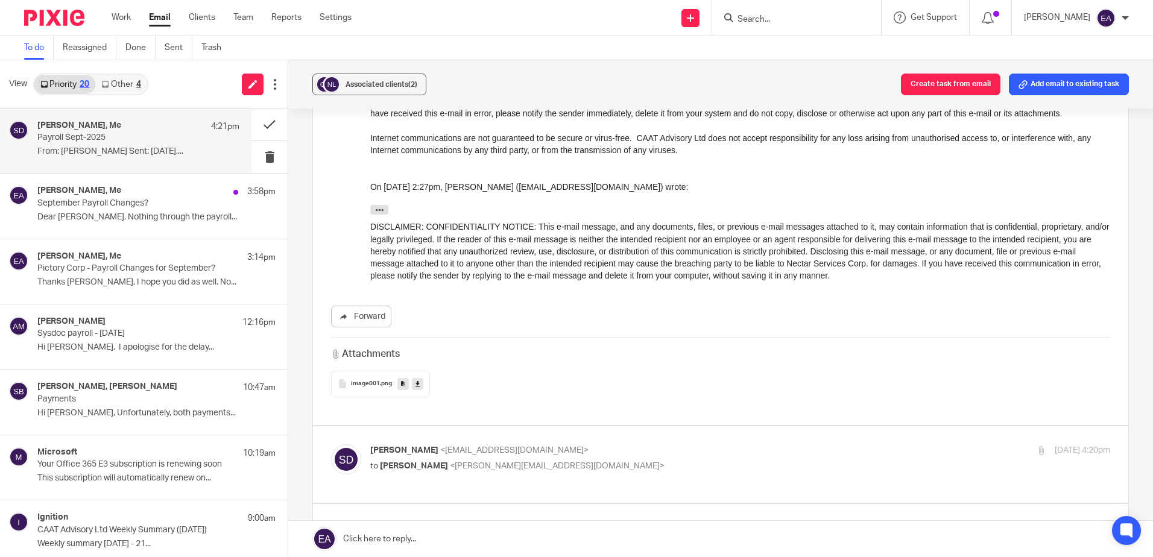
scroll to position [1930, 0]
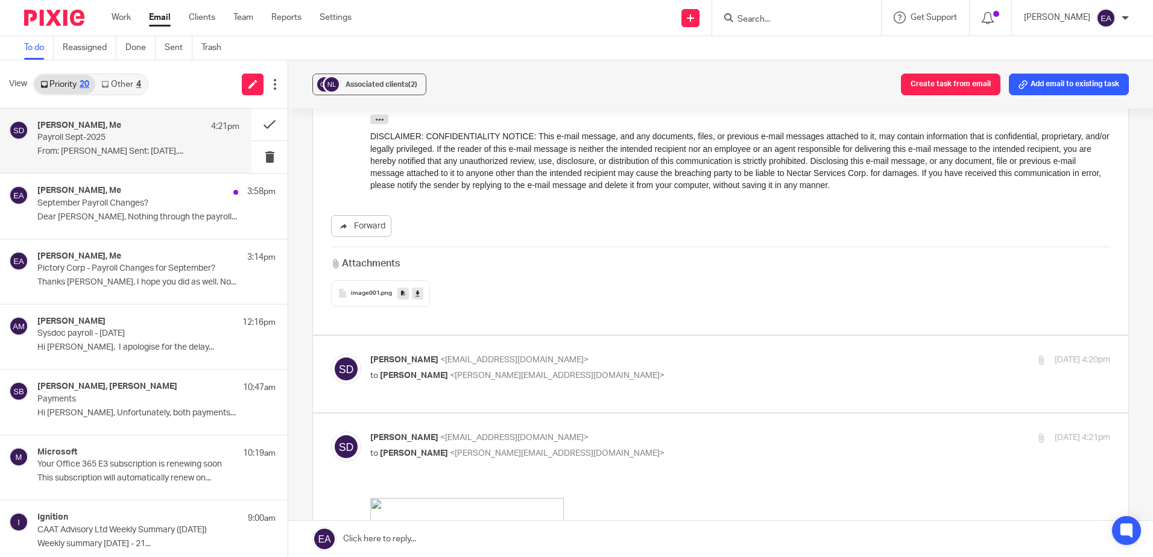
click at [585, 354] on p "[PERSON_NAME] <[EMAIL_ADDRESS][DOMAIN_NAME]>" at bounding box center [616, 360] width 493 height 13
checkbox input "true"
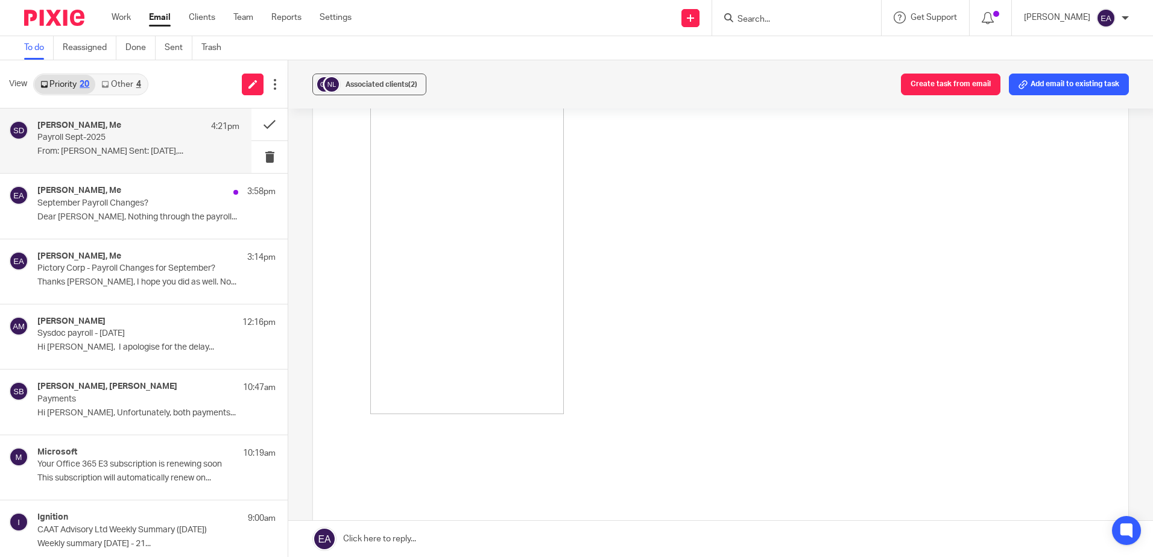
scroll to position [2774, 0]
click at [505, 333] on img at bounding box center [467, 57] width 194 height 687
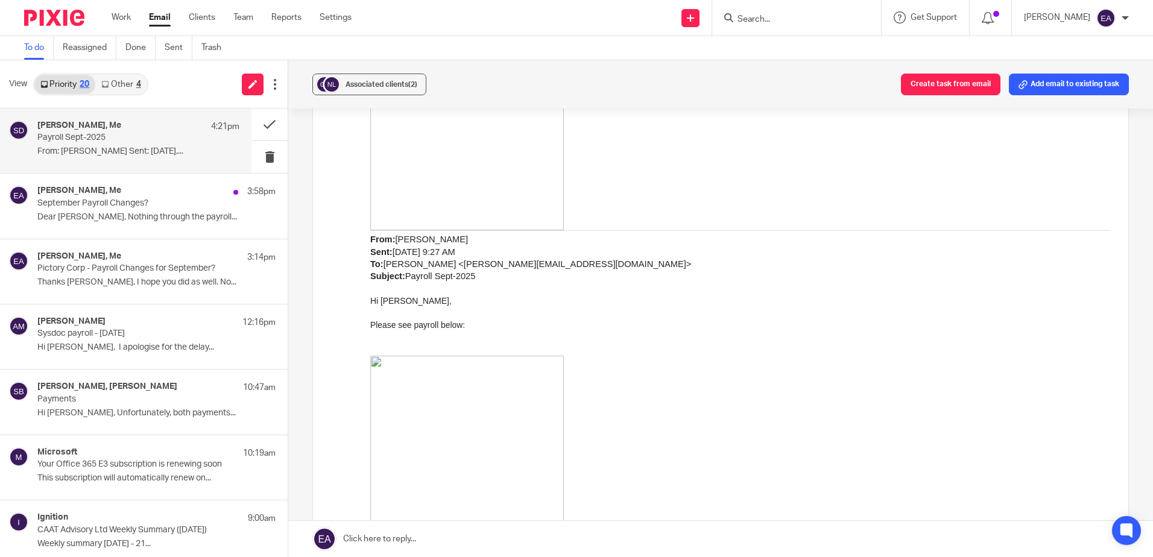
scroll to position [4703, 0]
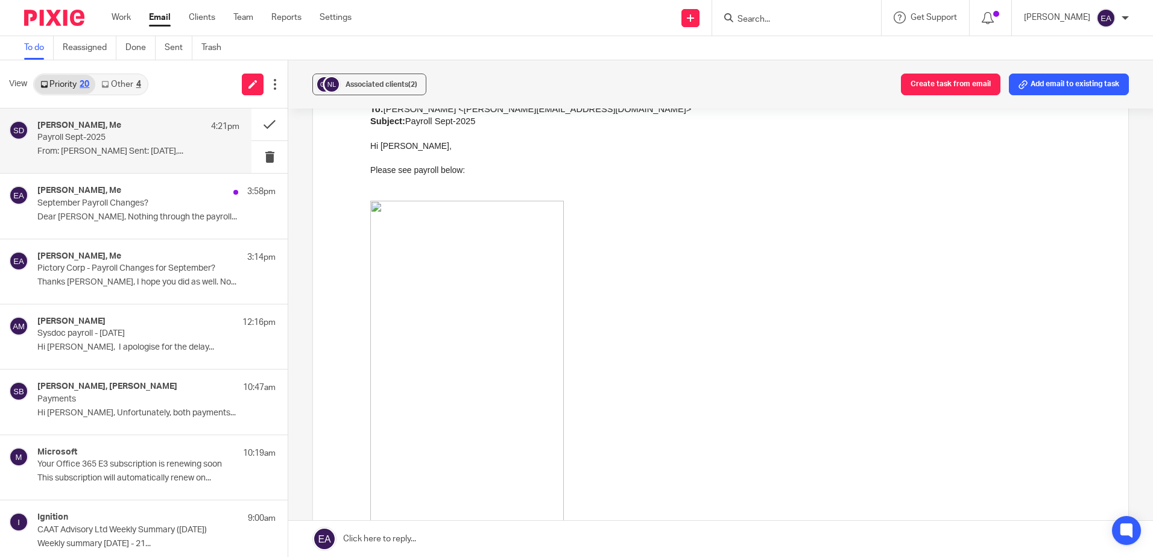
click at [408, 349] on img at bounding box center [467, 544] width 194 height 687
click at [108, 94] on div "Priority 20 Other 4" at bounding box center [90, 85] width 115 height 22
click at [127, 86] on link "Other 4" at bounding box center [120, 84] width 51 height 19
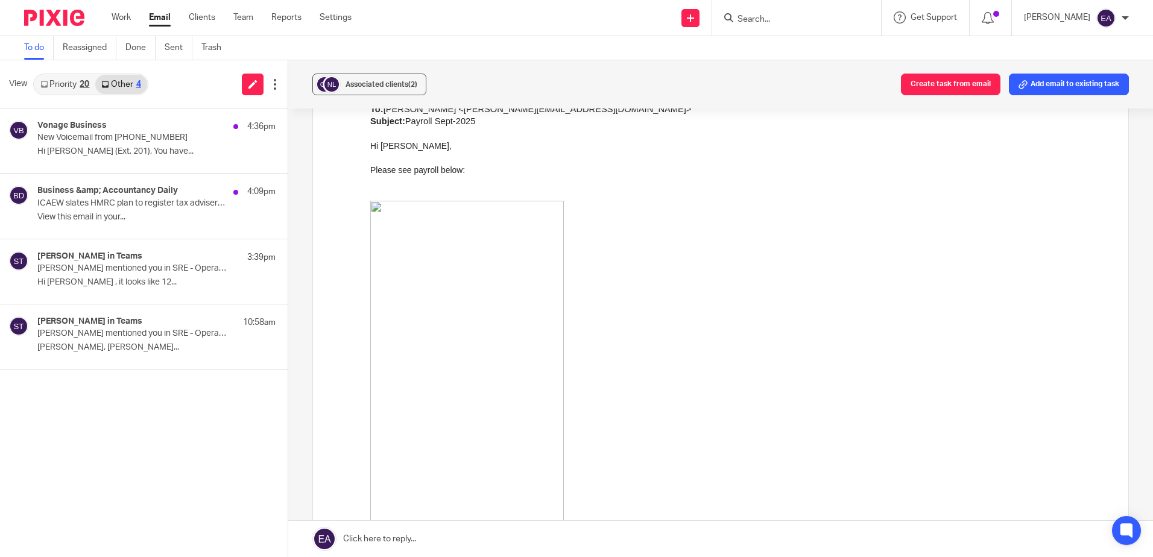
click at [47, 82] on icon at bounding box center [43, 84] width 7 height 7
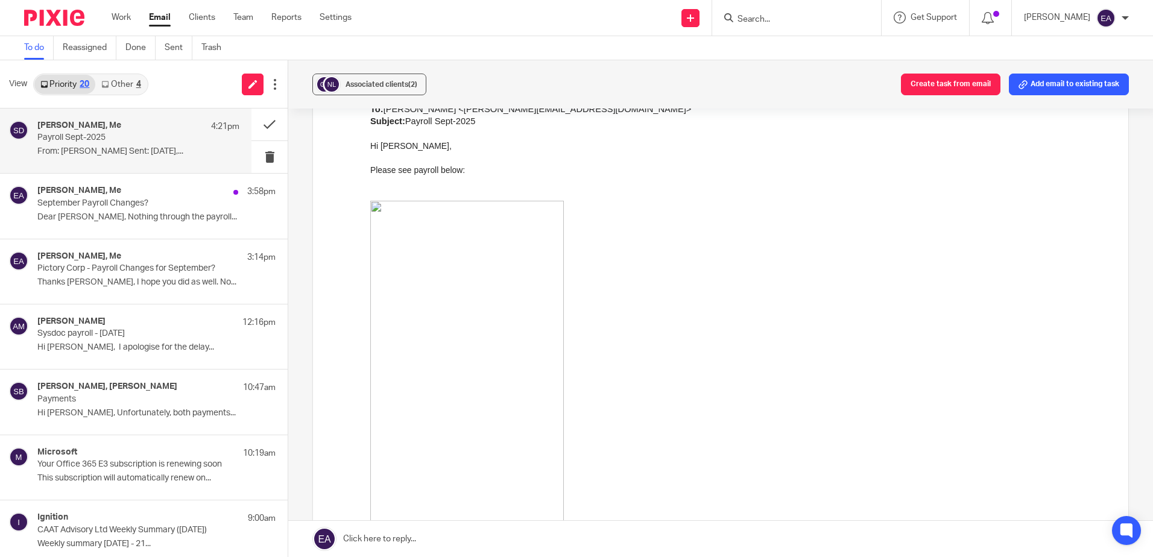
click at [143, 149] on p "From: [PERSON_NAME] Sent: [DATE],..." at bounding box center [138, 152] width 202 height 10
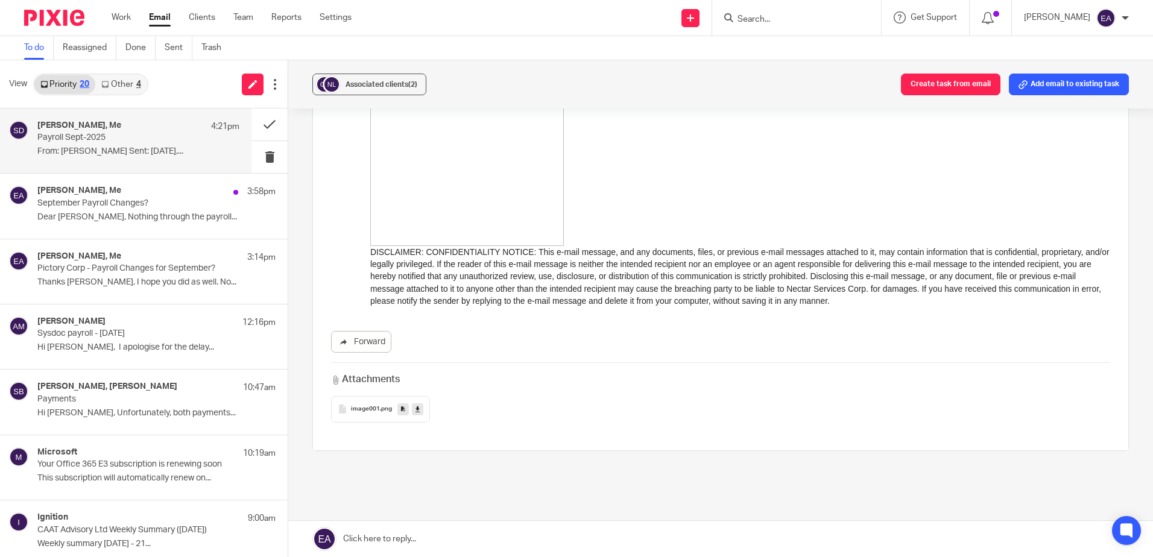
scroll to position [5345, 0]
click at [415, 404] on icon at bounding box center [417, 408] width 4 height 9
click at [134, 127] on div "[PERSON_NAME], Me 4:21pm" at bounding box center [138, 127] width 202 height 12
click at [121, 79] on link "Other 4" at bounding box center [120, 84] width 51 height 19
